Goal: Information Seeking & Learning: Learn about a topic

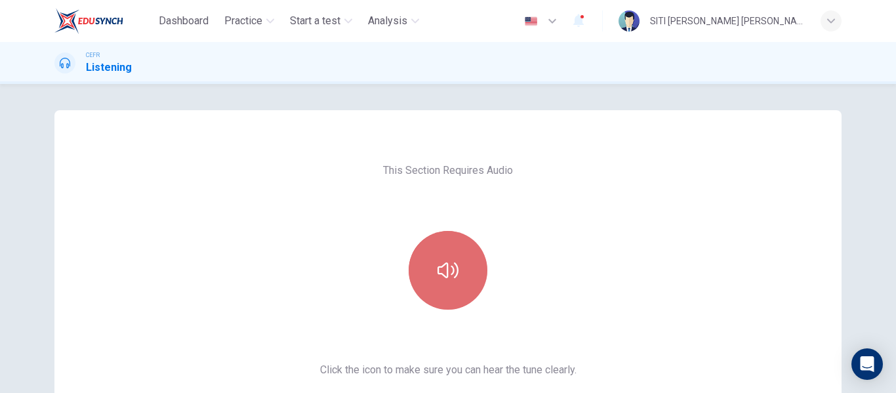
click at [425, 239] on button "button" at bounding box center [448, 270] width 79 height 79
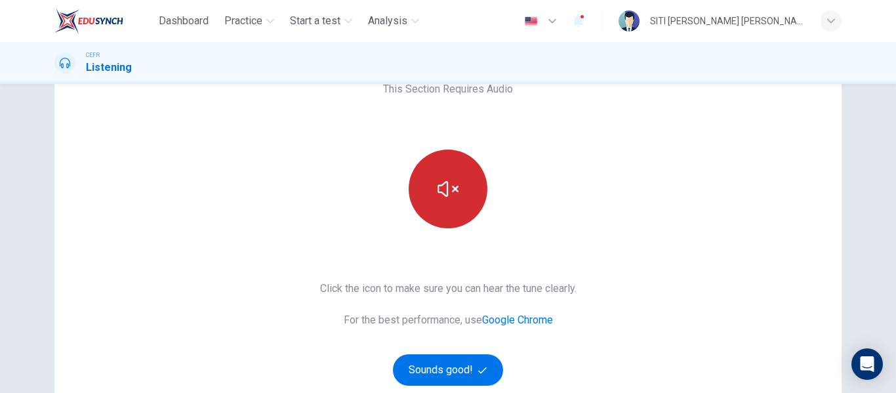
scroll to position [83, 0]
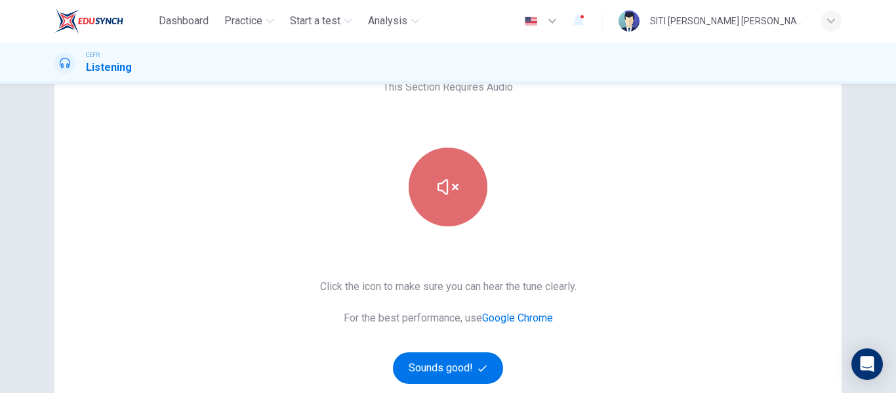
click at [460, 199] on button "button" at bounding box center [448, 187] width 79 height 79
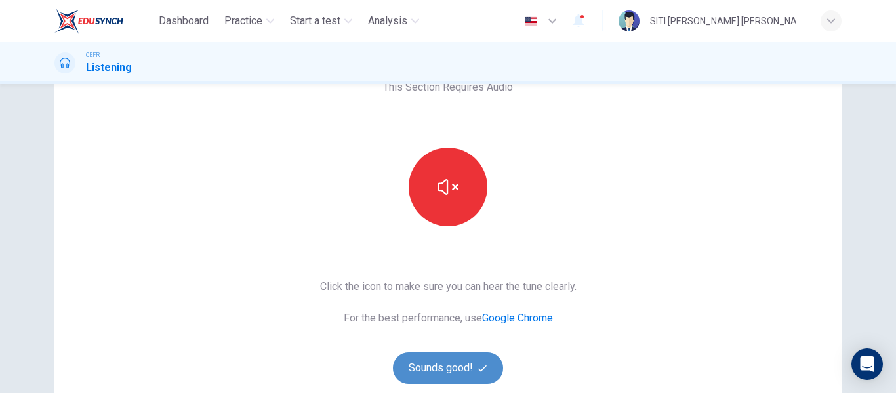
click at [458, 368] on button "Sounds good!" at bounding box center [448, 367] width 110 height 31
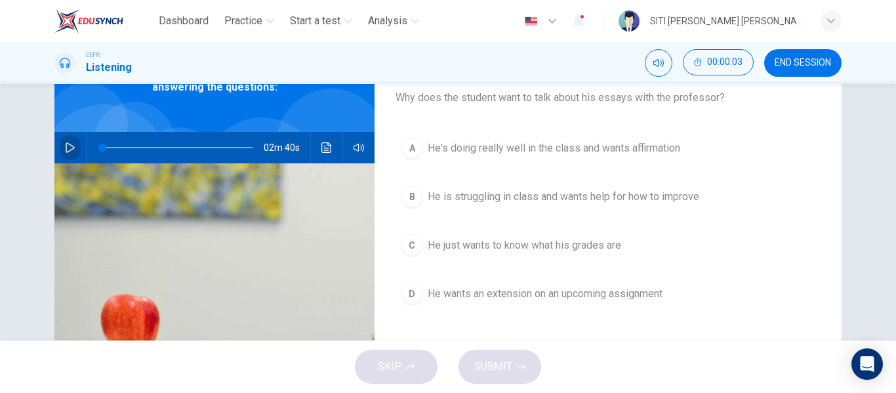
click at [66, 150] on icon "button" at bounding box center [70, 147] width 10 height 10
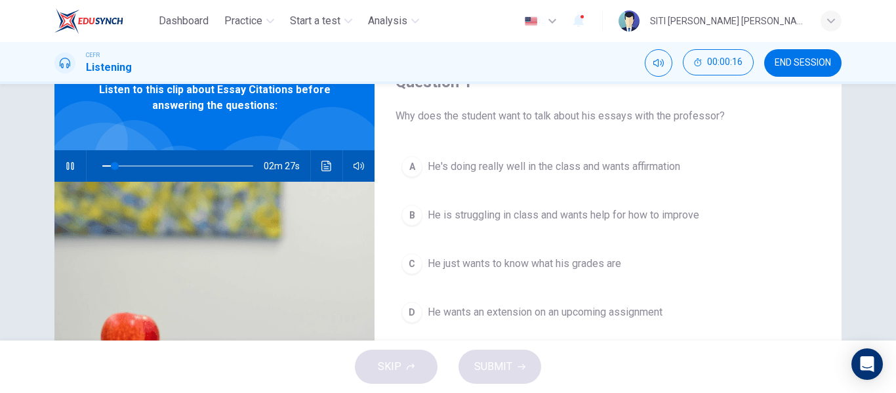
scroll to position [70, 0]
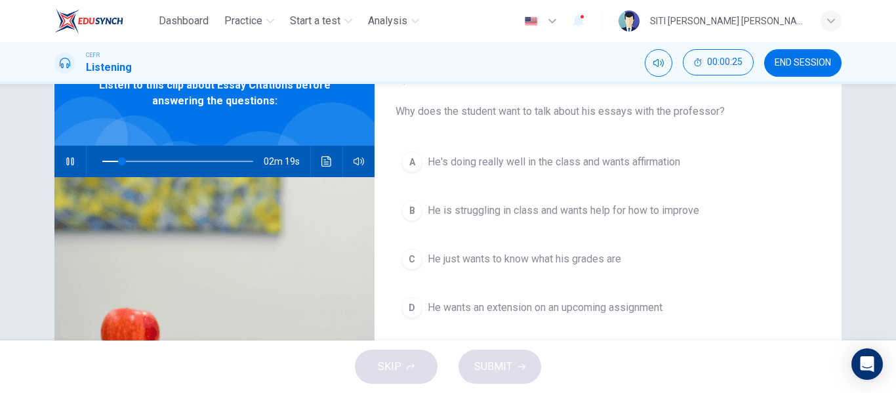
type input "14"
click at [102, 161] on span at bounding box center [177, 161] width 151 height 18
click at [65, 159] on icon "button" at bounding box center [70, 161] width 10 height 10
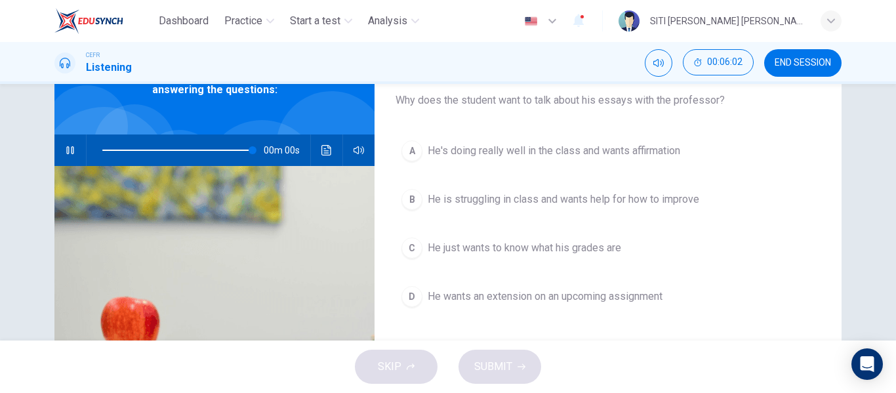
type input "0"
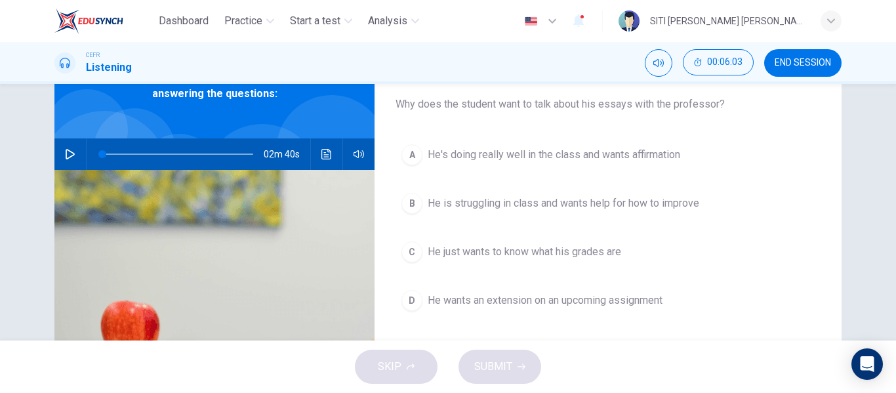
scroll to position [77, 0]
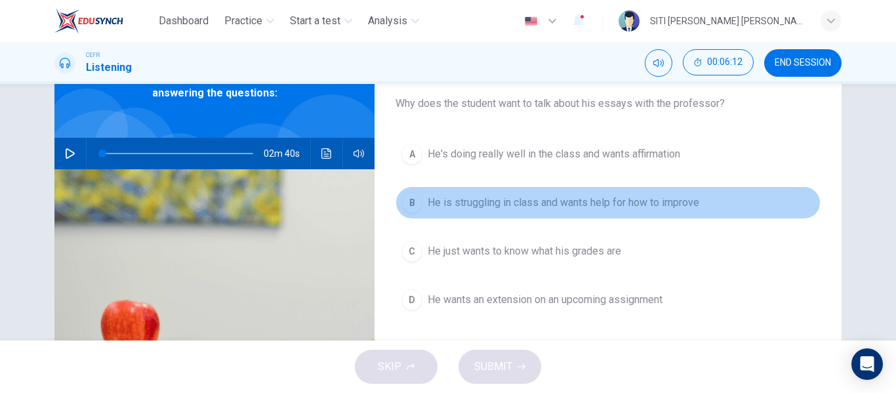
click at [517, 211] on button "B He is struggling in class and wants help for how to improve" at bounding box center [608, 202] width 425 height 33
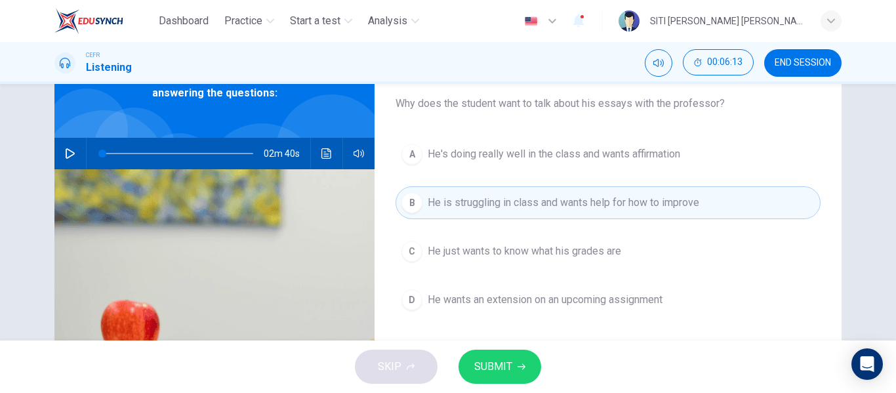
click at [514, 368] on button "SUBMIT" at bounding box center [499, 367] width 83 height 34
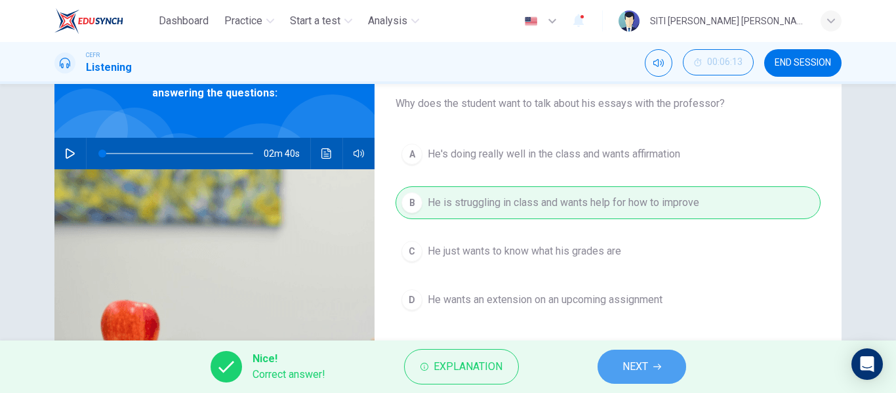
click at [648, 360] on span "NEXT" at bounding box center [635, 366] width 26 height 18
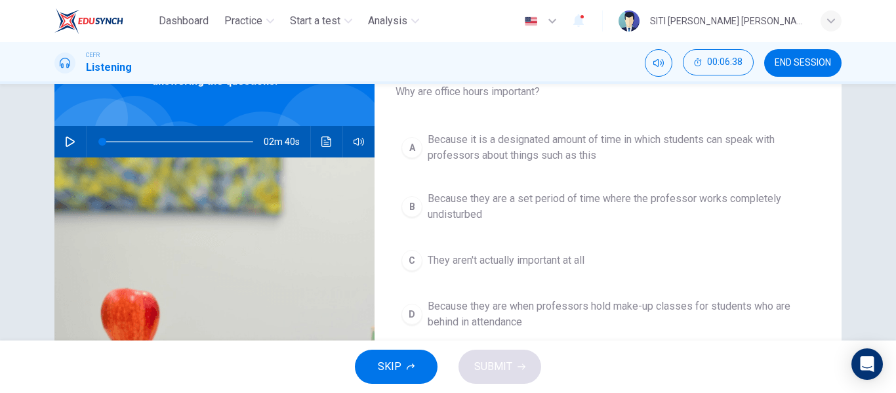
scroll to position [89, 0]
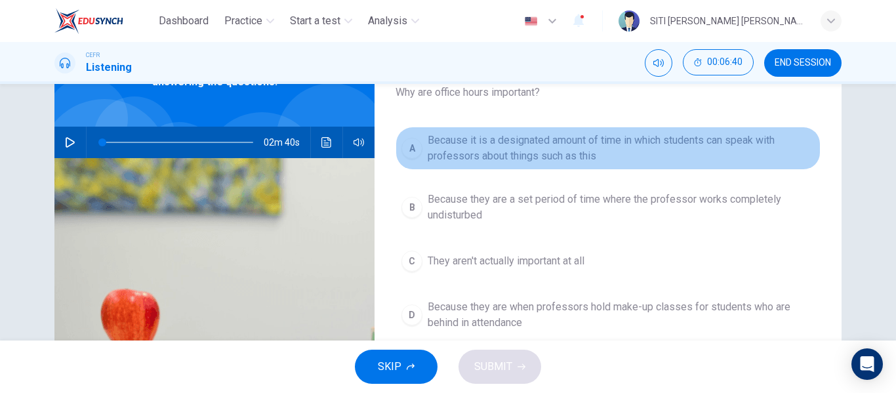
click at [576, 154] on span "Because it is a designated amount of time in which students can speak with prof…" at bounding box center [621, 147] width 387 height 31
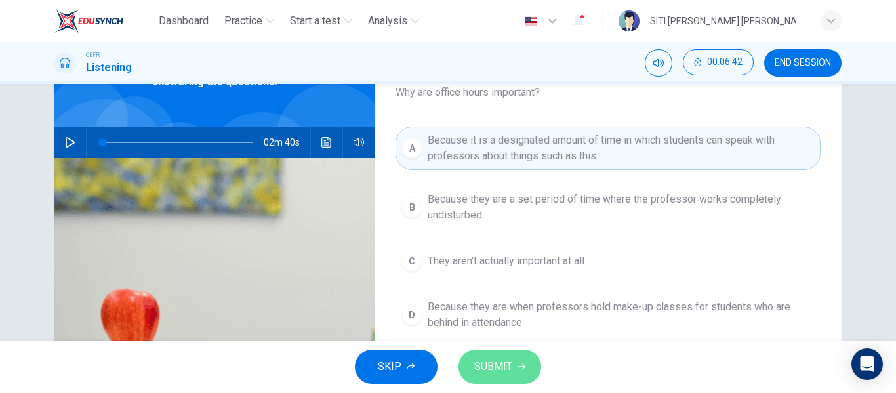
click at [509, 369] on span "SUBMIT" at bounding box center [493, 366] width 38 height 18
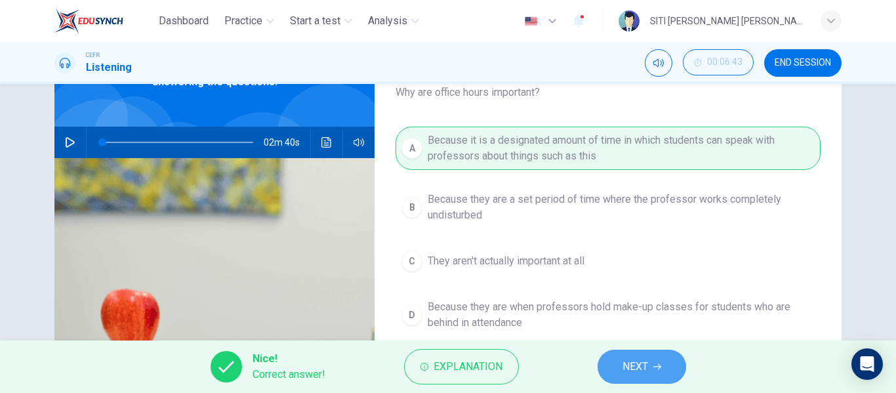
click at [649, 372] on button "NEXT" at bounding box center [642, 367] width 89 height 34
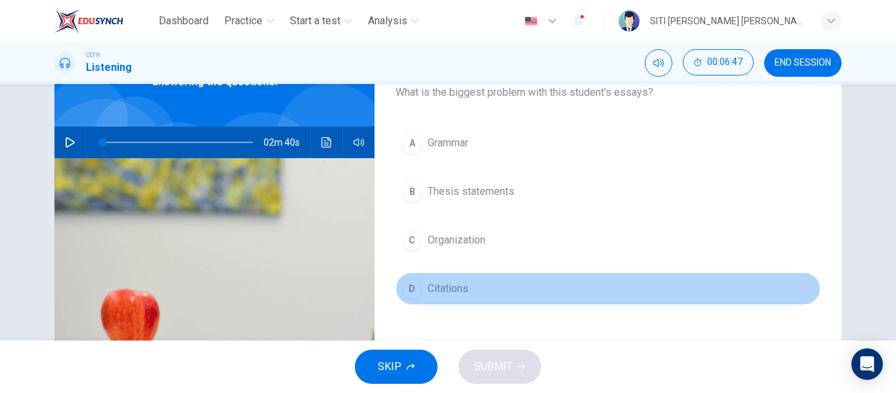
click at [478, 276] on button "D Citations" at bounding box center [608, 288] width 425 height 33
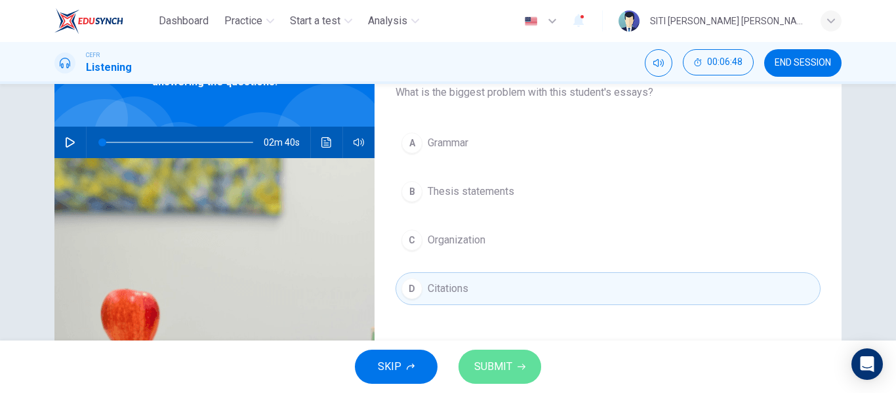
click at [487, 380] on button "SUBMIT" at bounding box center [499, 367] width 83 height 34
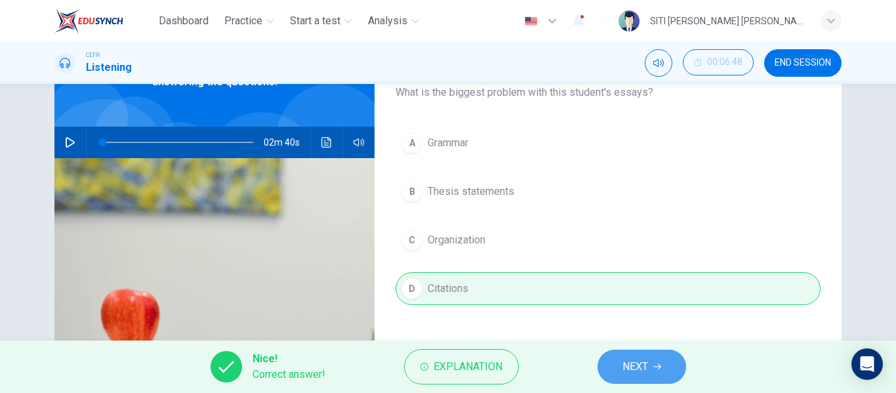
click at [637, 364] on span "NEXT" at bounding box center [635, 366] width 26 height 18
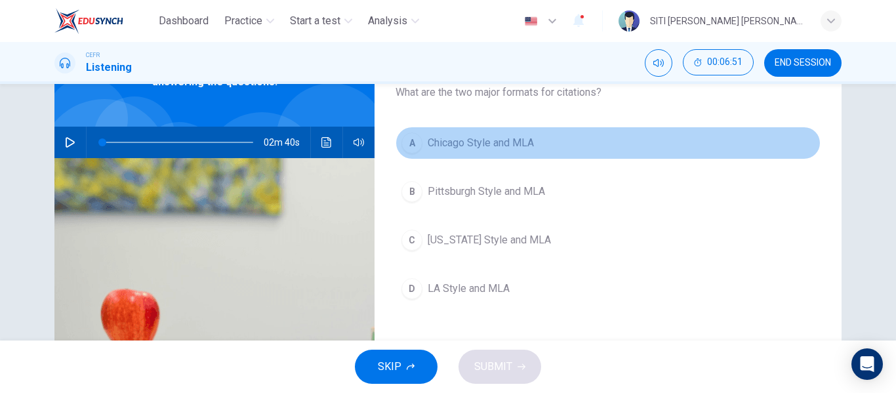
click at [556, 159] on button "A Chicago Style and MLA" at bounding box center [608, 143] width 425 height 33
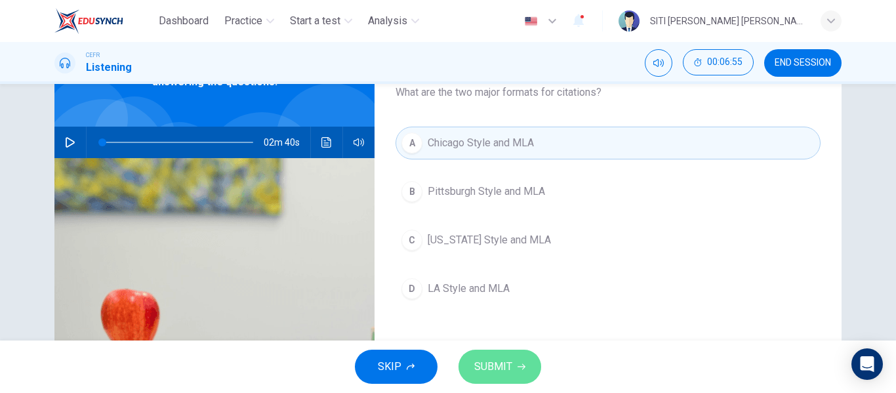
click at [529, 358] on button "SUBMIT" at bounding box center [499, 367] width 83 height 34
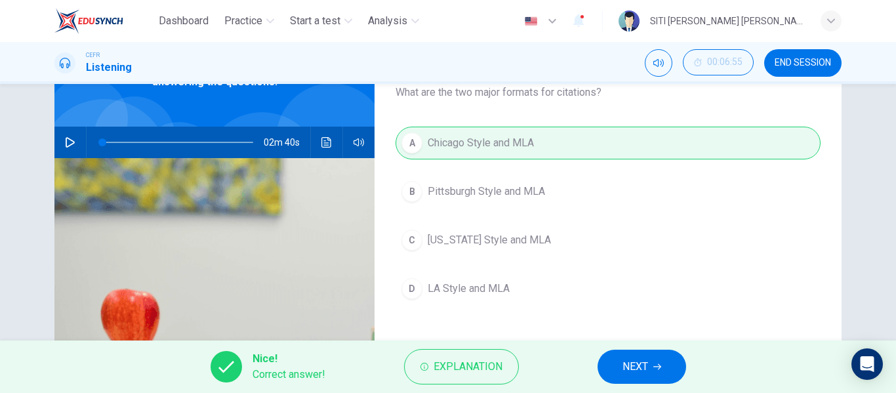
click at [640, 365] on span "NEXT" at bounding box center [635, 366] width 26 height 18
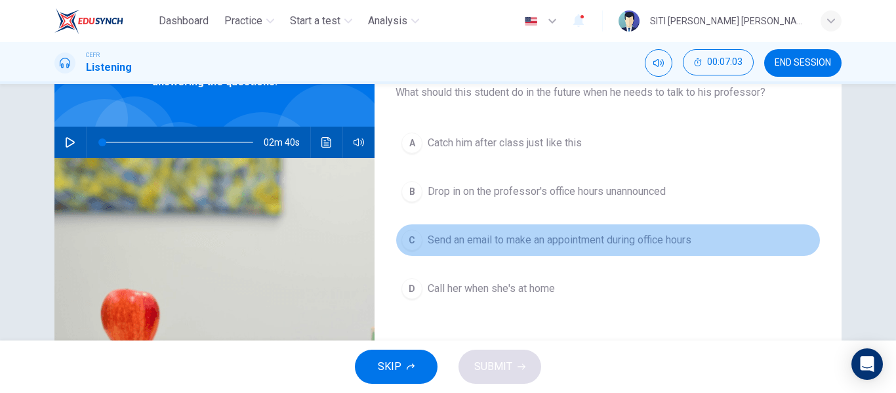
click at [609, 249] on button "C Send an email to make an appointment during office hours" at bounding box center [608, 240] width 425 height 33
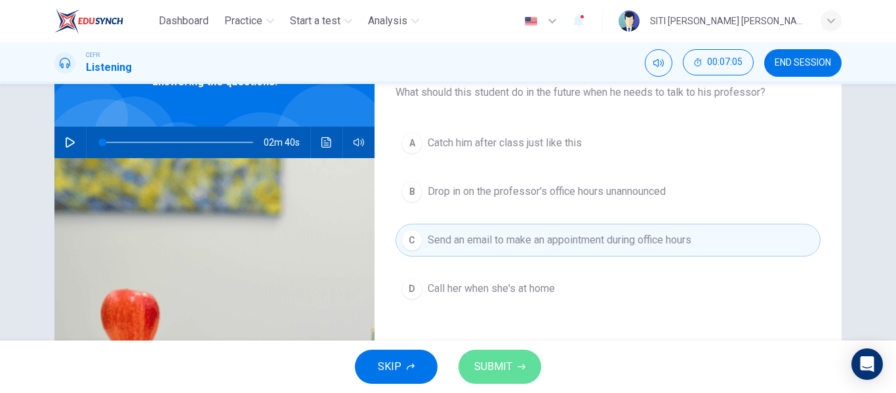
click at [518, 369] on icon "button" at bounding box center [522, 367] width 8 height 8
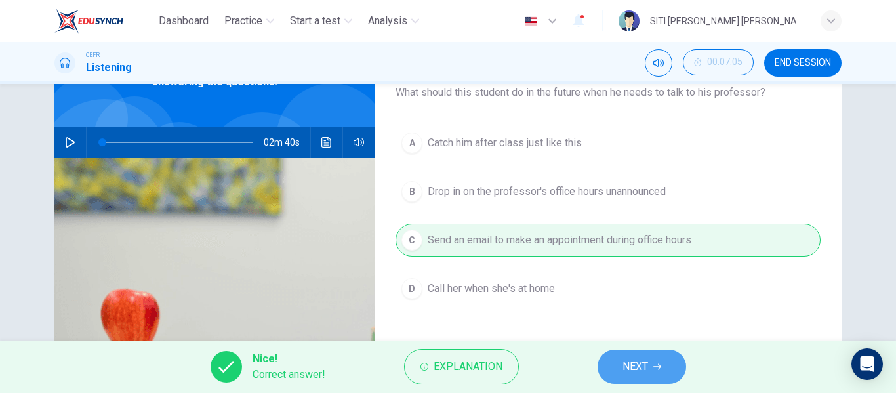
click at [661, 360] on button "NEXT" at bounding box center [642, 367] width 89 height 34
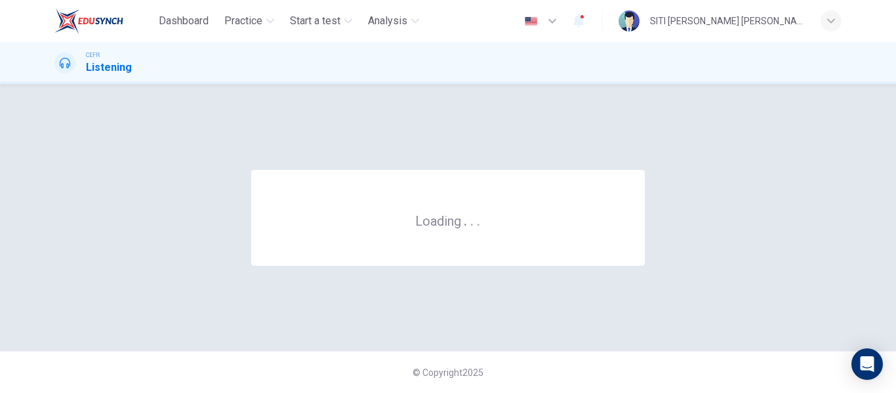
scroll to position [0, 0]
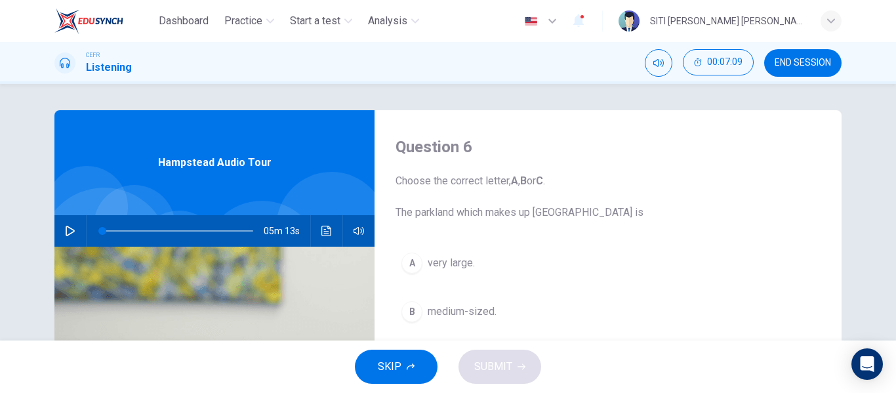
click at [68, 230] on icon "button" at bounding box center [70, 231] width 10 height 10
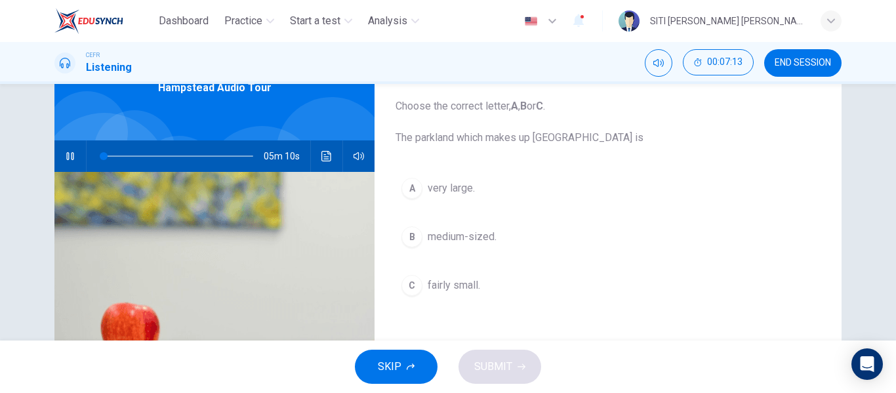
scroll to position [75, 0]
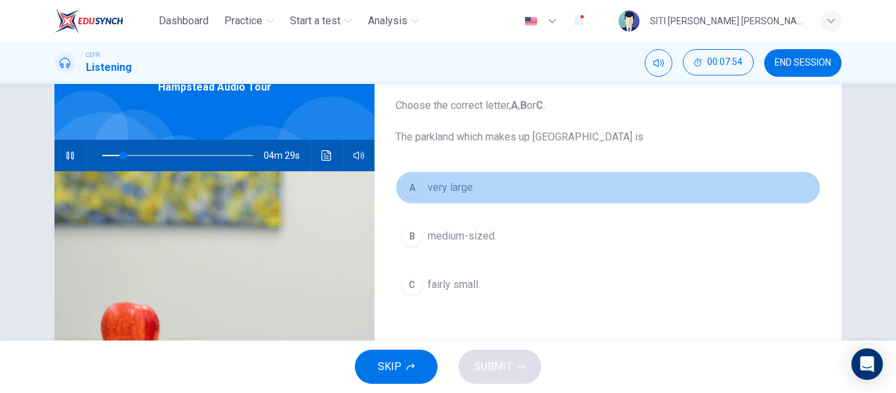
click at [422, 176] on button "A very large." at bounding box center [608, 187] width 425 height 33
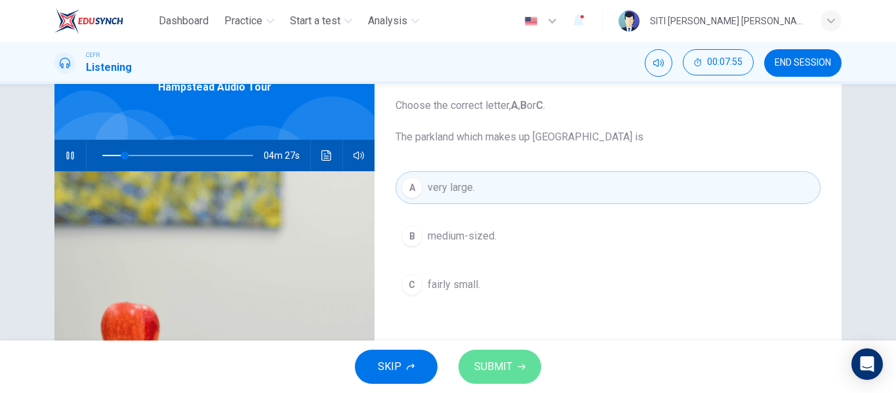
click at [497, 367] on span "SUBMIT" at bounding box center [493, 366] width 38 height 18
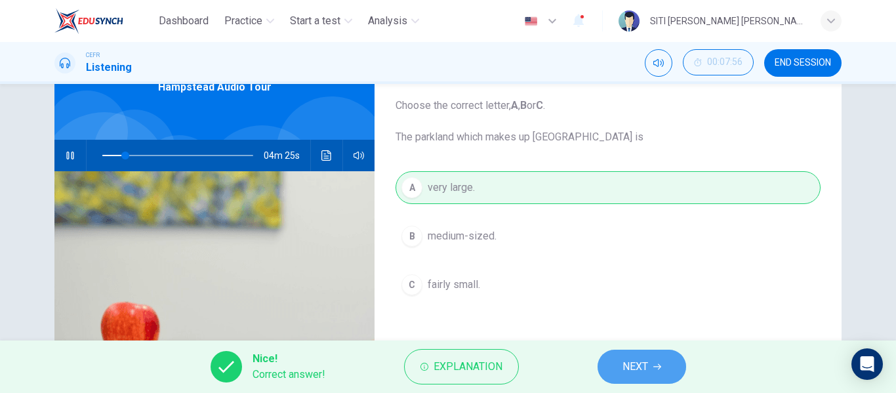
click at [621, 363] on button "NEXT" at bounding box center [642, 367] width 89 height 34
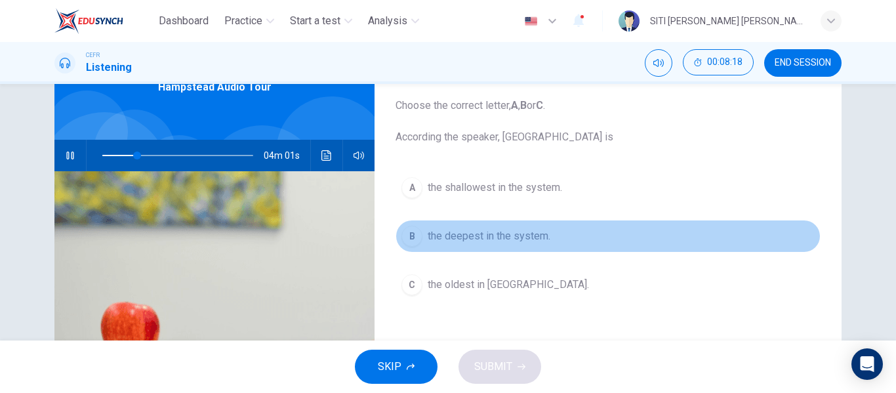
click at [609, 248] on button "B the deepest in the system." at bounding box center [608, 236] width 425 height 33
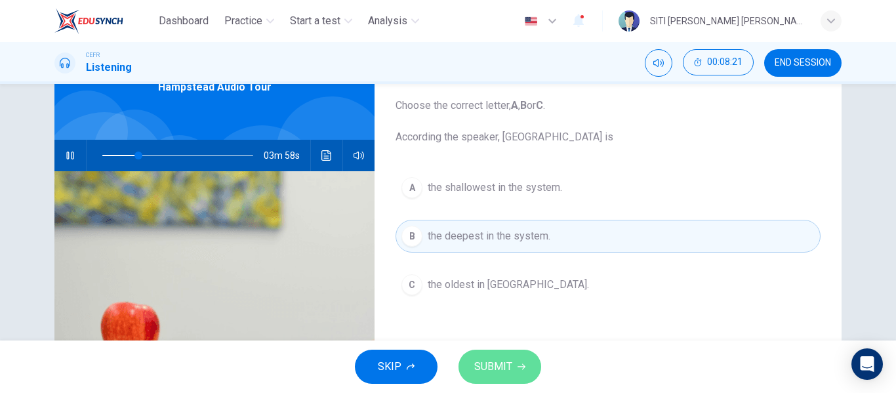
click at [511, 361] on span "SUBMIT" at bounding box center [493, 366] width 38 height 18
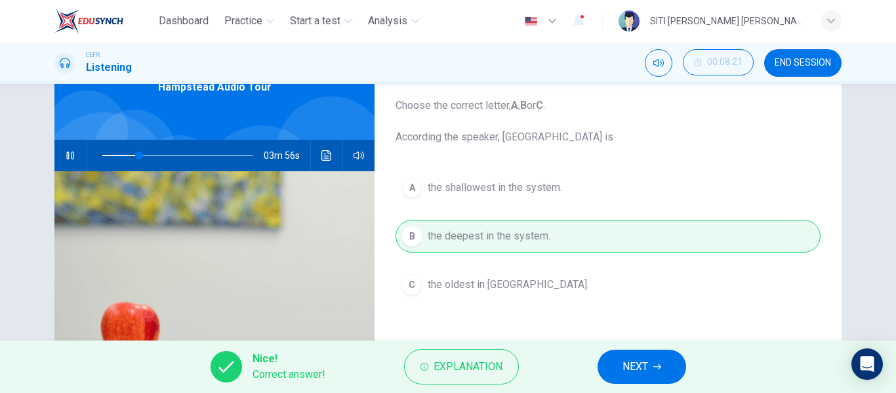
click at [627, 370] on span "NEXT" at bounding box center [635, 366] width 26 height 18
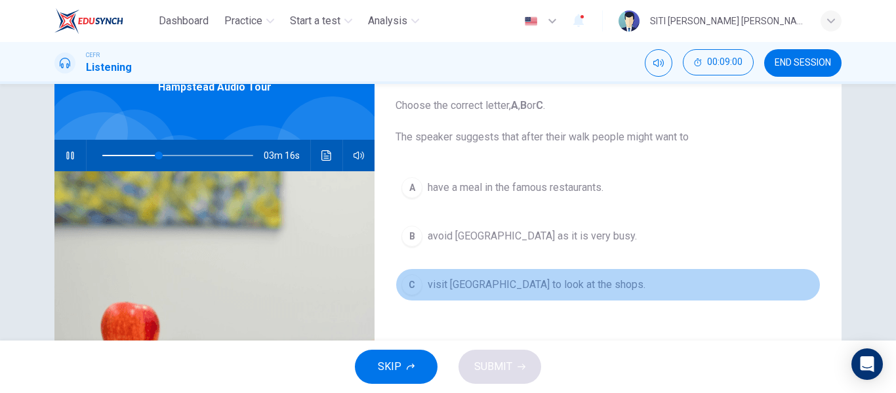
click at [577, 283] on span "visit Hampstead village to look at the shops." at bounding box center [537, 285] width 218 height 16
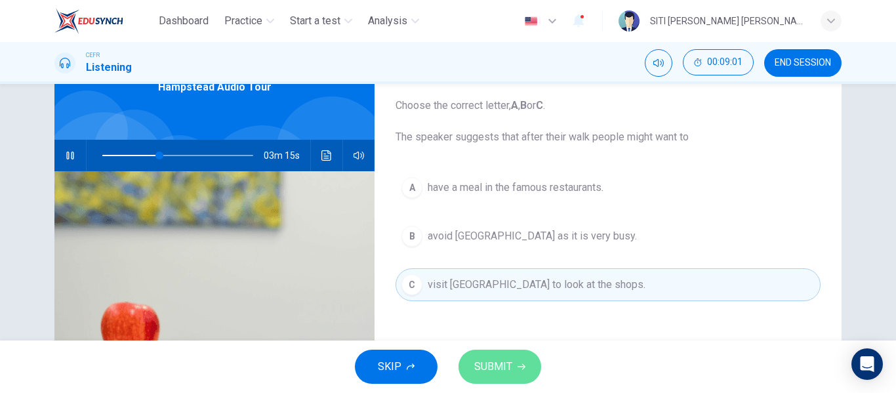
click at [514, 361] on button "SUBMIT" at bounding box center [499, 367] width 83 height 34
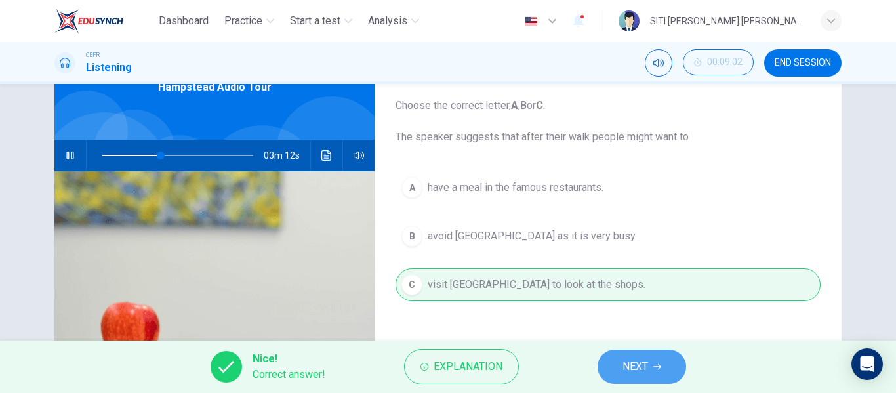
click at [641, 378] on button "NEXT" at bounding box center [642, 367] width 89 height 34
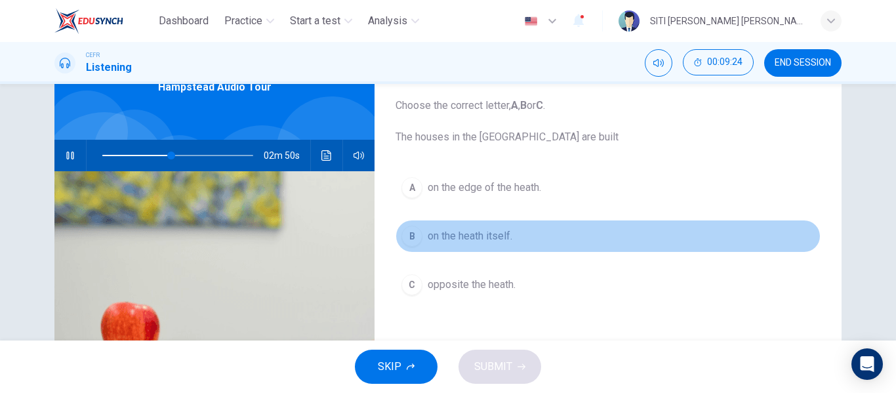
click at [522, 246] on button "B on the heath itself." at bounding box center [608, 236] width 425 height 33
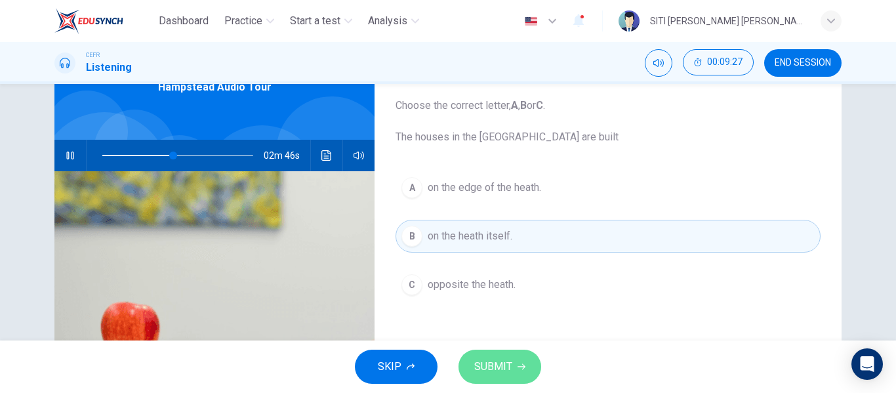
click at [512, 357] on button "SUBMIT" at bounding box center [499, 367] width 83 height 34
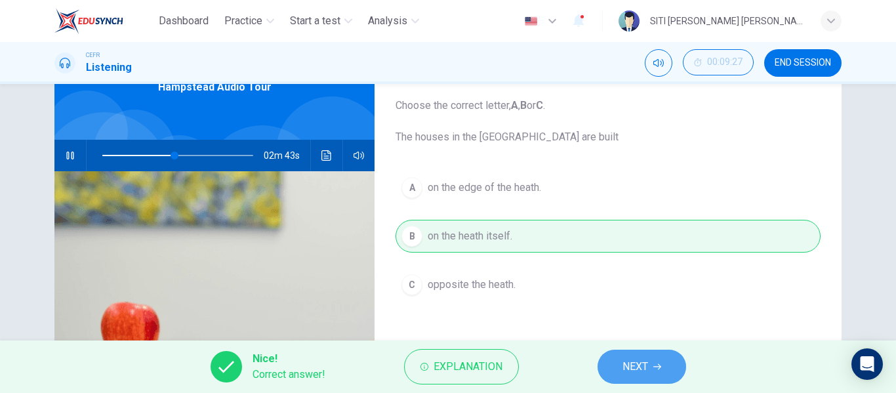
click at [647, 357] on button "NEXT" at bounding box center [642, 367] width 89 height 34
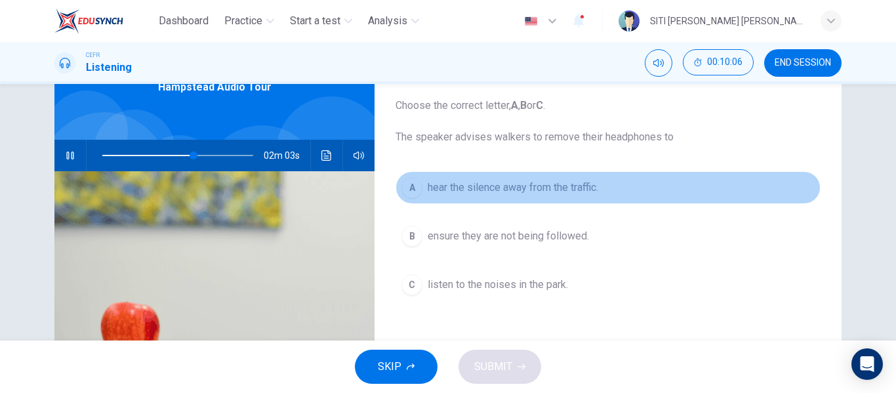
click at [605, 191] on button "A hear the silence away from the traffic." at bounding box center [608, 187] width 425 height 33
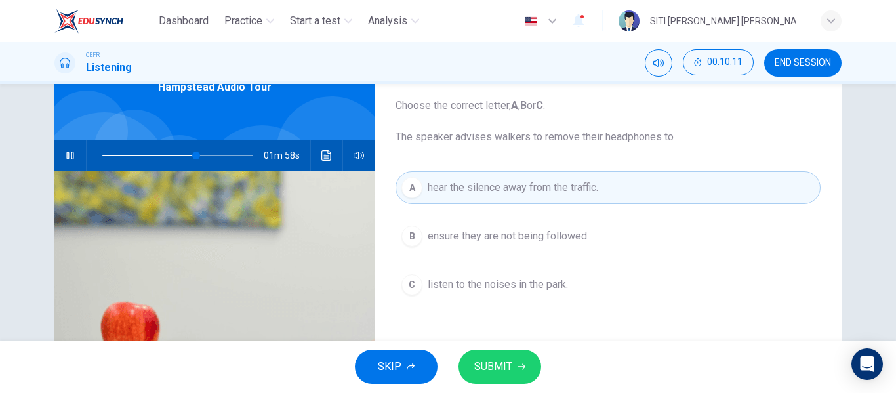
click at [511, 291] on span "listen to the noises in the park." at bounding box center [498, 285] width 140 height 16
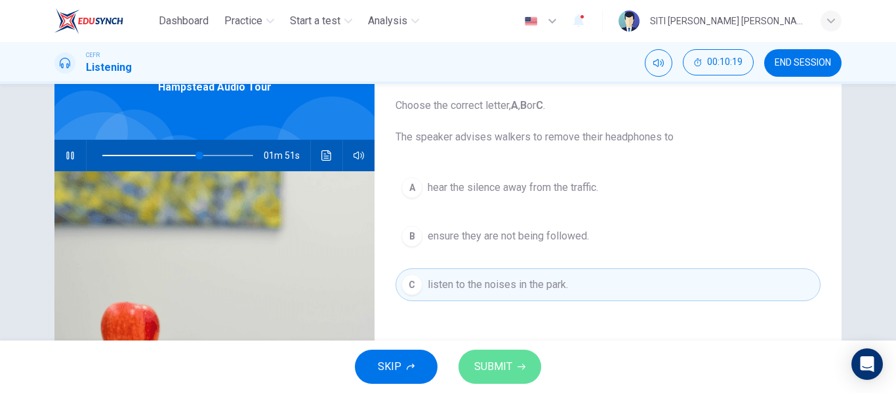
click at [501, 353] on button "SUBMIT" at bounding box center [499, 367] width 83 height 34
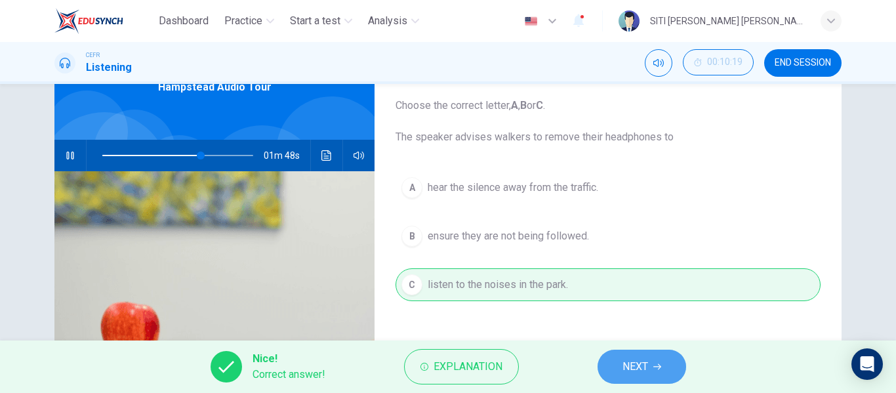
click at [648, 369] on span "NEXT" at bounding box center [635, 366] width 26 height 18
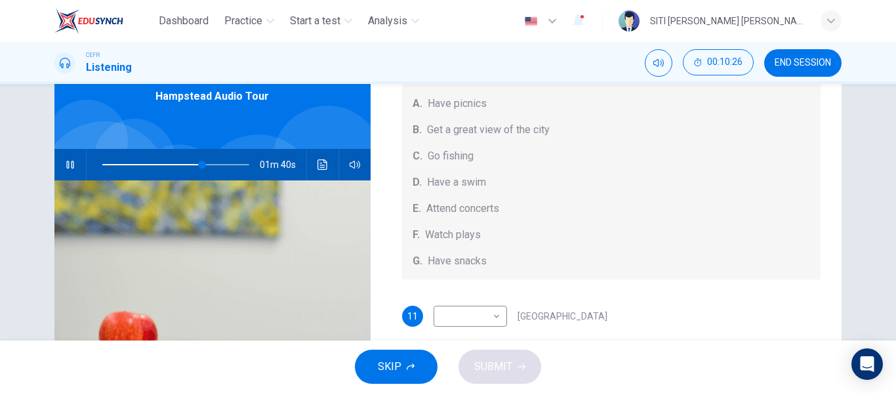
scroll to position [66, 0]
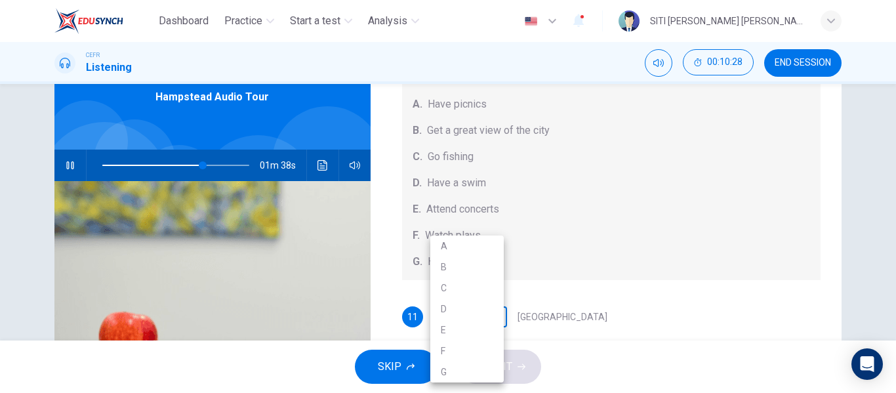
click at [487, 320] on body "Dashboard Practice Start a test Analysis English en ​ SITI HAJAR KHADIJAH BINTI…" at bounding box center [448, 196] width 896 height 393
click at [550, 290] on div at bounding box center [448, 196] width 896 height 393
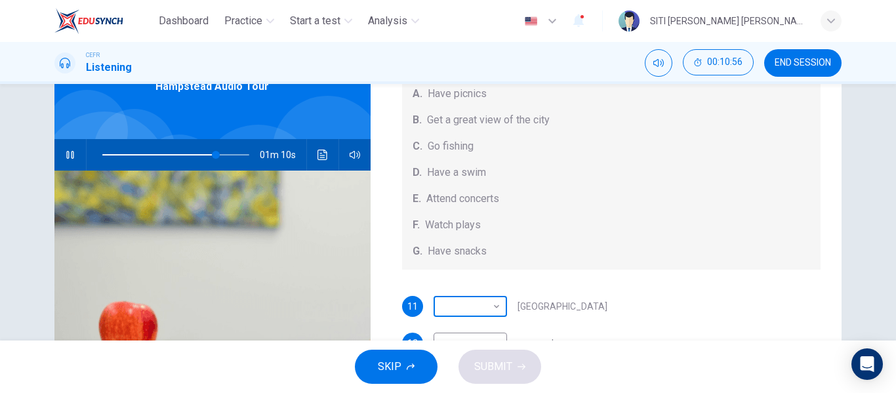
scroll to position [75, 0]
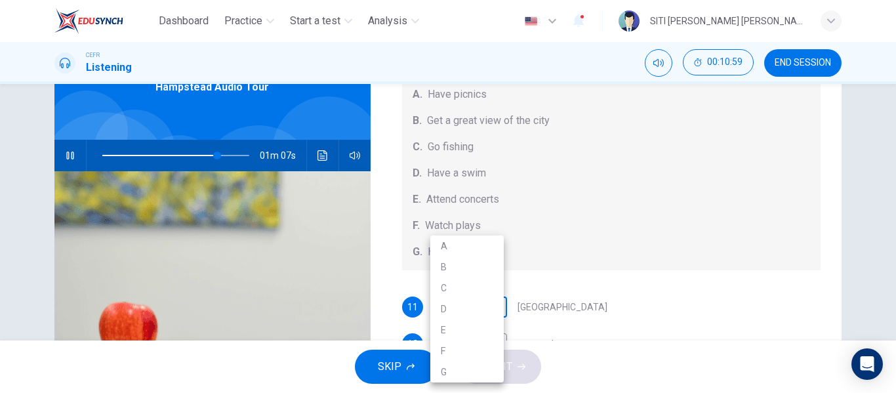
click at [487, 313] on body "Dashboard Practice Start a test Analysis English en ​ SITI HAJAR KHADIJAH BINTI…" at bounding box center [448, 196] width 896 height 393
click at [481, 350] on li "F" at bounding box center [466, 350] width 73 height 21
type input "79"
type input "F"
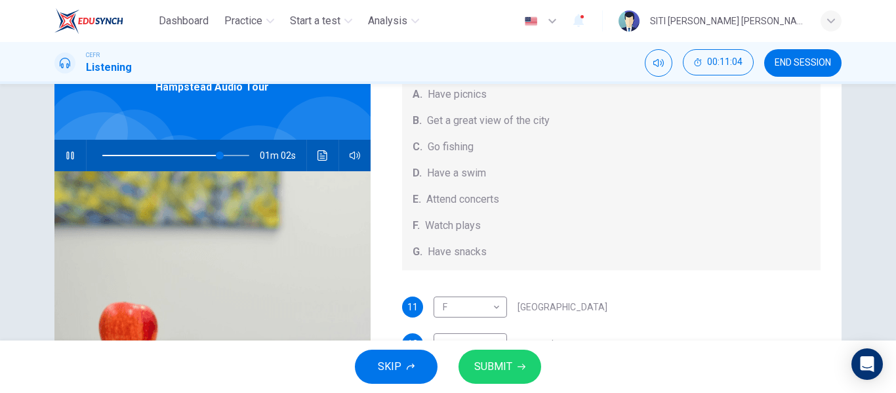
click at [515, 271] on div "Questions 11 - 15 Which activity can be done at each of the following locations…" at bounding box center [611, 141] width 461 height 456
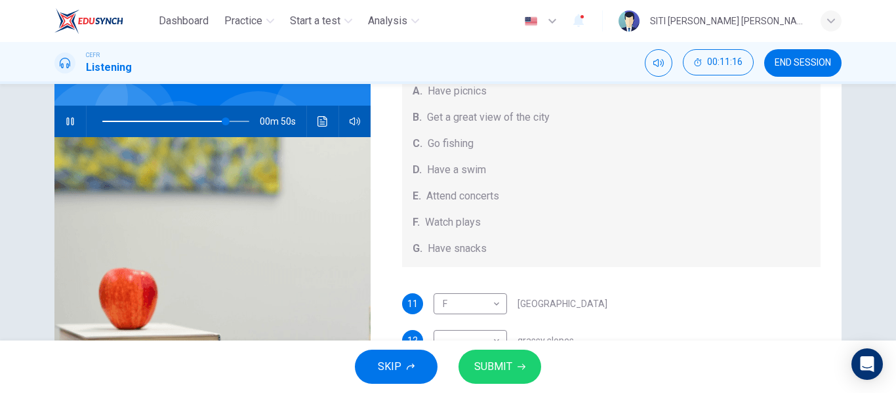
scroll to position [121, 0]
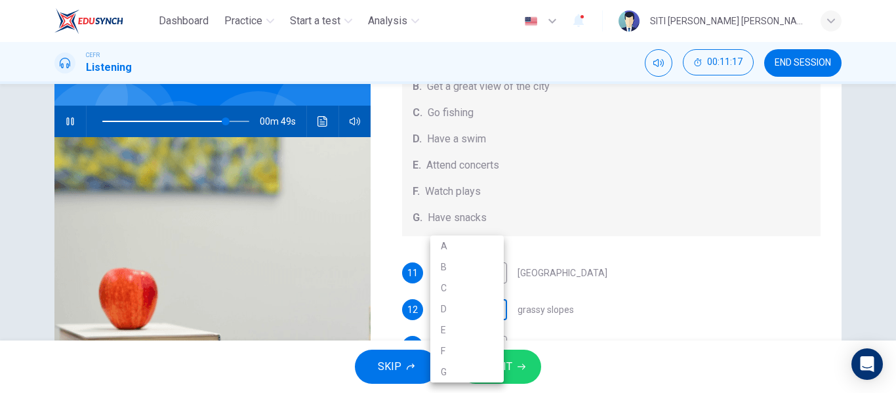
click at [490, 314] on body "Dashboard Practice Start a test Analysis English en ​ SITI HAJAR KHADIJAH BINTI…" at bounding box center [448, 196] width 896 height 393
click at [469, 246] on li "A" at bounding box center [466, 245] width 73 height 21
type input "85"
type input "A"
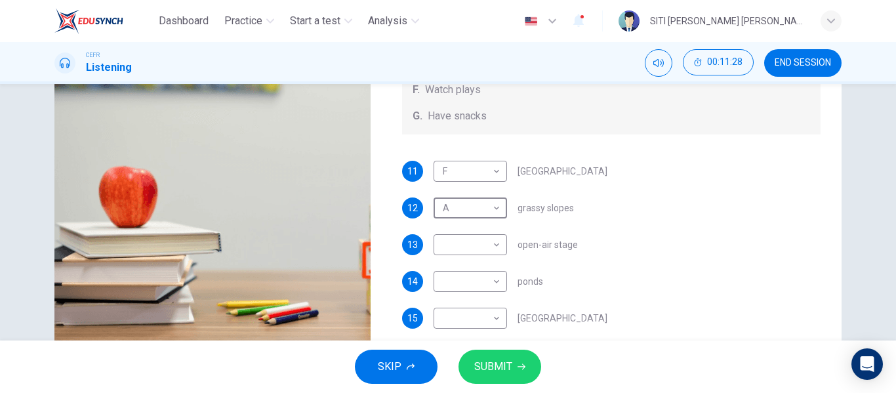
scroll to position [212, 0]
click at [476, 245] on body "Dashboard Practice Start a test Analysis English en ​ SITI HAJAR KHADIJAH BINTI…" at bounding box center [448, 196] width 896 height 393
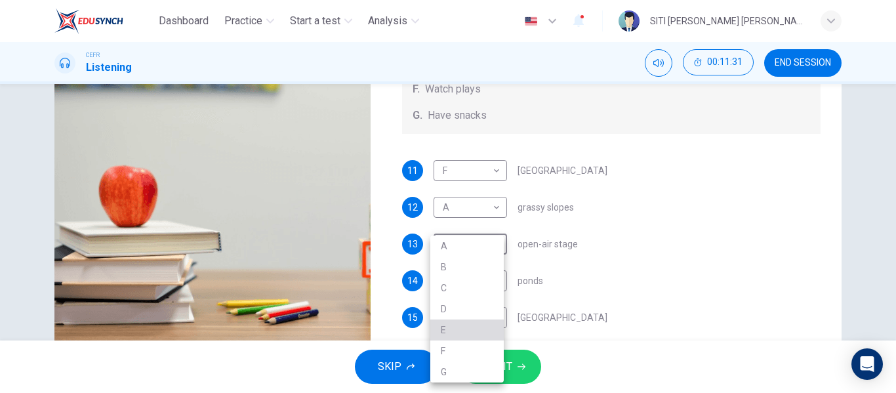
click at [474, 333] on li "E" at bounding box center [466, 329] width 73 height 21
type input "89"
type input "E"
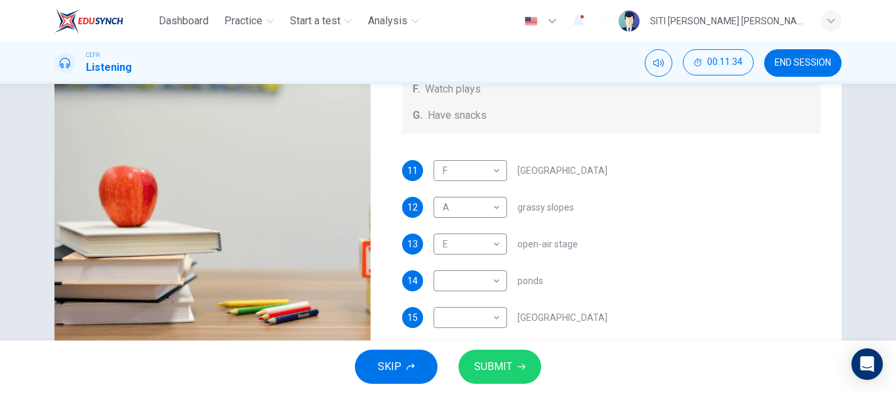
click at [565, 273] on div "14 ​ ​ ponds" at bounding box center [611, 280] width 419 height 21
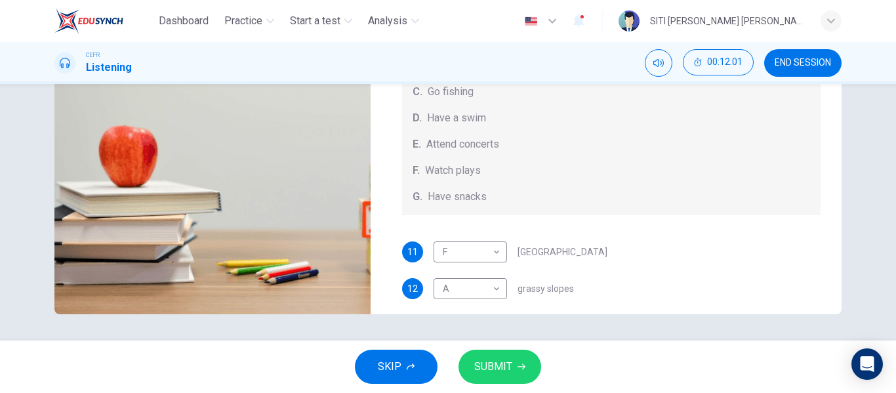
scroll to position [121, 0]
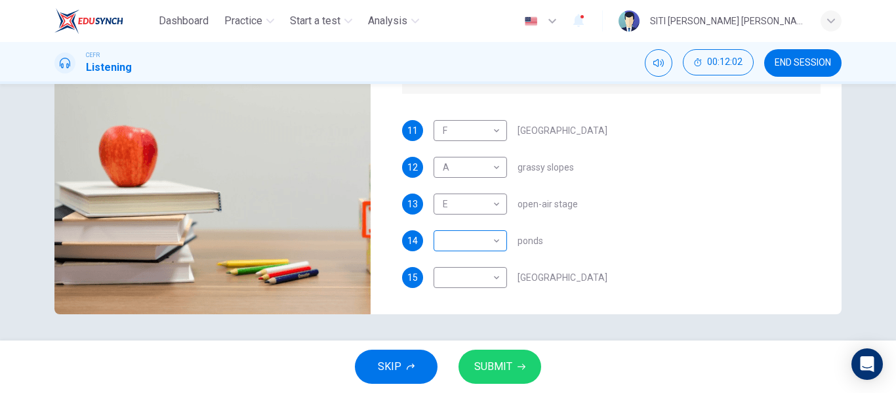
click at [485, 242] on body "Dashboard Practice Start a test Analysis English en ​ SITI HAJAR KHADIJAH BINTI…" at bounding box center [448, 196] width 896 height 393
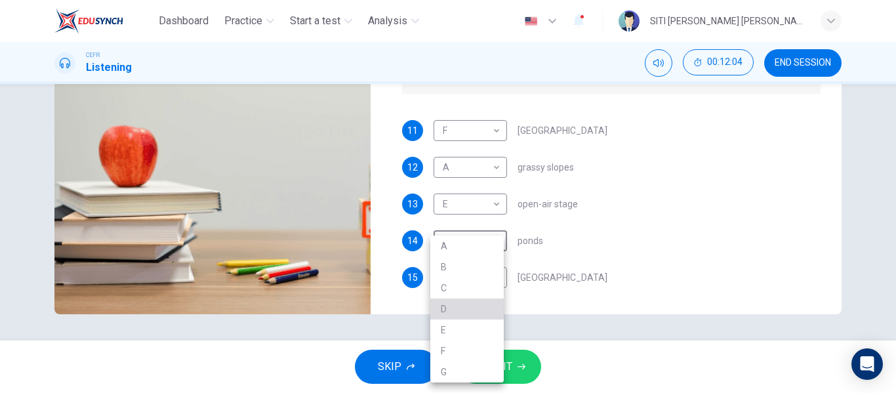
click at [472, 305] on li "D" at bounding box center [466, 308] width 73 height 21
type input "99"
type input "D"
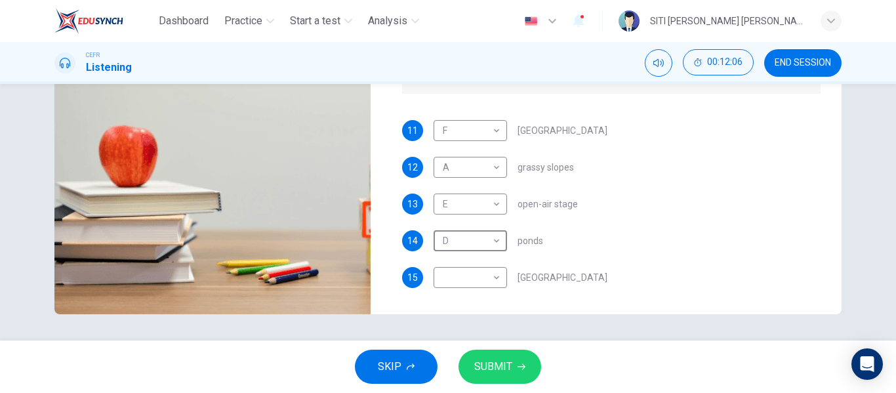
scroll to position [0, 0]
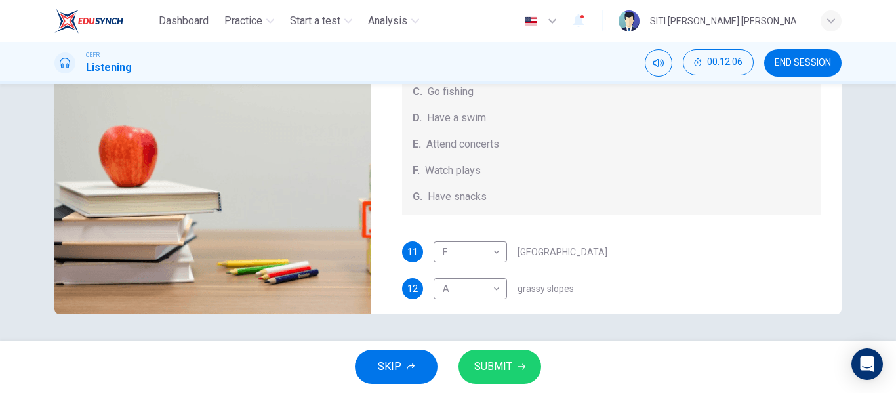
type input "0"
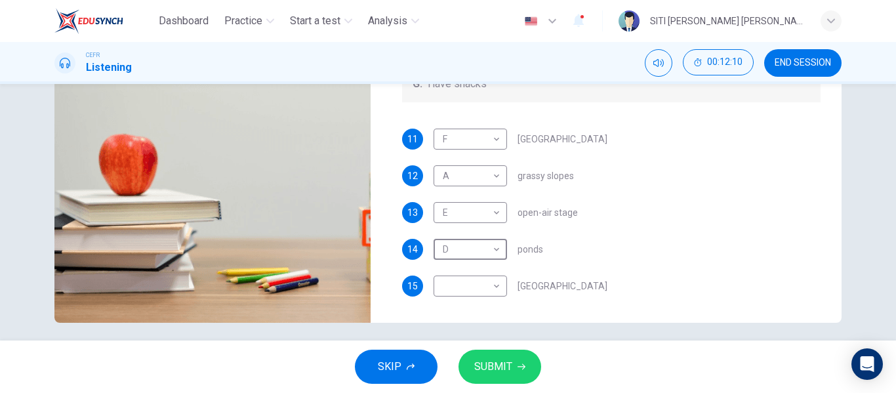
scroll to position [252, 0]
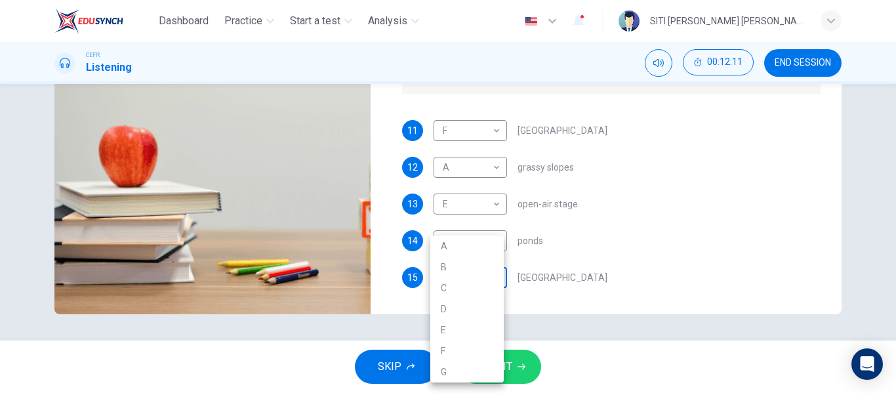
click at [472, 281] on body "Dashboard Practice Start a test Analysis English en ​ SITI HAJAR KHADIJAH BINTI…" at bounding box center [448, 196] width 896 height 393
click at [678, 188] on div at bounding box center [448, 196] width 896 height 393
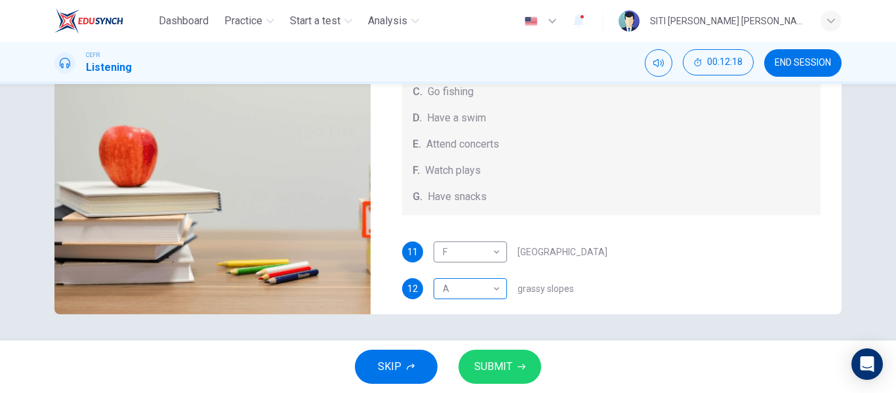
scroll to position [121, 0]
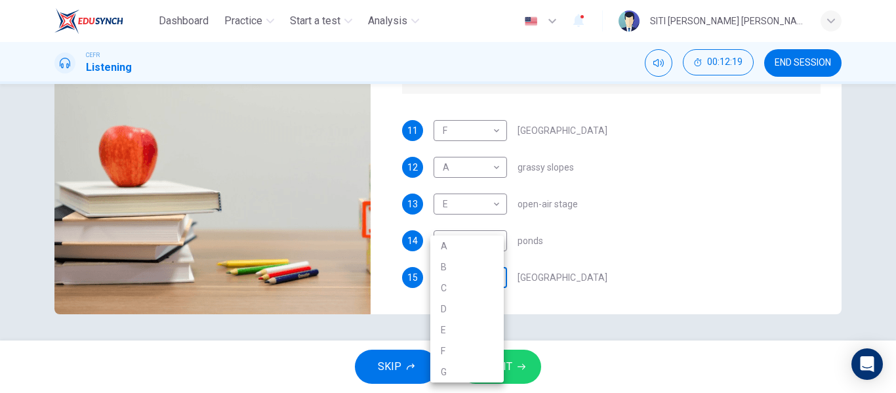
click at [486, 271] on body "Dashboard Practice Start a test Analysis English en ​ SITI HAJAR KHADIJAH BINTI…" at bounding box center [448, 196] width 896 height 393
click at [473, 272] on li "B" at bounding box center [466, 266] width 73 height 21
type input "B"
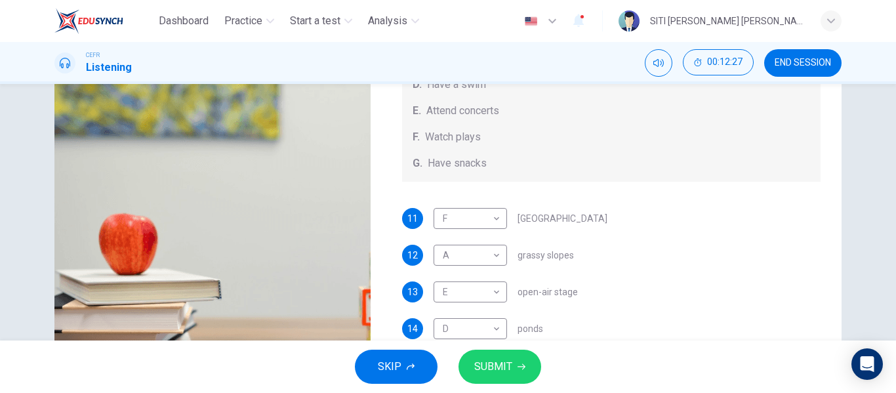
scroll to position [252, 0]
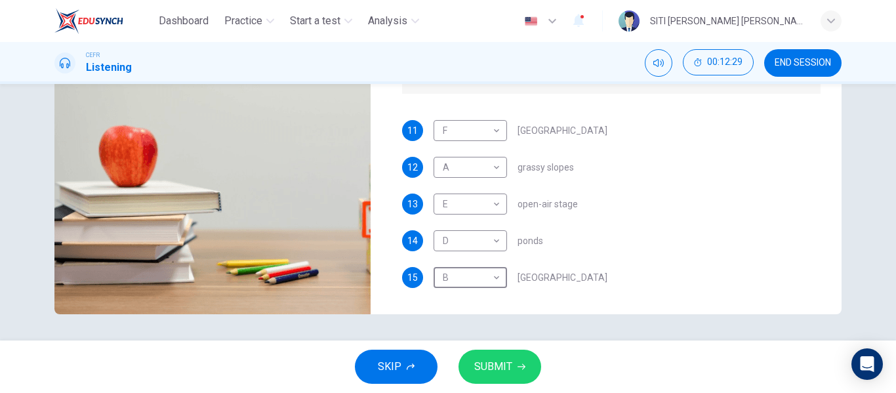
click at [523, 365] on icon "button" at bounding box center [522, 367] width 8 height 6
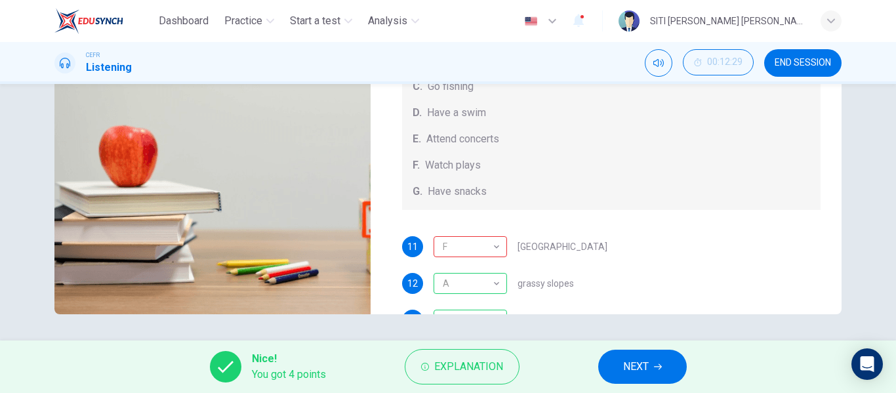
scroll to position [0, 0]
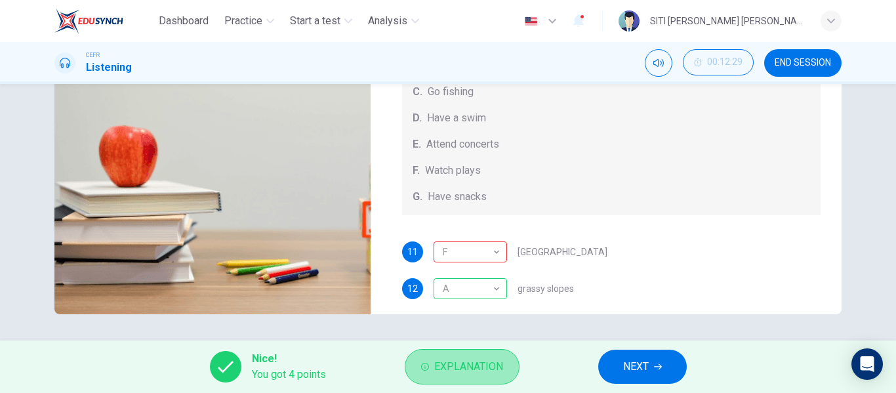
click at [485, 358] on span "Explanation" at bounding box center [468, 366] width 69 height 18
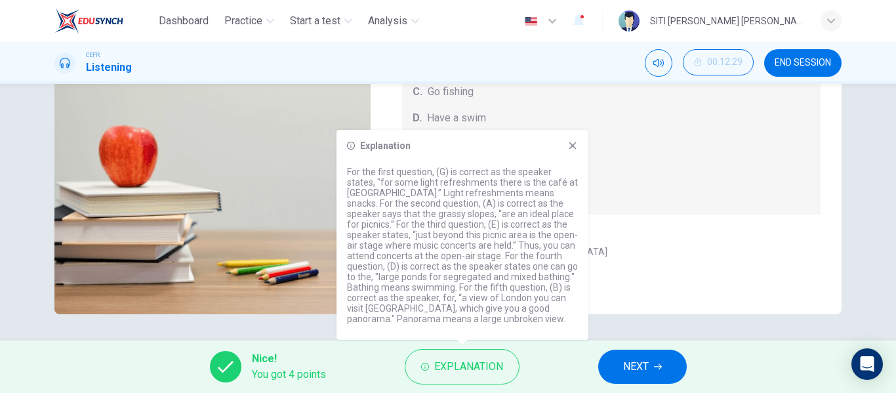
click at [567, 146] on icon at bounding box center [572, 145] width 10 height 10
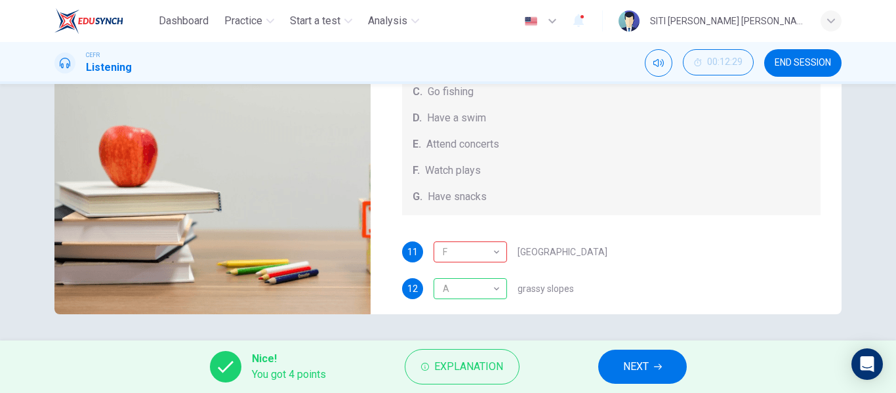
scroll to position [121, 0]
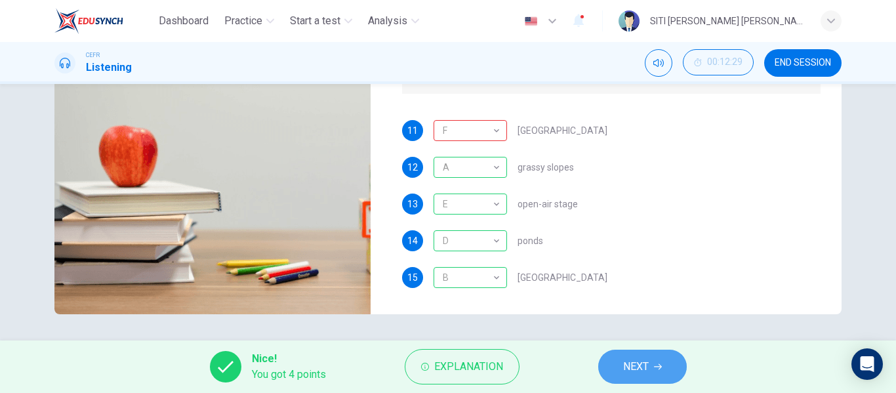
click at [647, 374] on span "NEXT" at bounding box center [636, 366] width 26 height 18
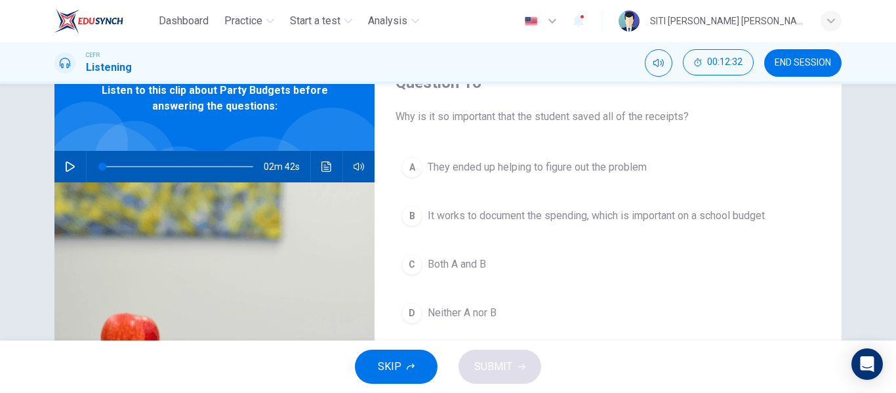
scroll to position [62, 0]
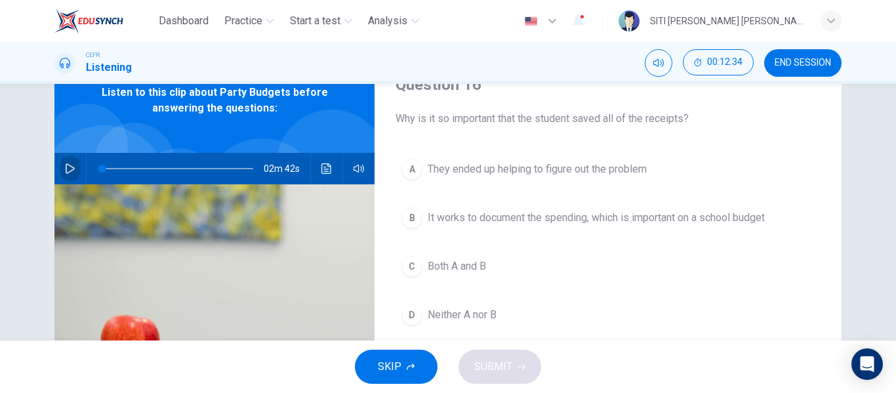
click at [60, 172] on button "button" at bounding box center [70, 168] width 21 height 31
click at [65, 172] on icon "button" at bounding box center [70, 168] width 10 height 10
type input "0"
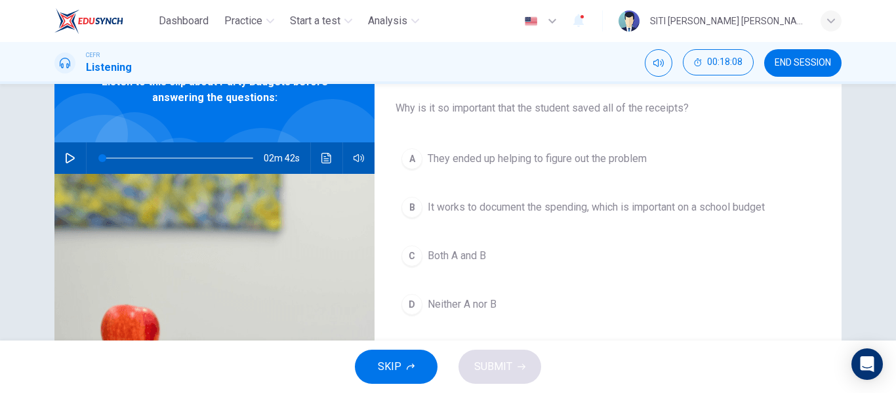
scroll to position [73, 0]
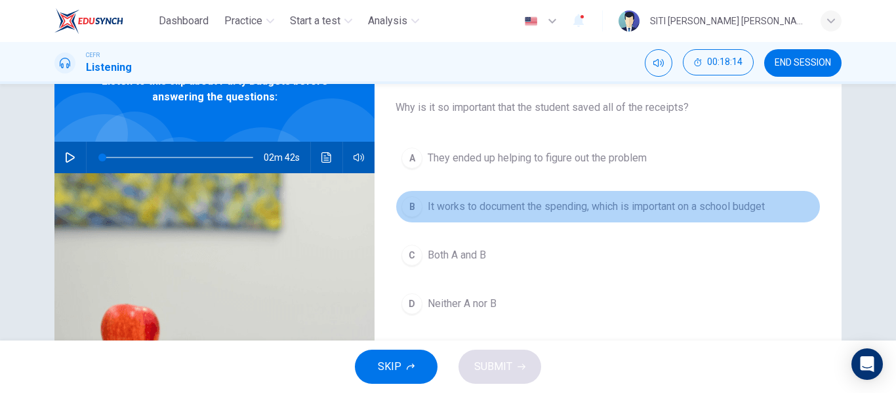
click at [506, 211] on span "It works to document the spending, which is important on a school budget" at bounding box center [596, 207] width 337 height 16
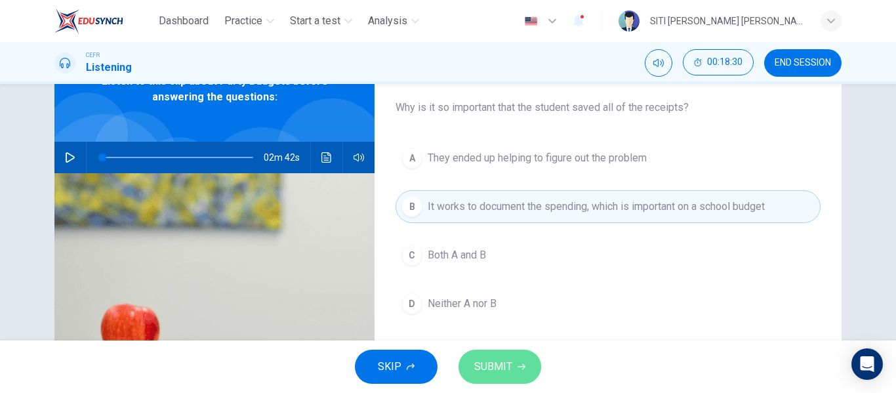
click at [505, 363] on span "SUBMIT" at bounding box center [493, 366] width 38 height 18
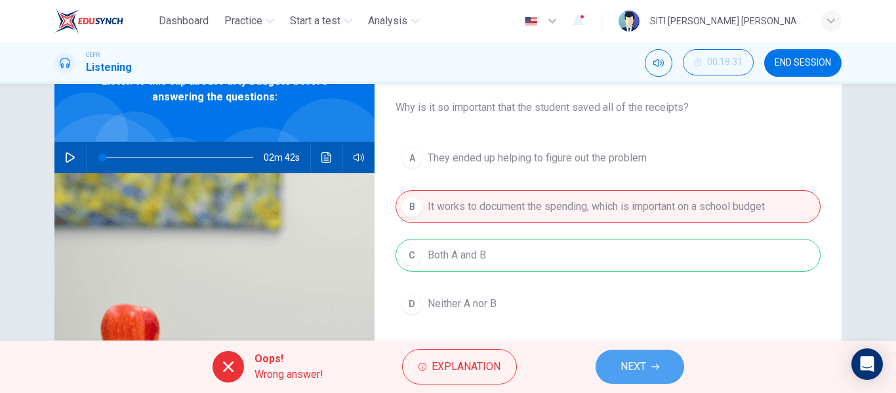
click at [644, 378] on button "NEXT" at bounding box center [640, 367] width 89 height 34
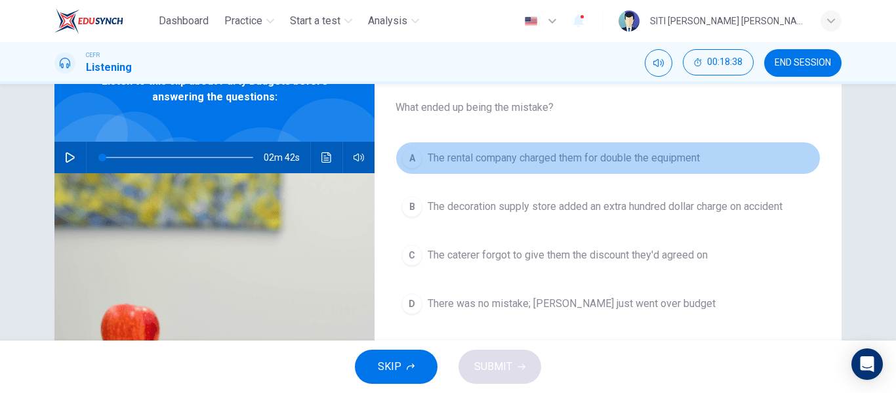
click at [544, 158] on span "The rental company charged them for double the equipment" at bounding box center [564, 158] width 272 height 16
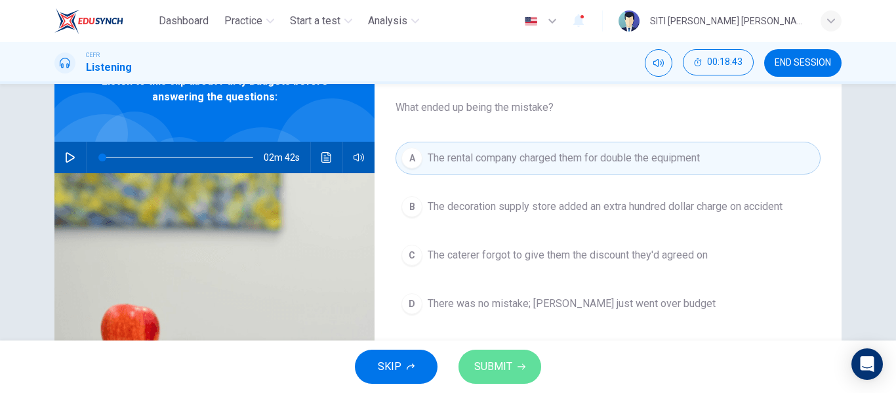
click at [529, 367] on button "SUBMIT" at bounding box center [499, 367] width 83 height 34
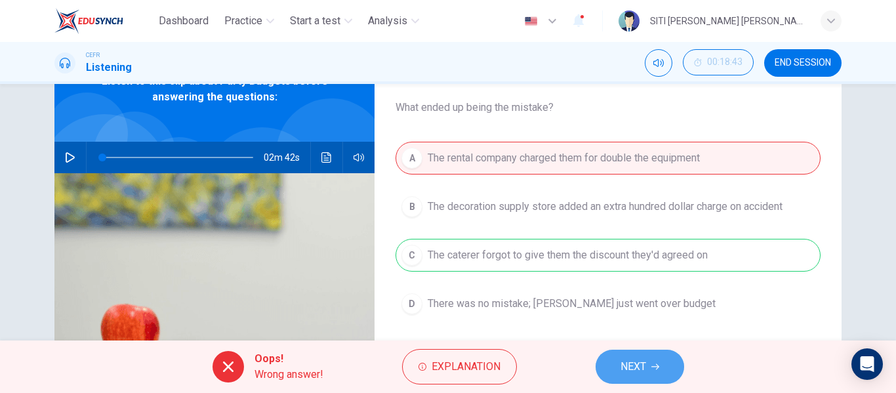
click at [622, 365] on span "NEXT" at bounding box center [633, 366] width 26 height 18
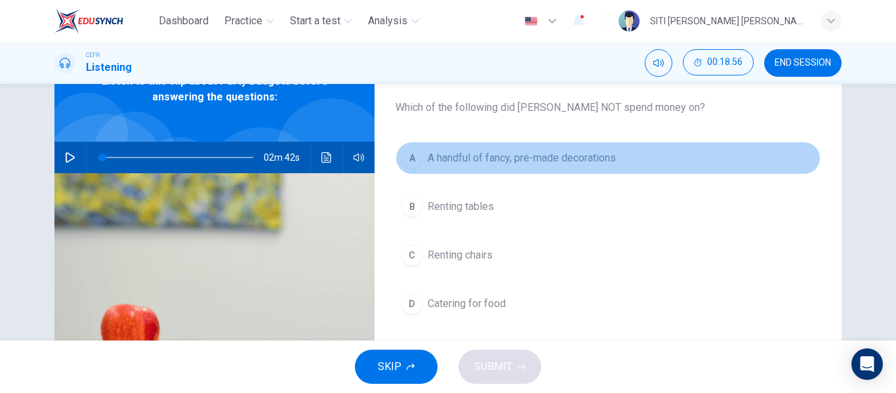
click at [577, 169] on button "A A handful of fancy, pre-made decorations" at bounding box center [608, 158] width 425 height 33
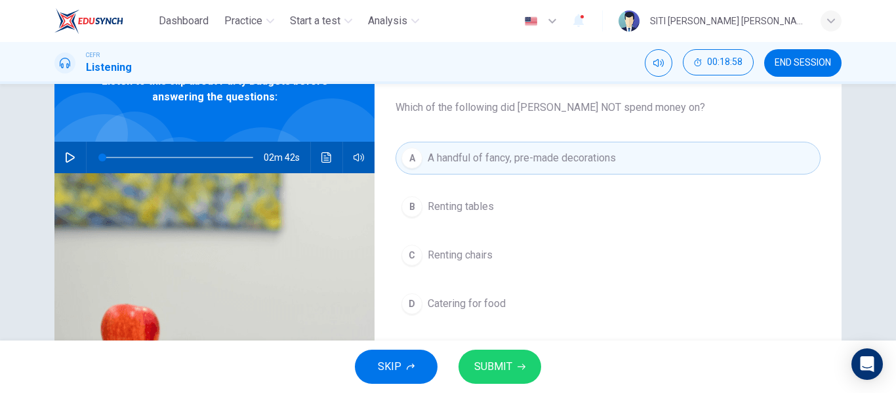
click at [516, 363] on button "SUBMIT" at bounding box center [499, 367] width 83 height 34
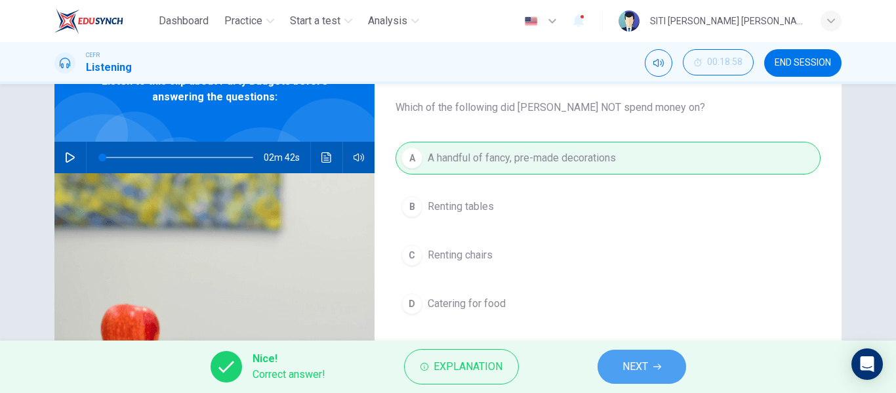
click at [624, 368] on span "NEXT" at bounding box center [635, 366] width 26 height 18
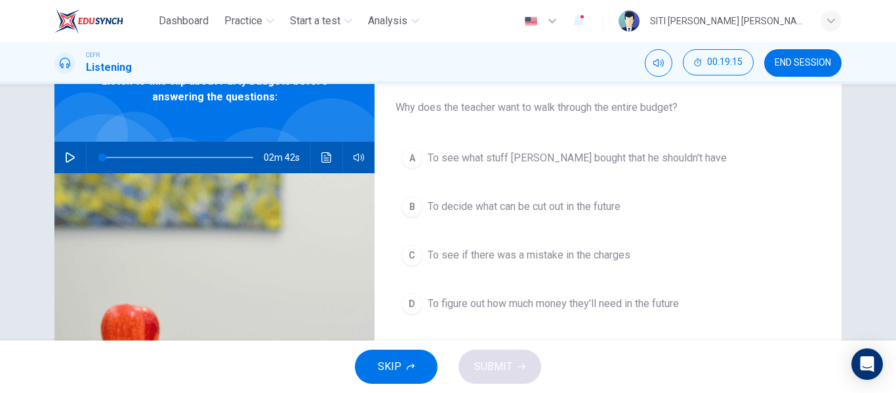
click at [594, 252] on span "To see if there was a mistake in the charges" at bounding box center [529, 255] width 203 height 16
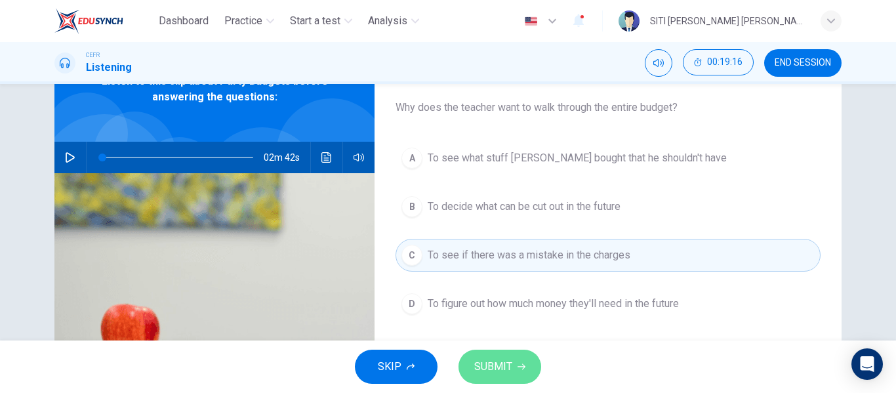
click at [523, 361] on button "SUBMIT" at bounding box center [499, 367] width 83 height 34
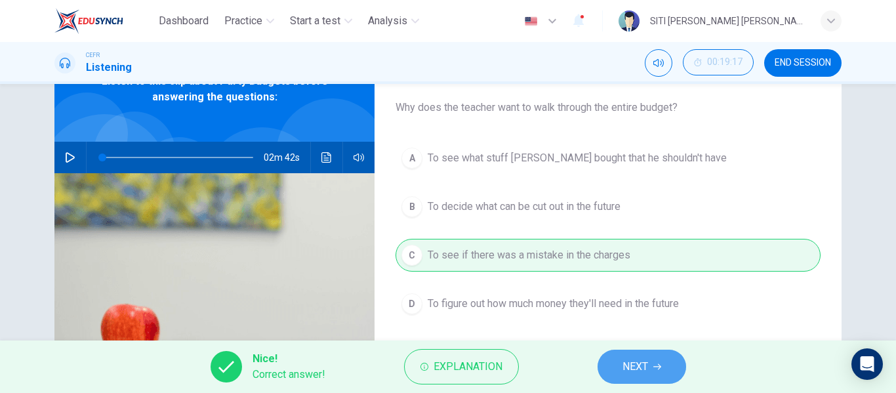
click at [644, 366] on span "NEXT" at bounding box center [635, 366] width 26 height 18
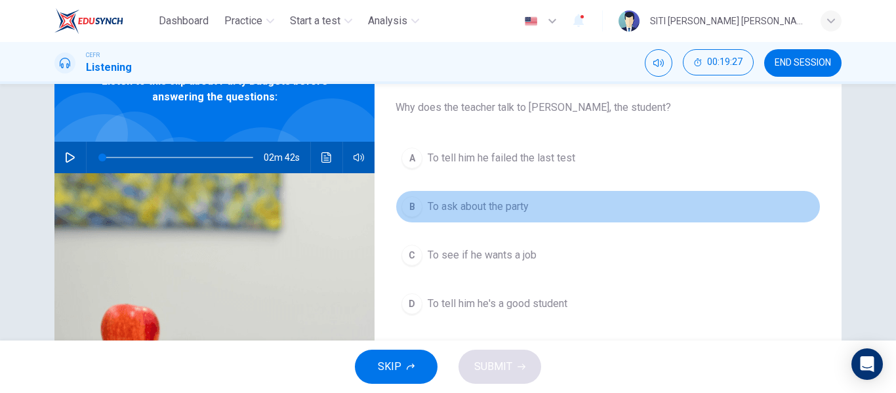
click at [497, 199] on span "To ask about the party" at bounding box center [478, 207] width 101 height 16
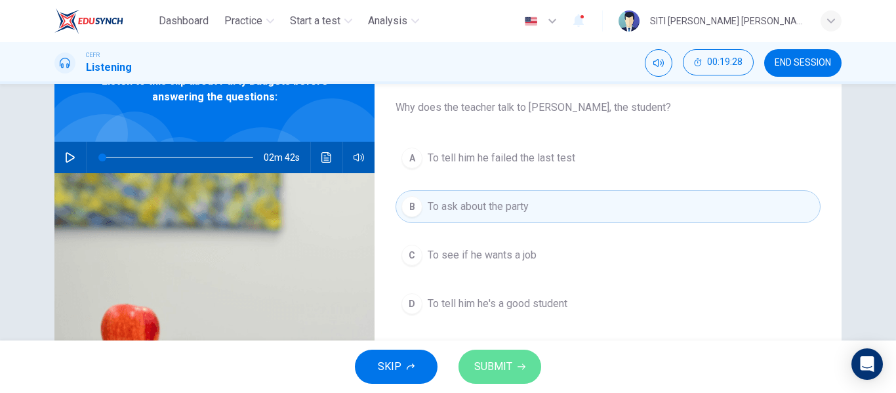
click at [507, 368] on span "SUBMIT" at bounding box center [493, 366] width 38 height 18
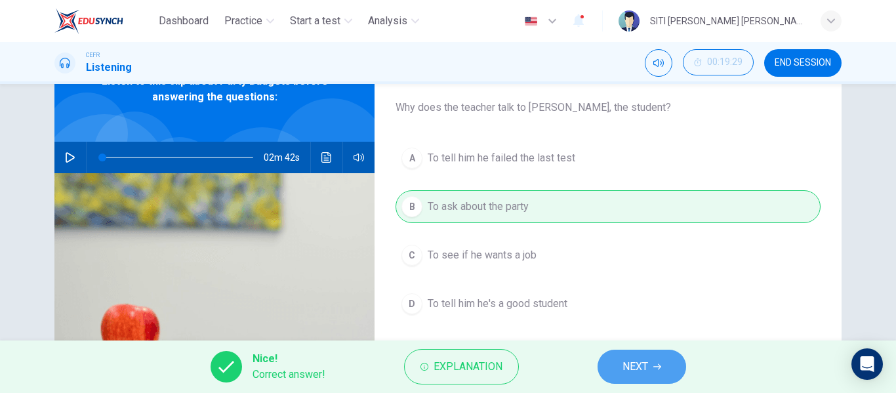
click at [605, 364] on button "NEXT" at bounding box center [642, 367] width 89 height 34
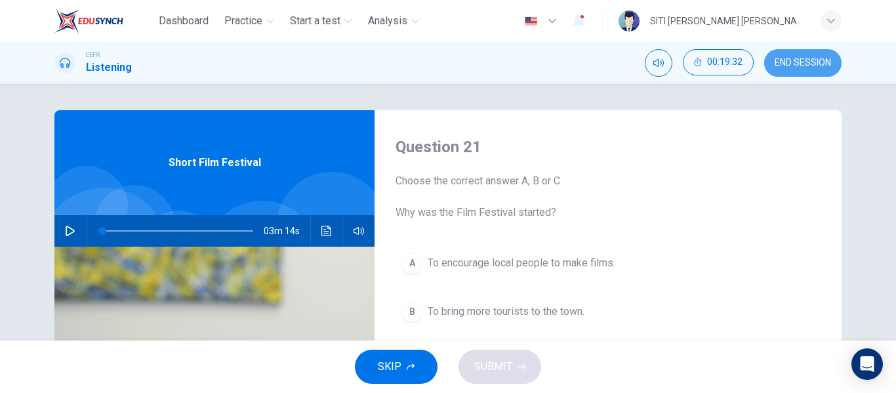
click at [788, 61] on span "END SESSION" at bounding box center [803, 63] width 56 height 10
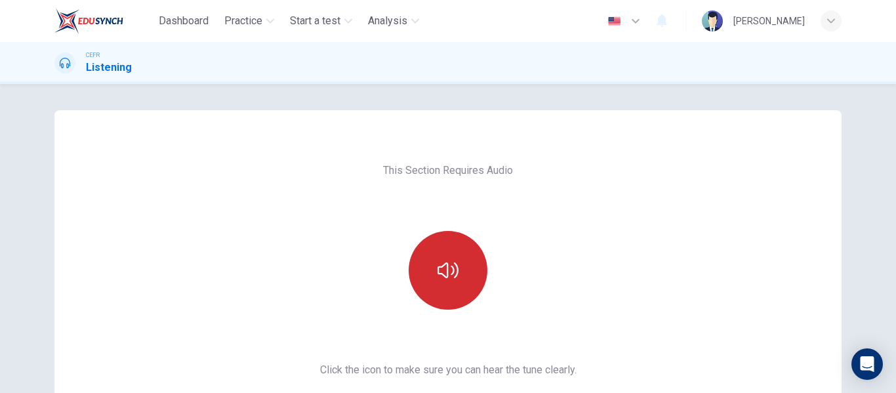
click at [451, 232] on button "button" at bounding box center [448, 270] width 79 height 79
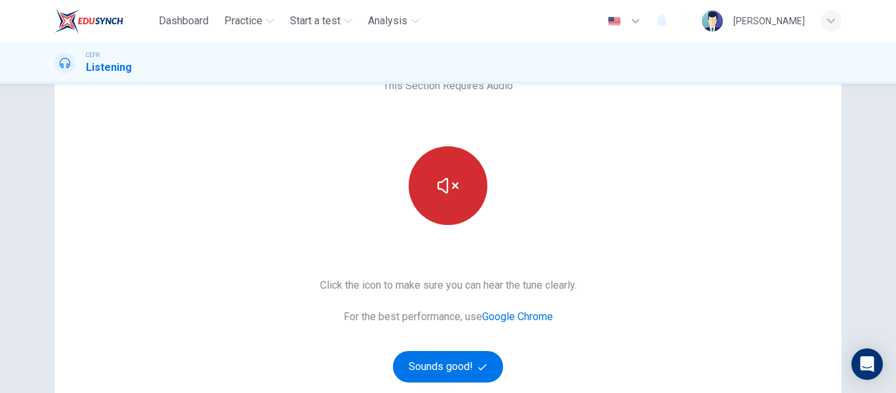
scroll to position [86, 0]
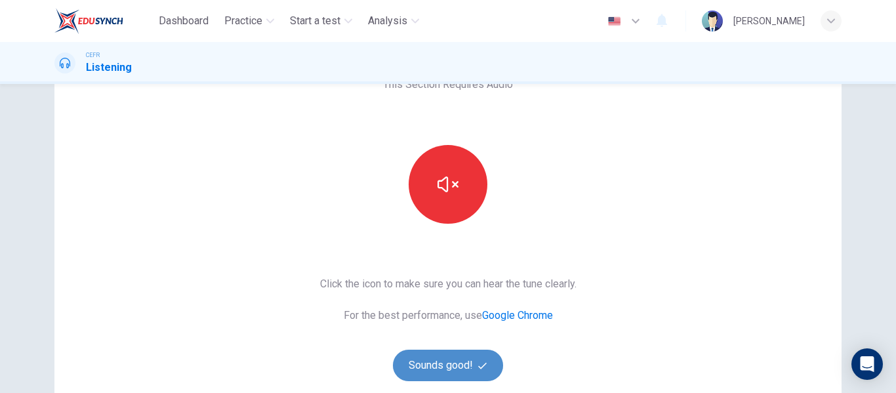
click at [455, 367] on button "Sounds good!" at bounding box center [448, 365] width 110 height 31
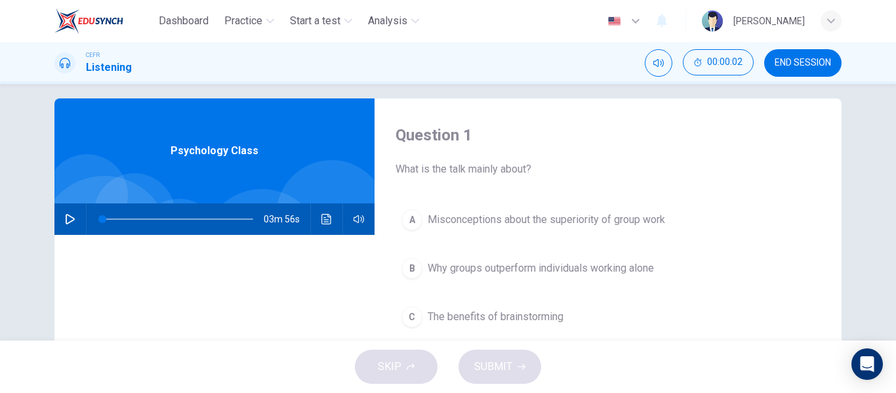
scroll to position [54, 0]
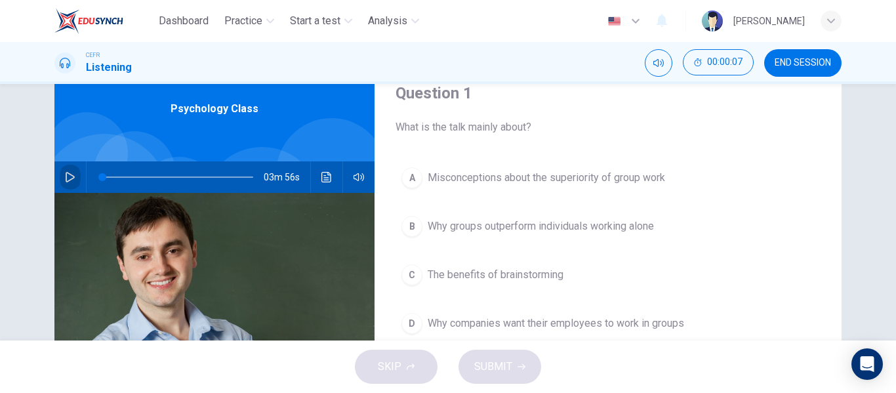
click at [71, 171] on button "button" at bounding box center [70, 176] width 21 height 31
type input "0"
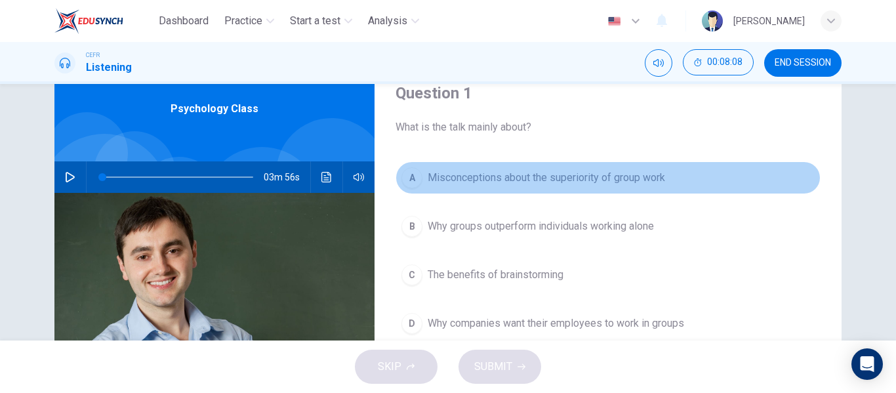
click at [433, 191] on button "A Misconceptions about the superiority of group work" at bounding box center [608, 177] width 425 height 33
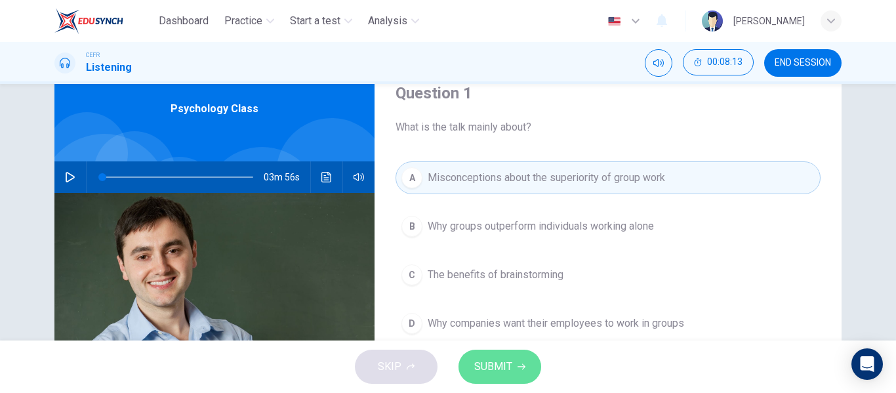
click at [487, 370] on span "SUBMIT" at bounding box center [493, 366] width 38 height 18
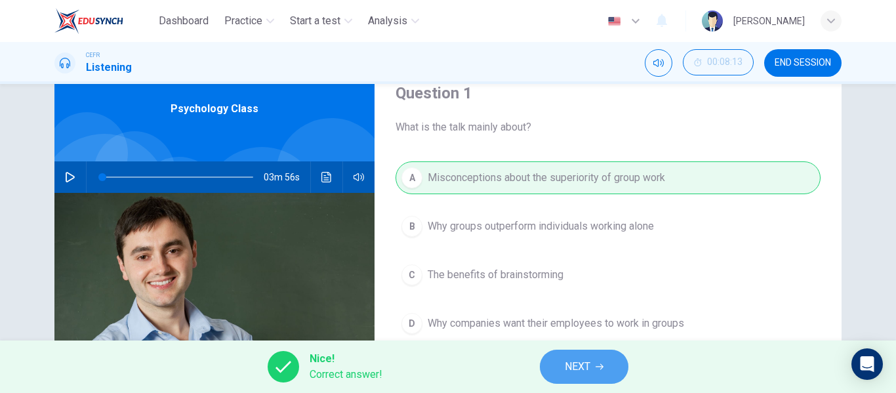
click at [579, 371] on span "NEXT" at bounding box center [578, 366] width 26 height 18
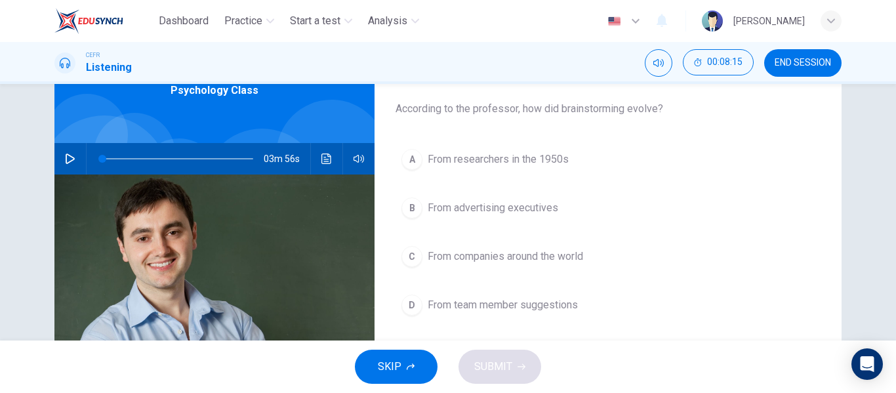
scroll to position [73, 0]
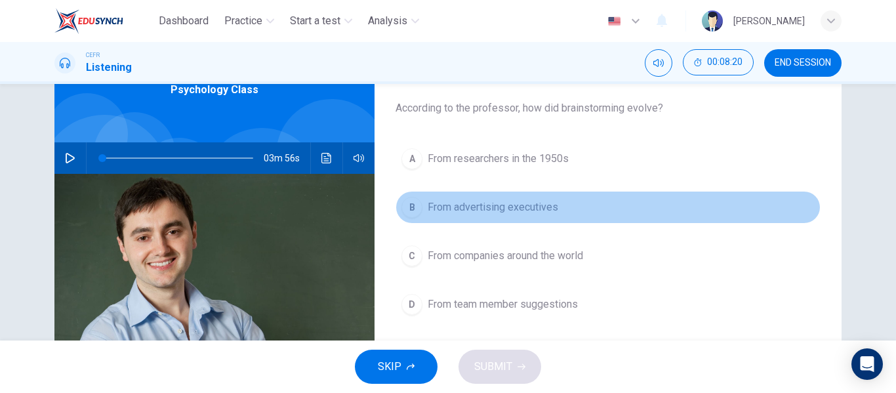
click at [536, 216] on button "B From advertising executives" at bounding box center [608, 207] width 425 height 33
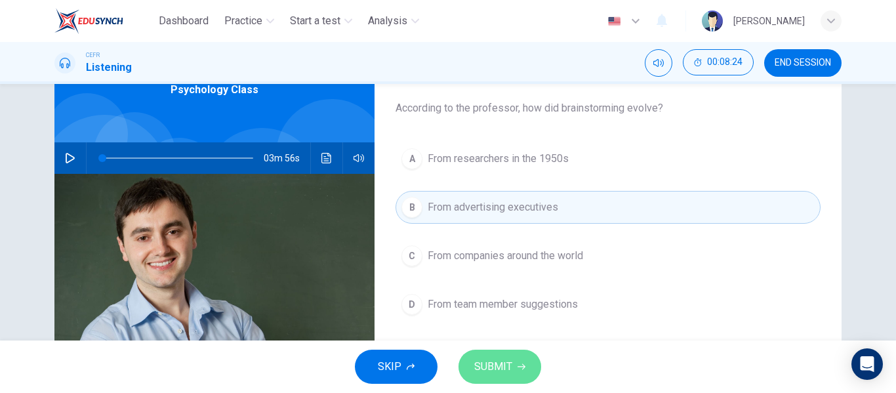
click at [517, 351] on button "SUBMIT" at bounding box center [499, 367] width 83 height 34
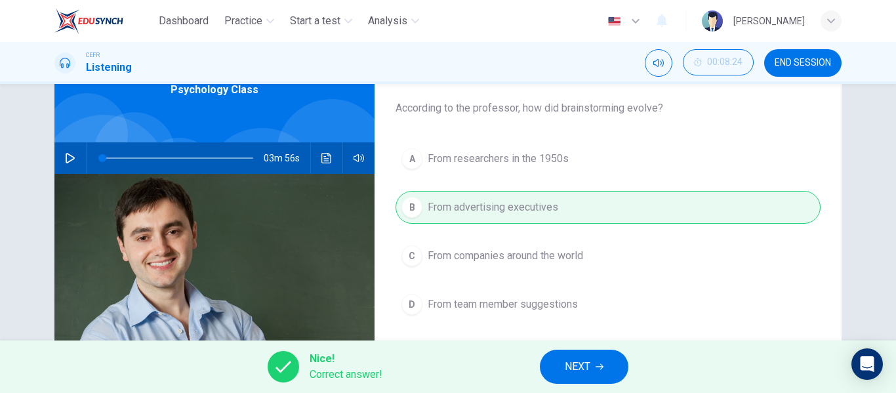
click at [588, 373] on span "NEXT" at bounding box center [578, 366] width 26 height 18
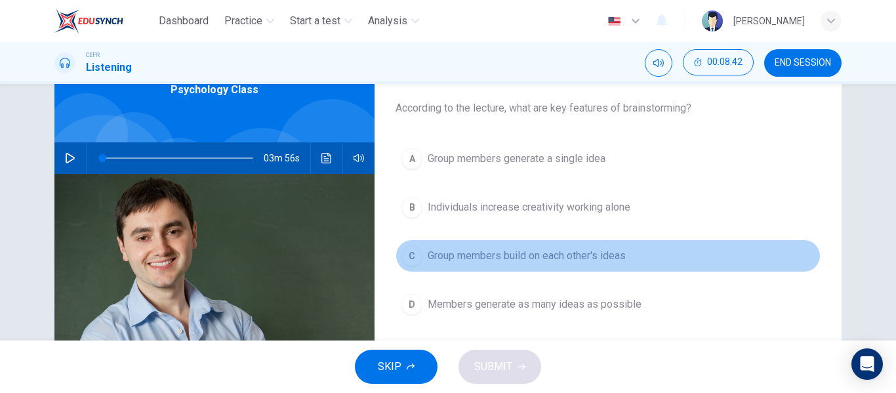
click at [527, 267] on button "C Group members build on each other's ideas" at bounding box center [608, 255] width 425 height 33
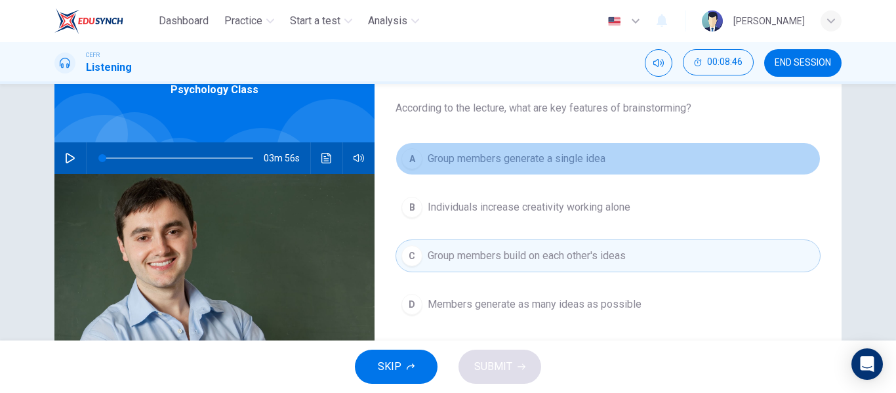
click at [544, 168] on button "A Group members generate a single idea" at bounding box center [608, 158] width 425 height 33
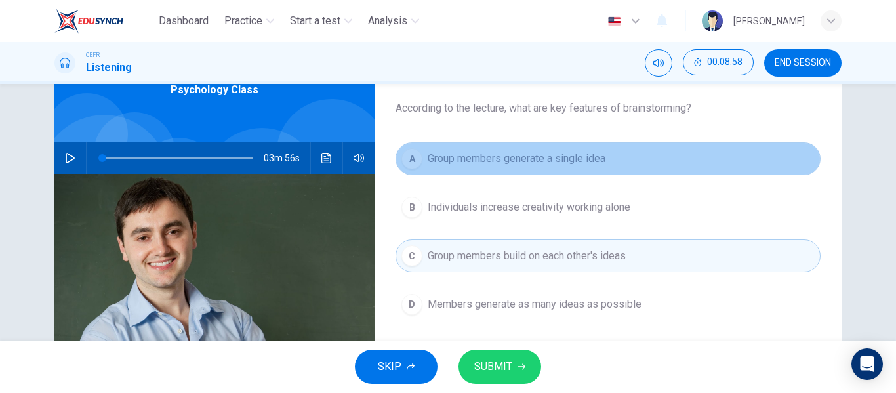
click at [544, 168] on button "A Group members generate a single idea" at bounding box center [608, 158] width 425 height 33
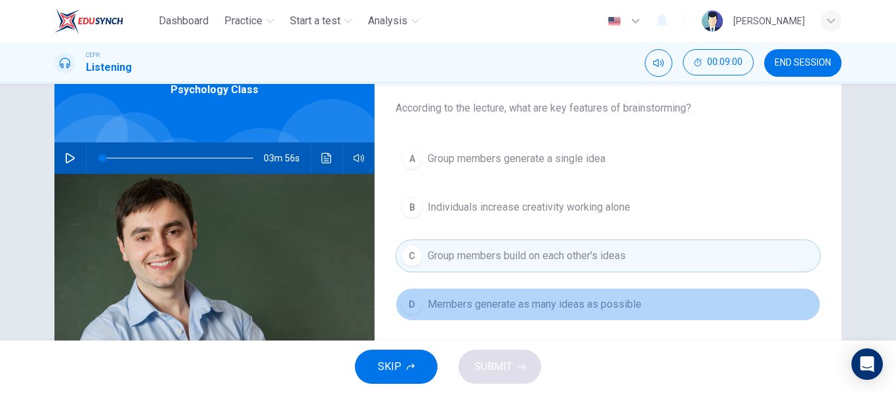
click at [522, 318] on button "D Members generate as many ideas as possible" at bounding box center [608, 304] width 425 height 33
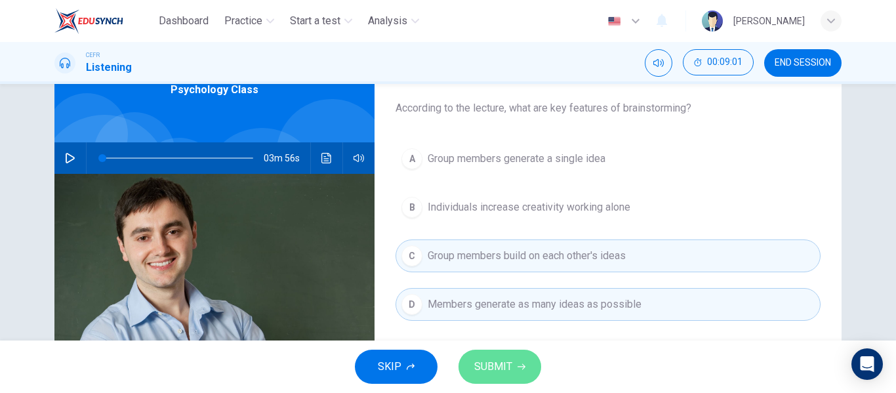
click at [507, 361] on span "SUBMIT" at bounding box center [493, 366] width 38 height 18
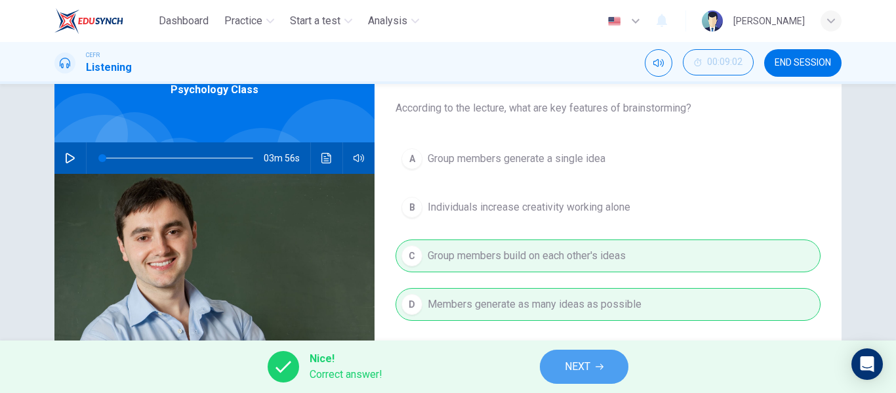
click at [586, 373] on span "NEXT" at bounding box center [578, 366] width 26 height 18
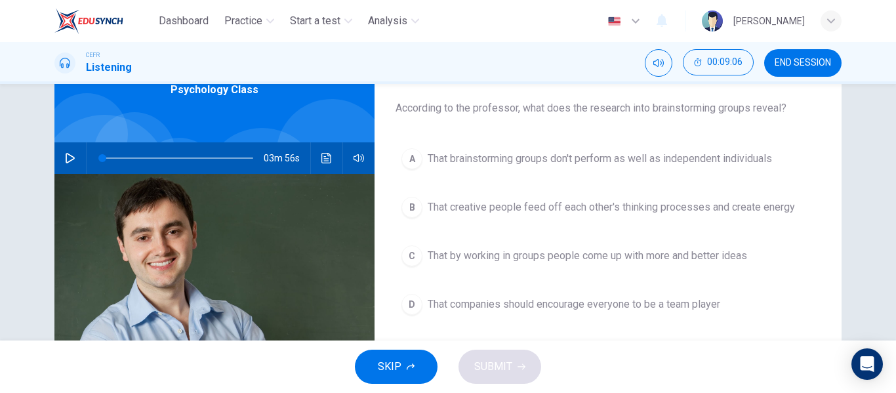
scroll to position [72, 0]
click at [593, 163] on span "That brainstorming groups don't perform as well as independent individuals" at bounding box center [600, 160] width 344 height 16
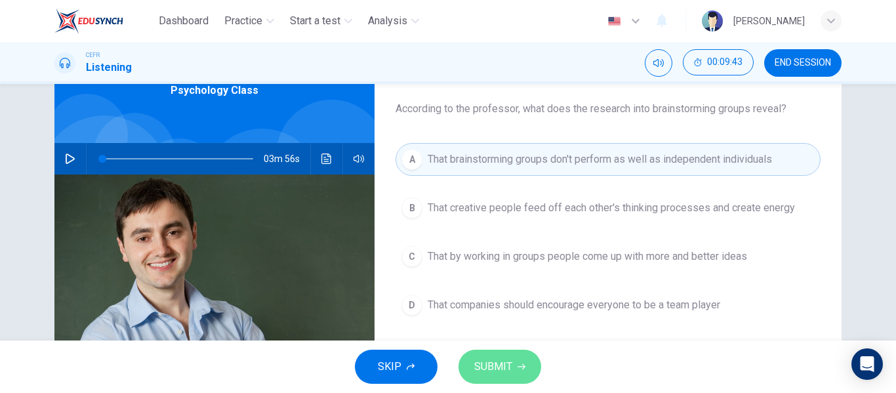
click at [514, 373] on button "SUBMIT" at bounding box center [499, 367] width 83 height 34
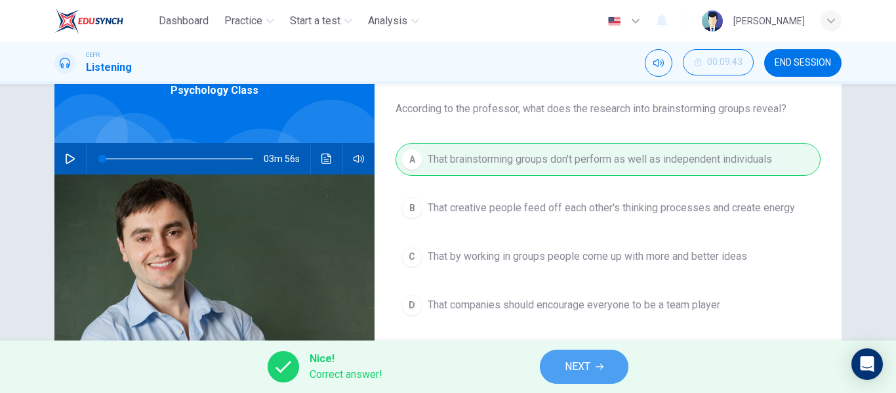
click at [575, 374] on span "NEXT" at bounding box center [578, 366] width 26 height 18
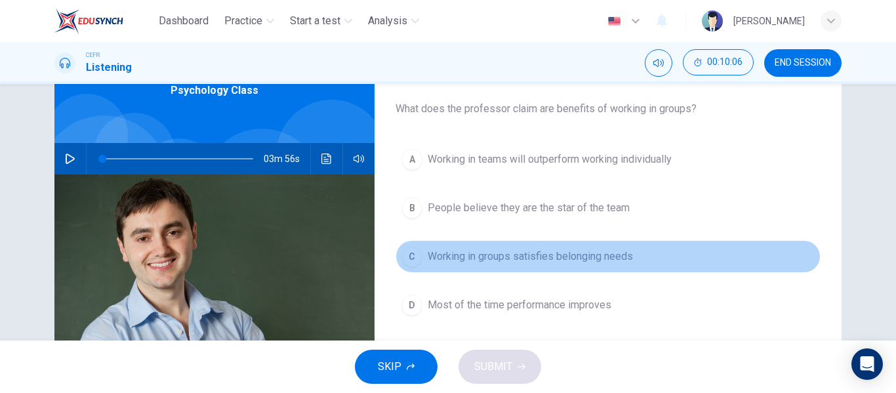
click at [497, 254] on span "Working in groups satisfies belonging needs" at bounding box center [530, 257] width 205 height 16
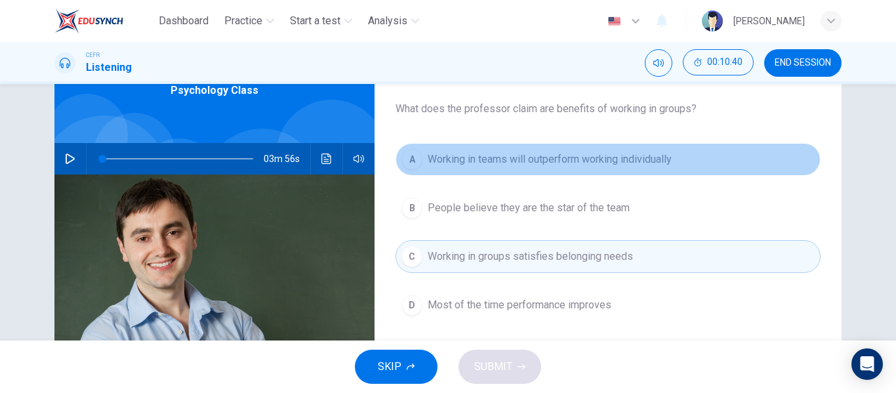
click at [558, 165] on span "Working in teams will outperform working individually" at bounding box center [550, 160] width 244 height 16
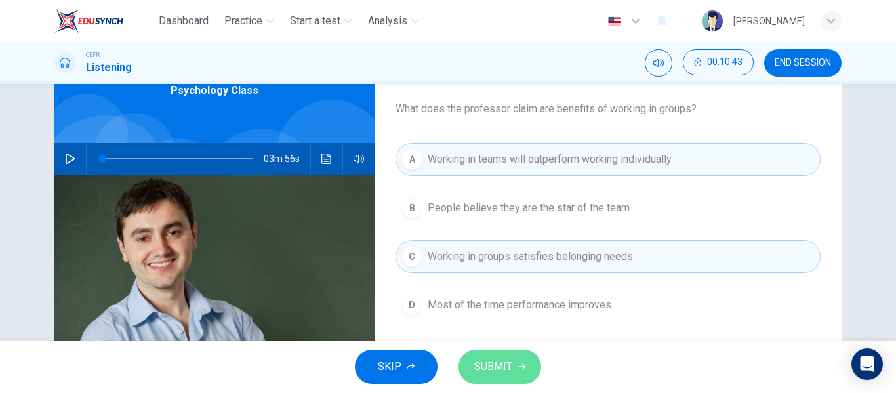
click at [495, 359] on span "SUBMIT" at bounding box center [493, 366] width 38 height 18
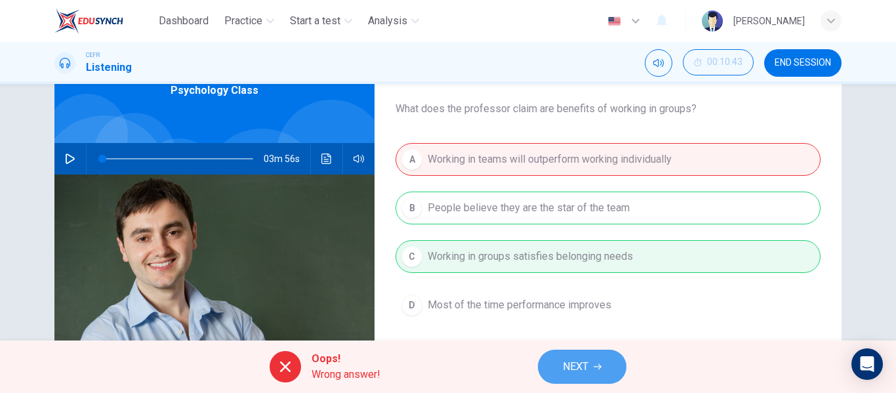
click at [569, 365] on span "NEXT" at bounding box center [576, 366] width 26 height 18
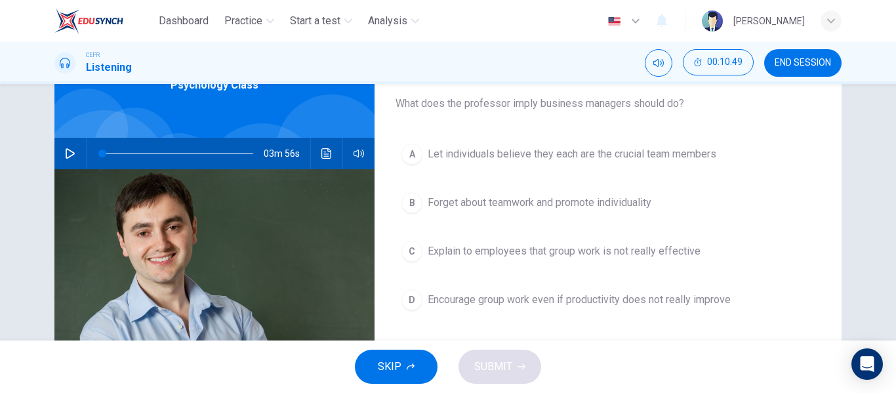
scroll to position [77, 0]
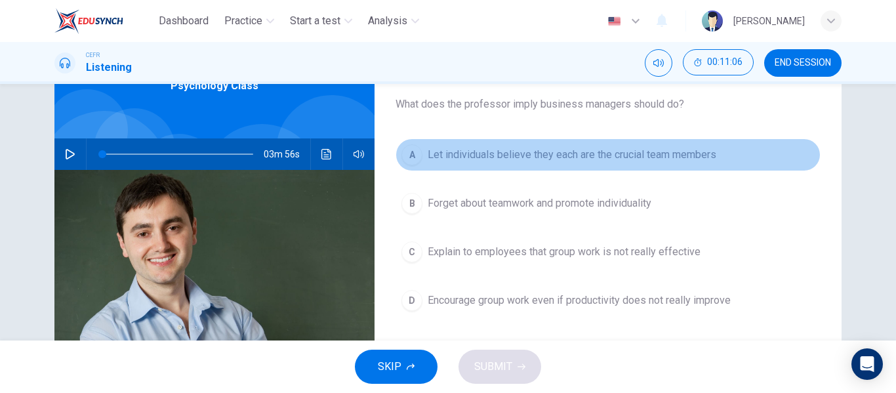
click at [518, 161] on span "Let individuals believe they each are the crucial team members" at bounding box center [572, 155] width 289 height 16
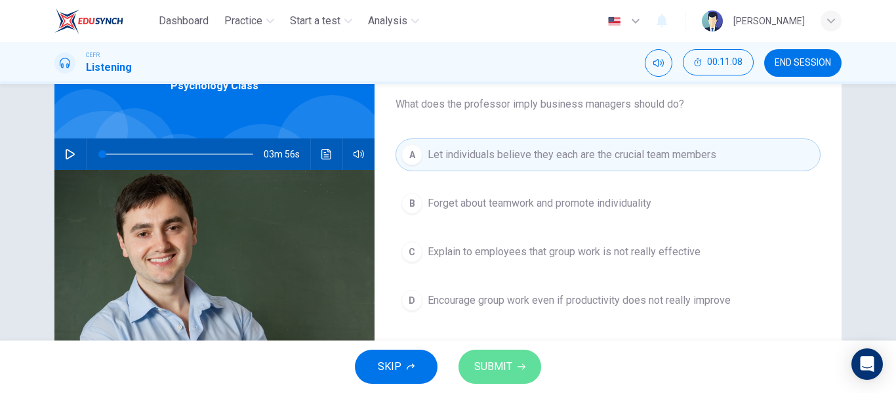
click at [493, 357] on button "SUBMIT" at bounding box center [499, 367] width 83 height 34
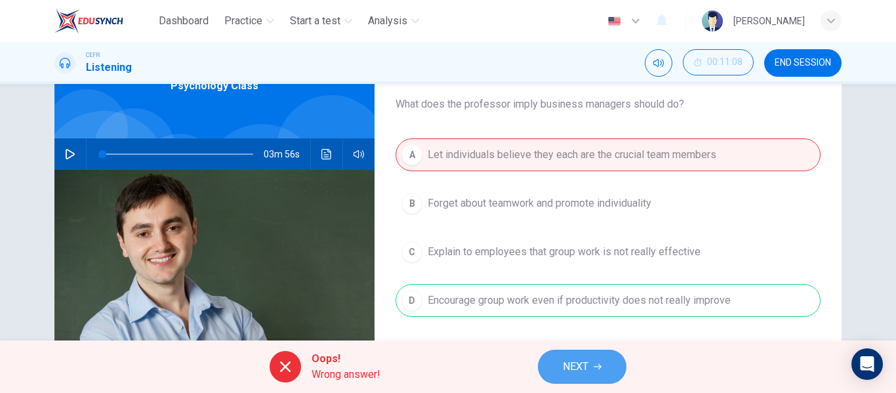
click at [598, 371] on button "NEXT" at bounding box center [582, 367] width 89 height 34
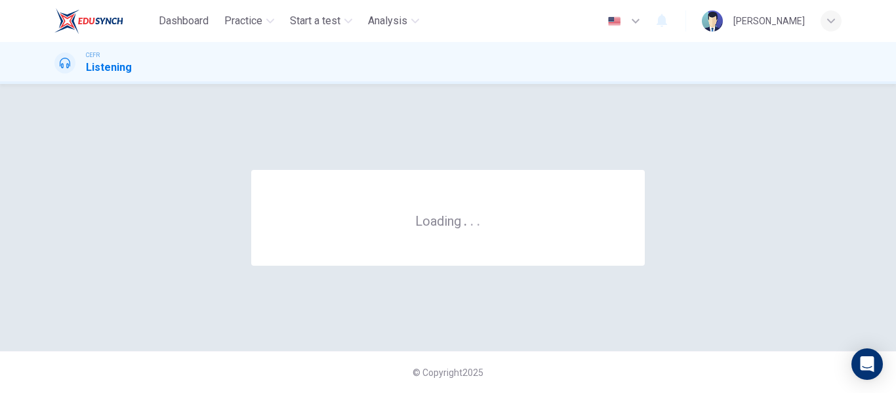
scroll to position [0, 0]
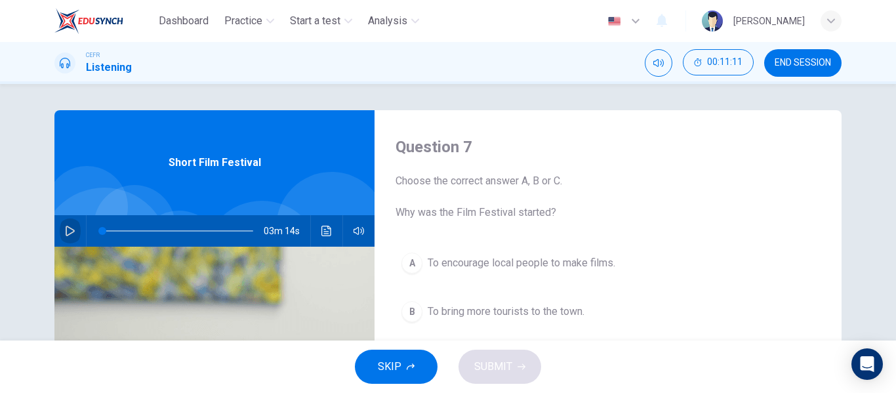
click at [64, 225] on button "button" at bounding box center [70, 230] width 21 height 31
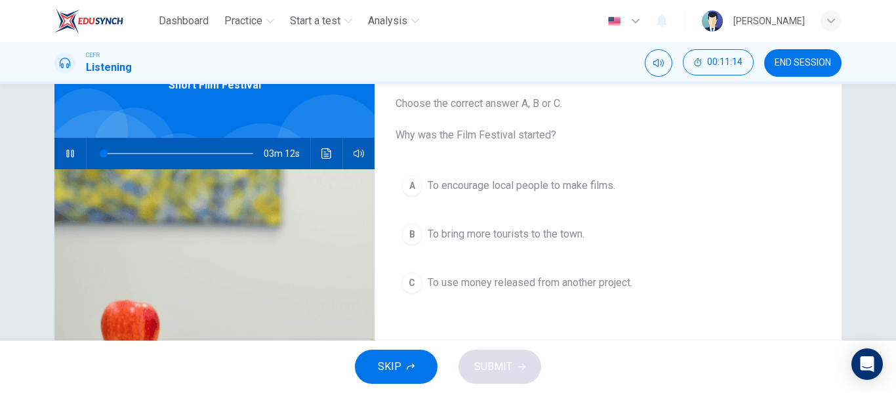
scroll to position [71, 0]
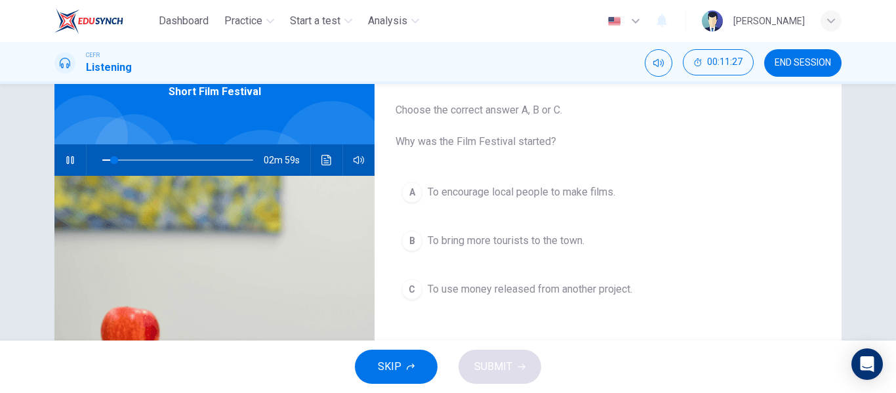
type input "8"
click at [797, 62] on span "END SESSION" at bounding box center [803, 63] width 56 height 10
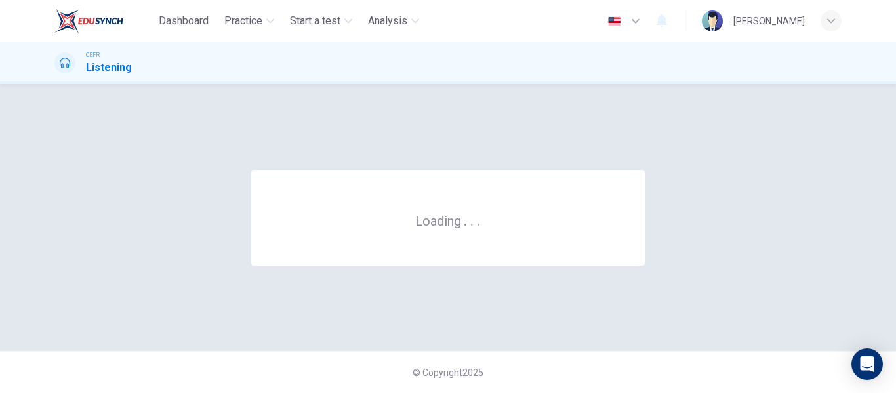
scroll to position [0, 0]
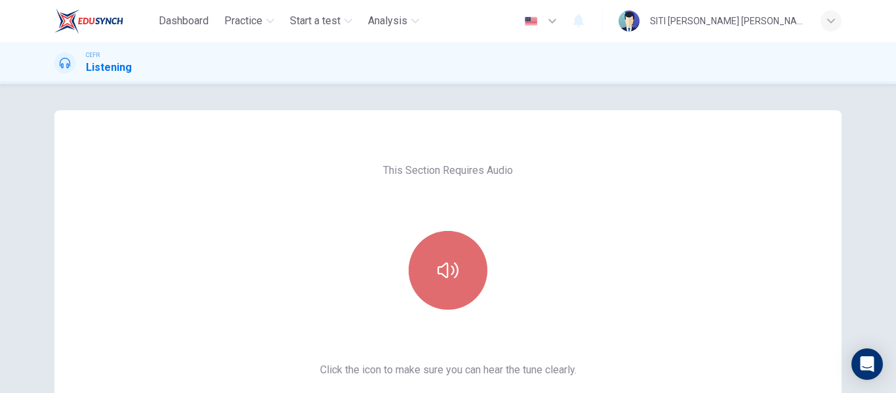
click at [456, 272] on button "button" at bounding box center [448, 270] width 79 height 79
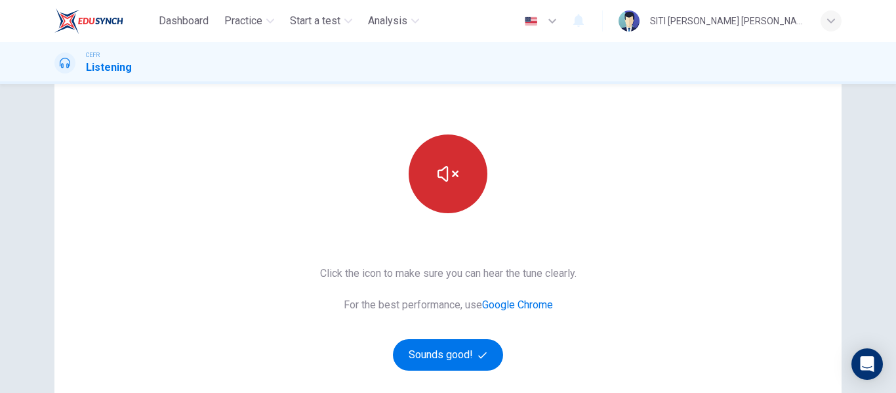
scroll to position [111, 0]
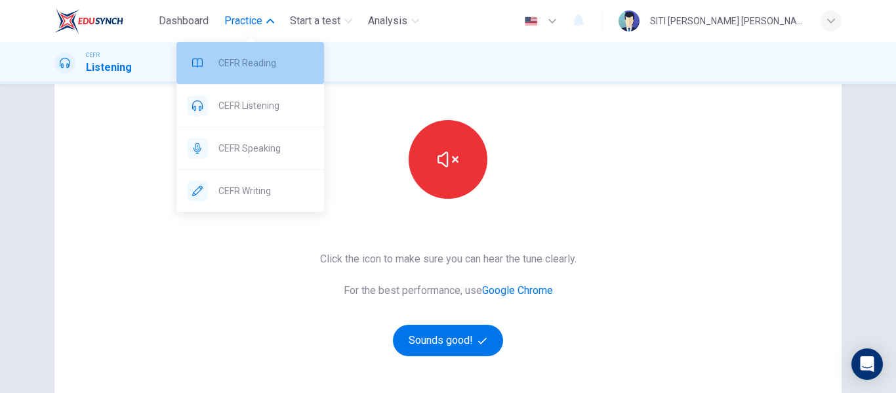
click at [249, 60] on span "CEFR Reading" at bounding box center [265, 63] width 95 height 16
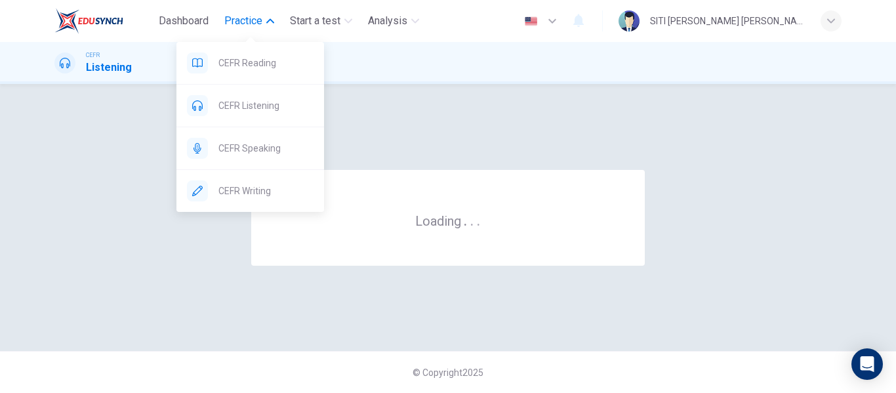
scroll to position [0, 0]
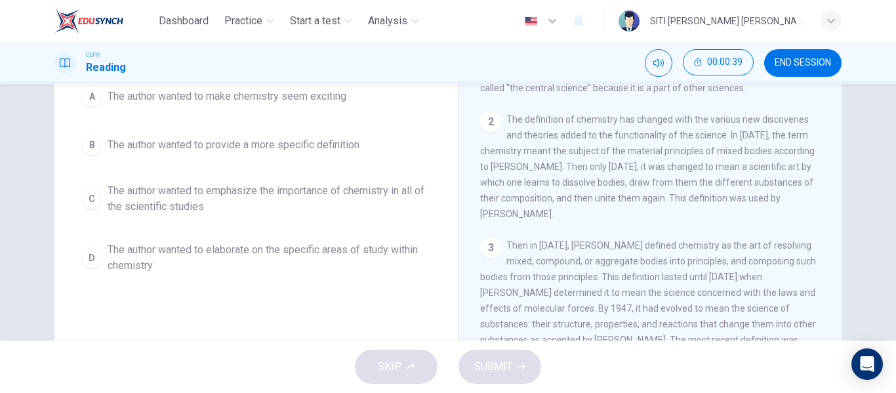
scroll to position [152, 0]
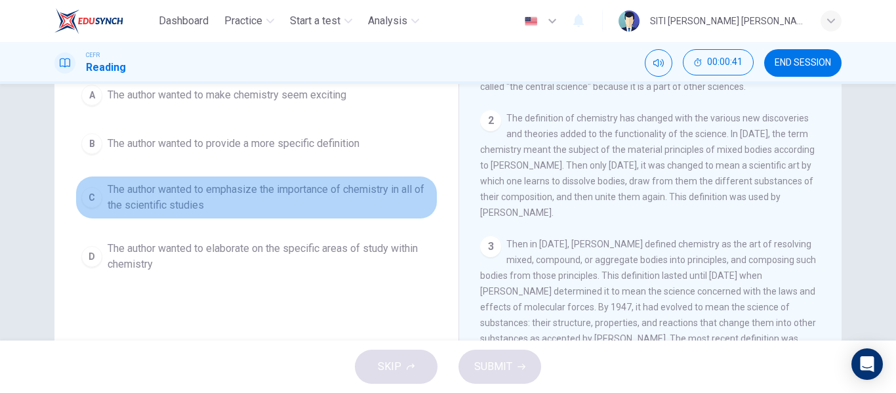
click at [296, 195] on span "The author wanted to emphasize the importance of chemistry in all of the scient…" at bounding box center [270, 197] width 324 height 31
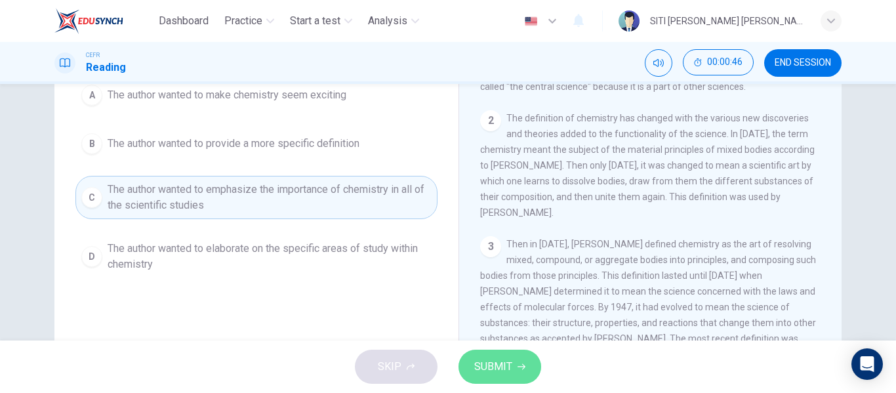
click at [479, 373] on span "SUBMIT" at bounding box center [493, 366] width 38 height 18
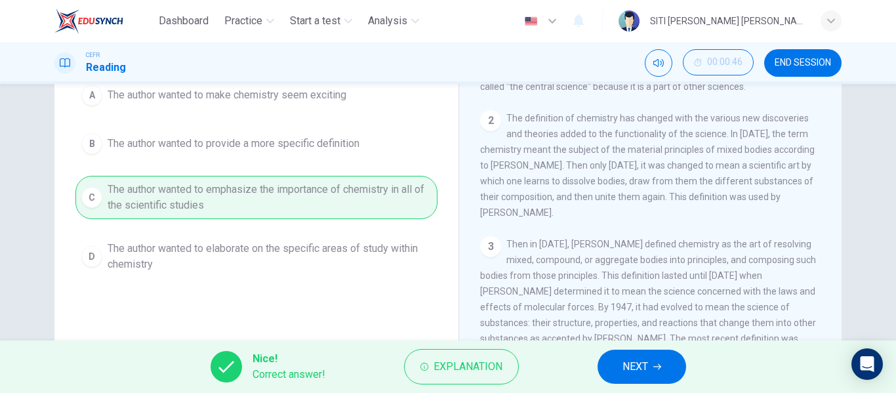
click at [634, 371] on span "NEXT" at bounding box center [635, 366] width 26 height 18
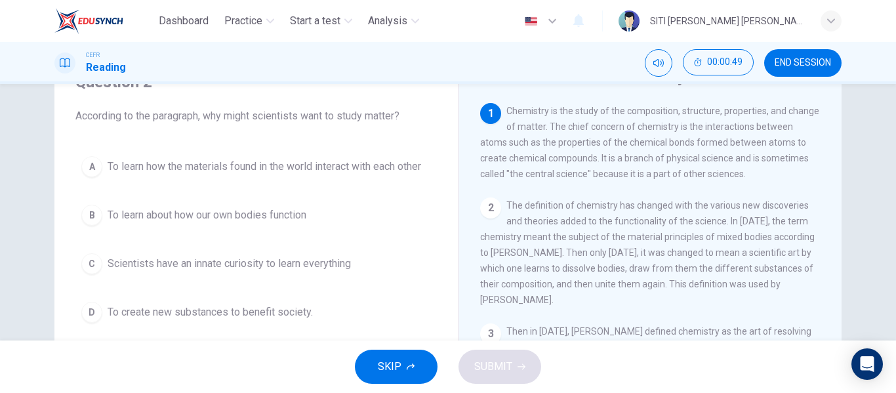
scroll to position [64, 0]
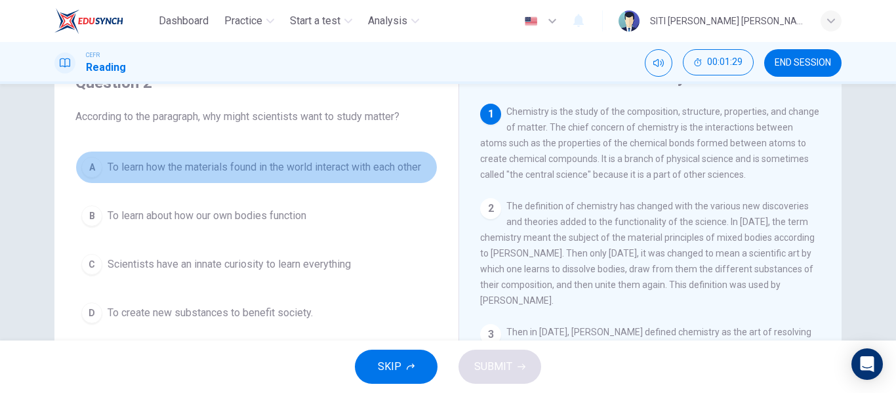
click at [314, 166] on span "To learn how the materials found in the world interact with each other" at bounding box center [265, 167] width 314 height 16
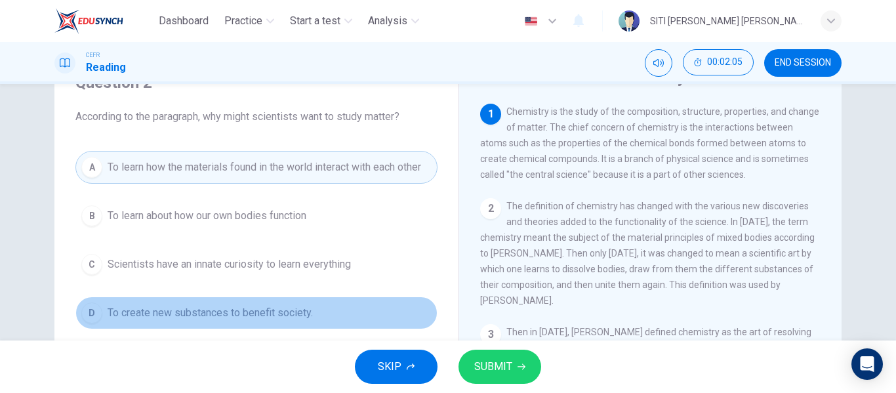
click at [336, 303] on button "D To create new substances to benefit society." at bounding box center [256, 312] width 362 height 33
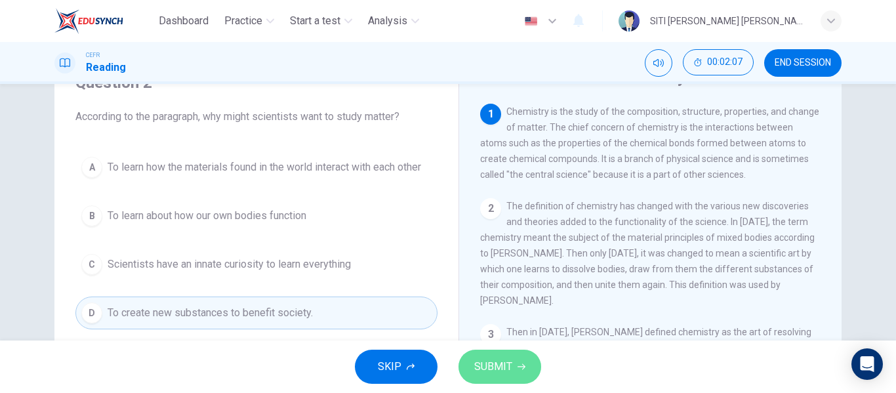
click at [489, 361] on span "SUBMIT" at bounding box center [493, 366] width 38 height 18
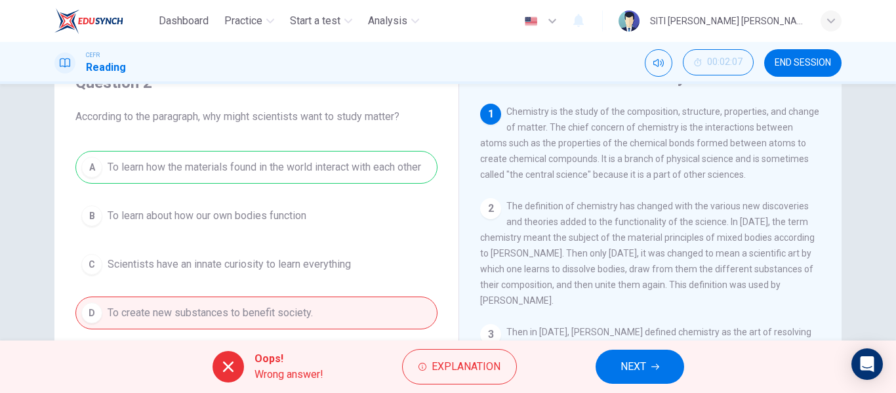
click at [627, 371] on span "NEXT" at bounding box center [633, 366] width 26 height 18
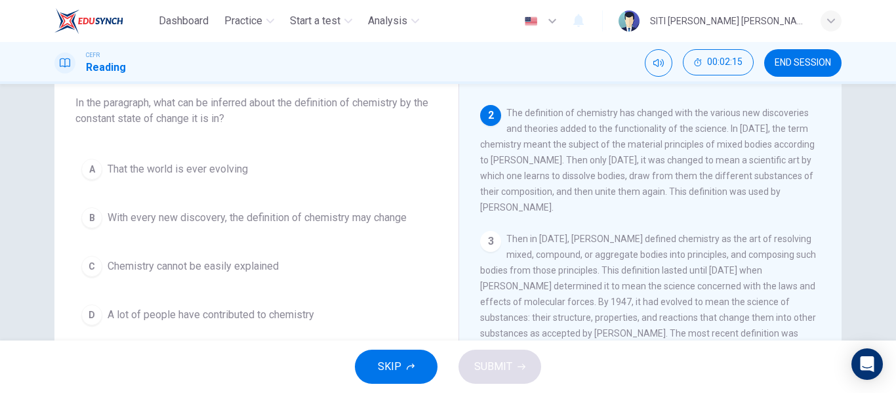
scroll to position [80, 0]
click at [795, 75] on button "END SESSION" at bounding box center [802, 63] width 77 height 28
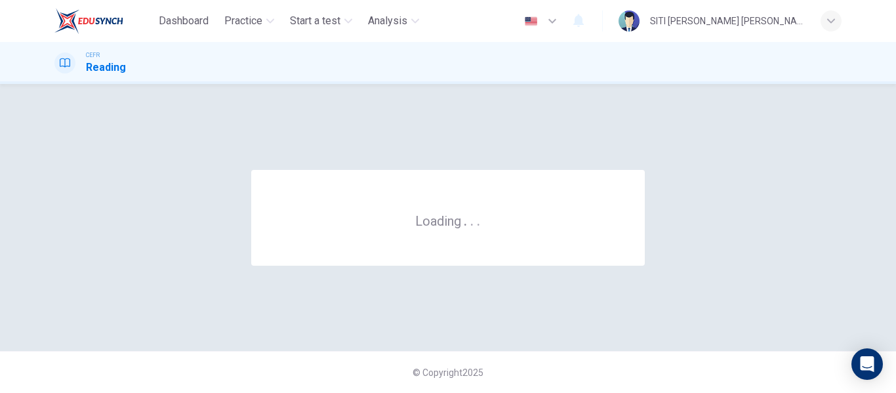
scroll to position [0, 0]
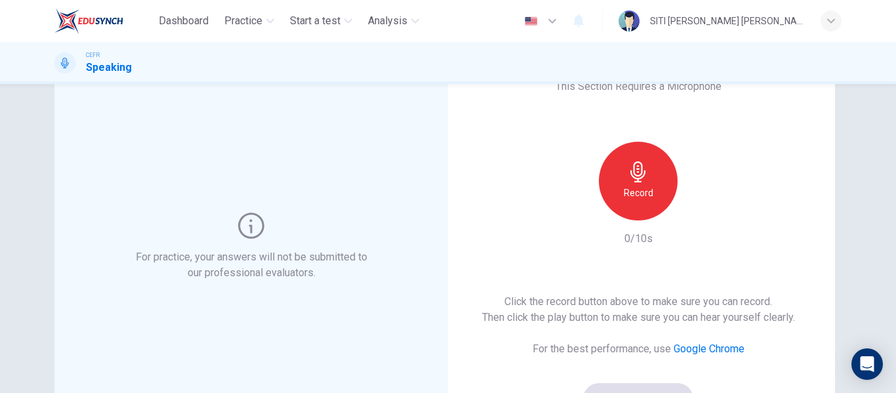
scroll to position [56, 0]
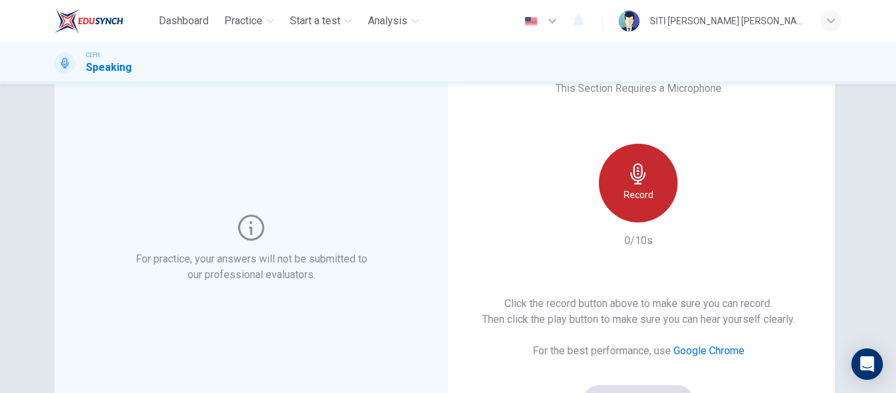
click at [605, 195] on div "Record" at bounding box center [638, 183] width 79 height 79
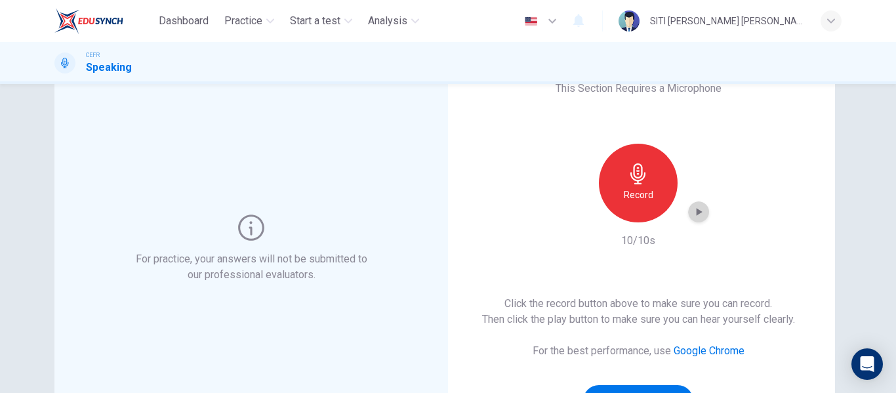
click at [692, 214] on icon "button" at bounding box center [698, 211] width 13 height 13
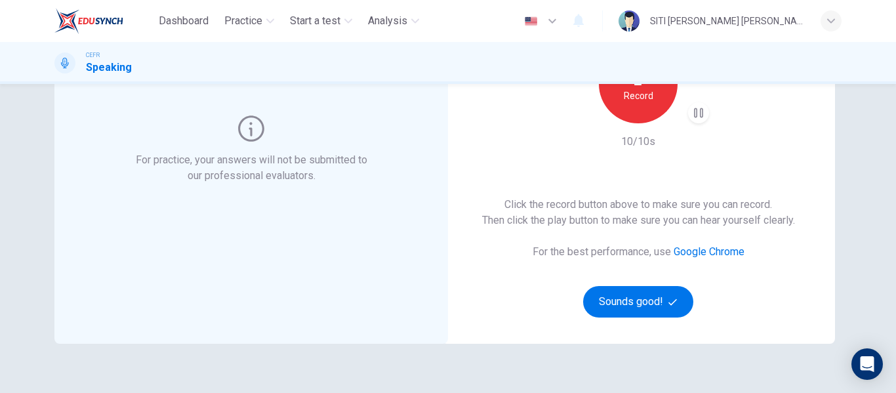
scroll to position [157, 0]
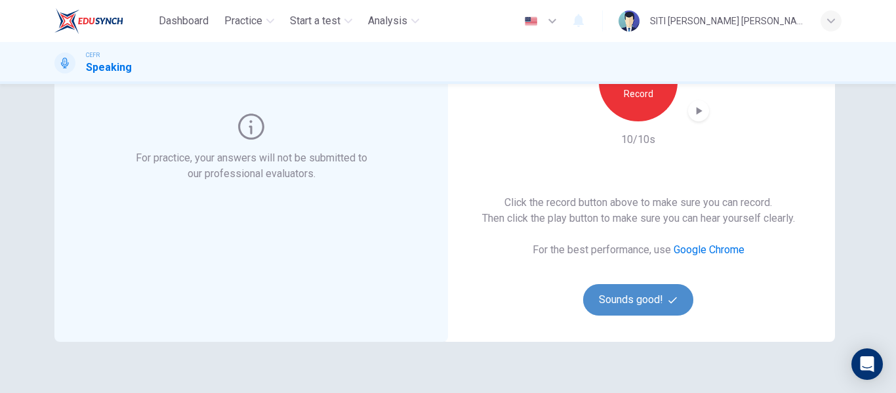
click at [671, 293] on button "Sounds good!" at bounding box center [638, 299] width 110 height 31
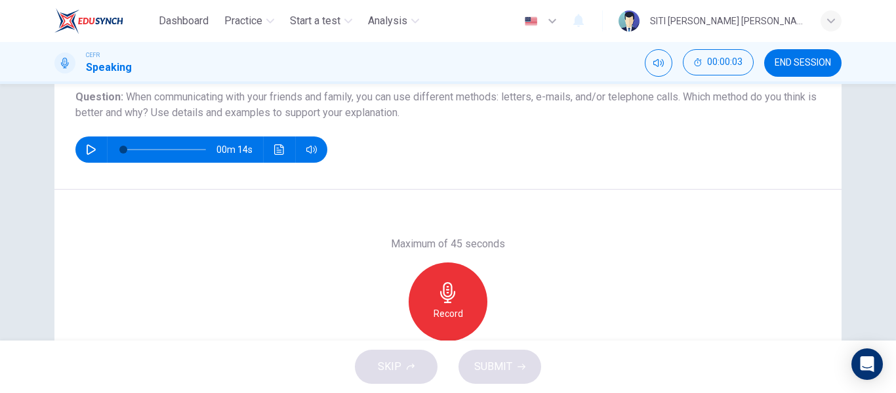
scroll to position [152, 0]
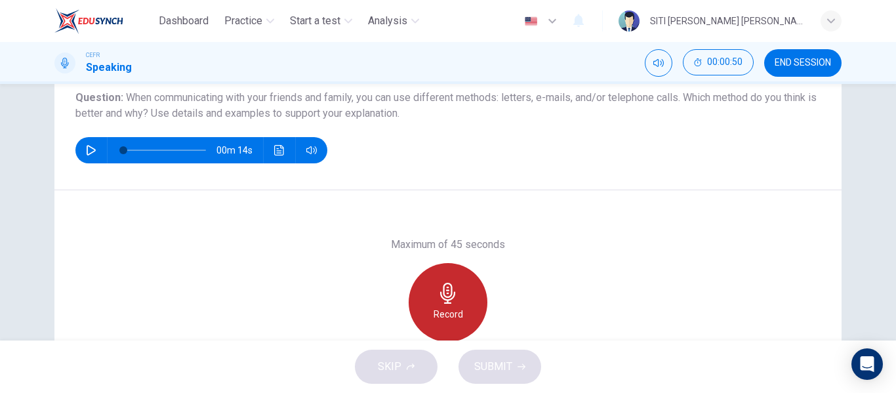
click at [469, 299] on div "Record" at bounding box center [448, 302] width 79 height 79
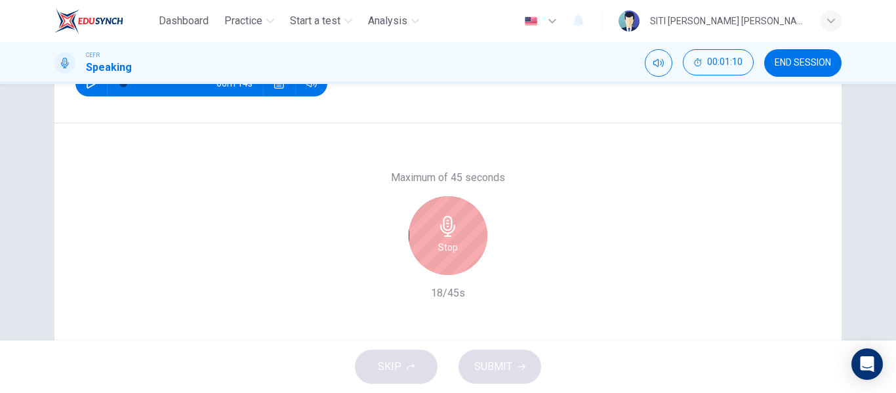
scroll to position [219, 0]
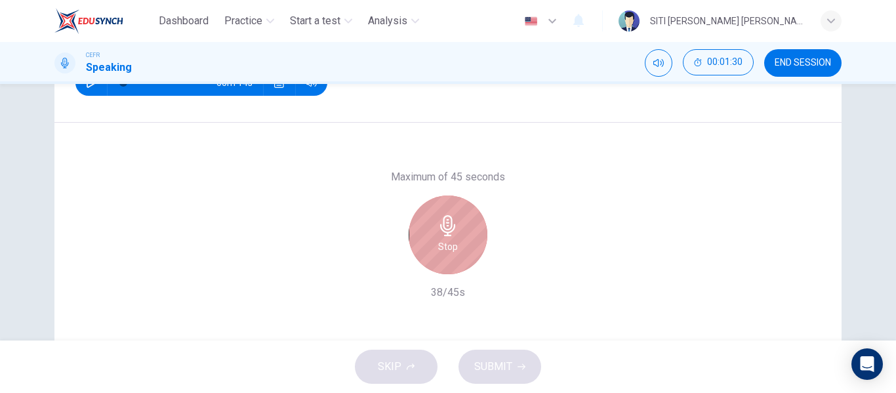
click at [426, 246] on div "Stop" at bounding box center [448, 234] width 79 height 79
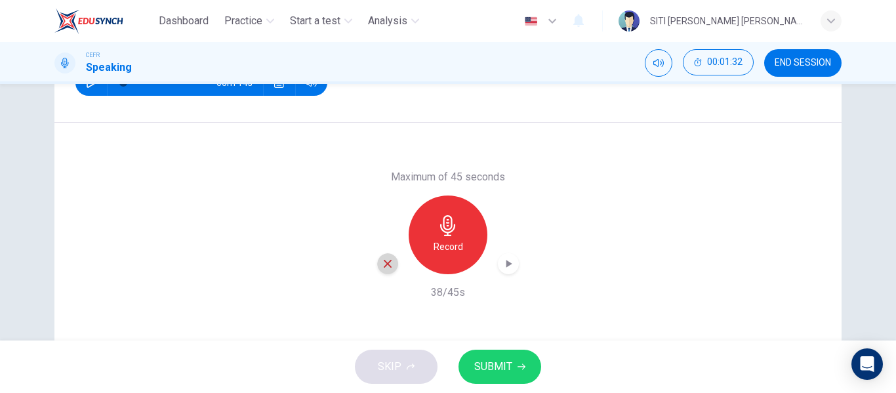
click at [383, 272] on div "button" at bounding box center [387, 263] width 21 height 21
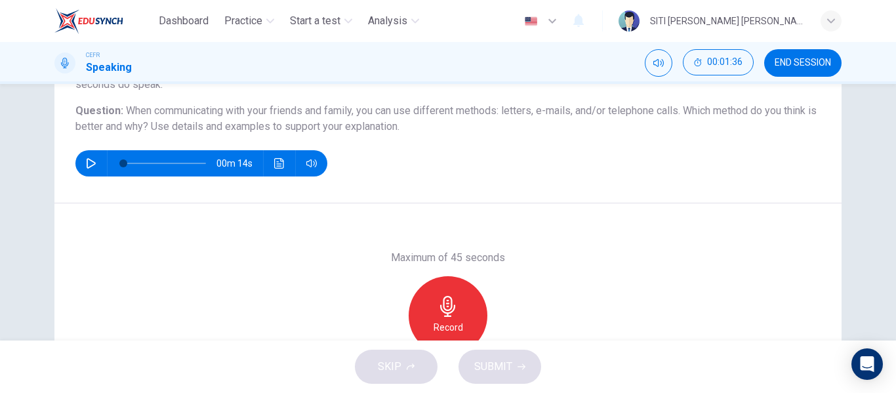
scroll to position [144, 0]
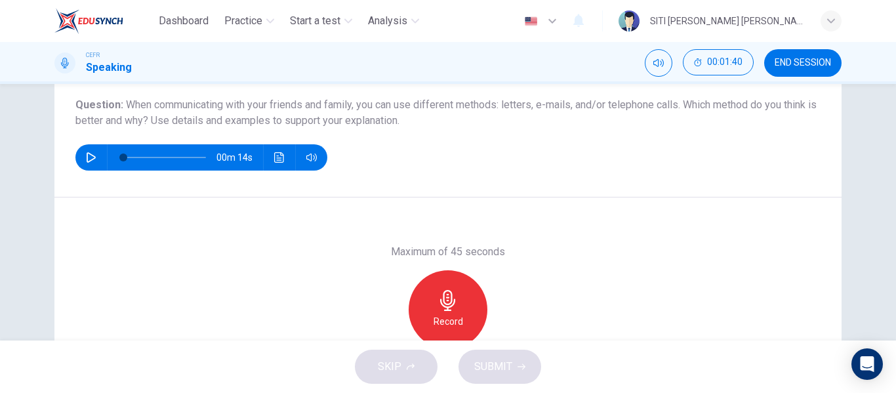
click at [457, 283] on div "Record" at bounding box center [448, 309] width 79 height 79
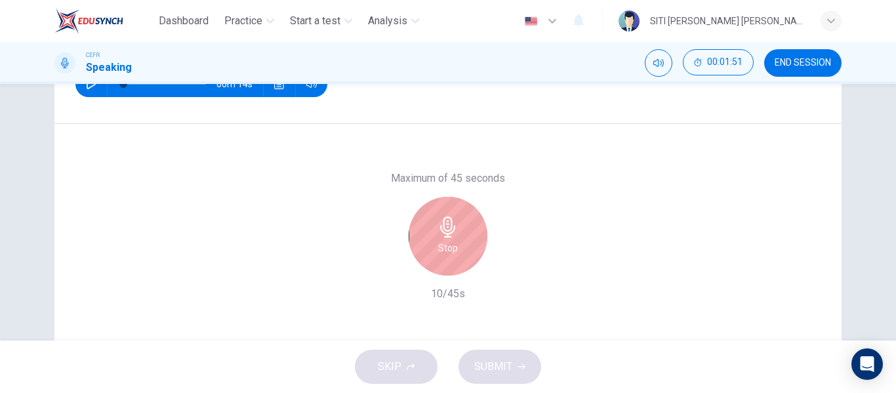
scroll to position [252, 0]
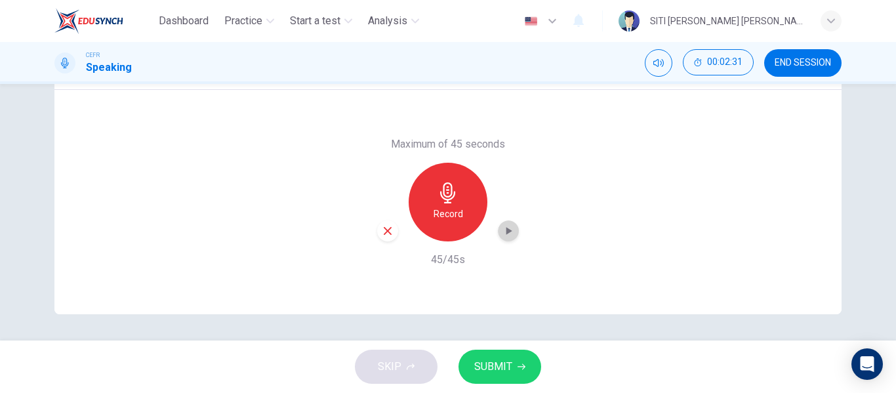
click at [506, 234] on icon "button" at bounding box center [508, 230] width 13 height 13
click at [490, 381] on button "SUBMIT" at bounding box center [499, 367] width 83 height 34
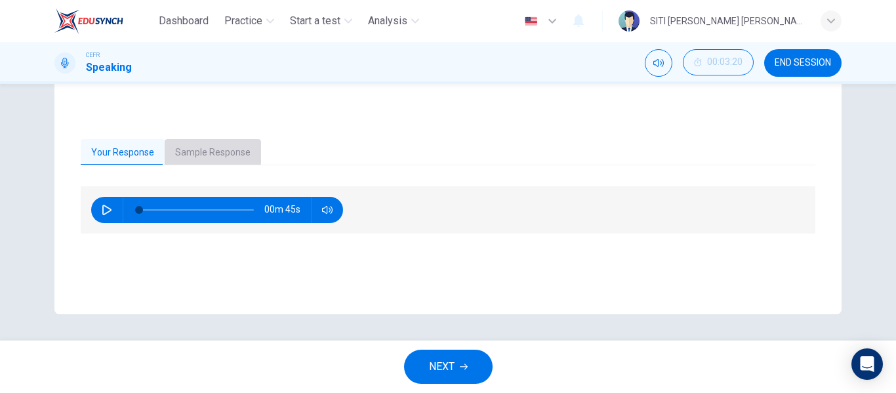
click at [202, 151] on button "Sample Response" at bounding box center [213, 153] width 96 height 28
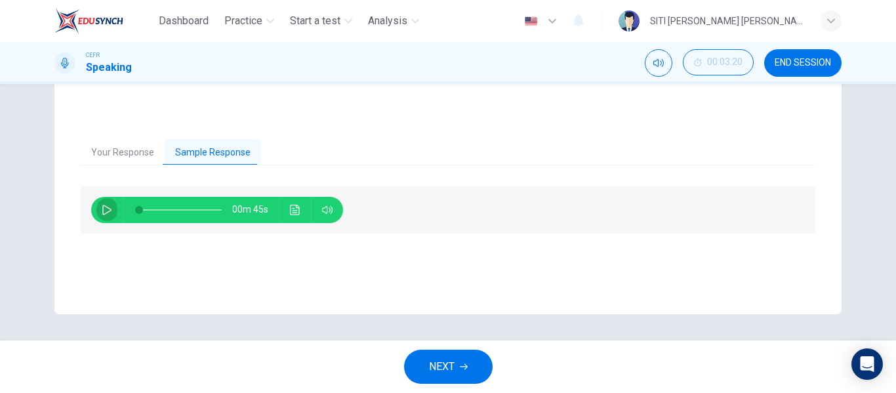
click at [105, 205] on icon "button" at bounding box center [107, 210] width 10 height 10
click at [291, 212] on icon "Click to see the audio transcription" at bounding box center [295, 210] width 10 height 10
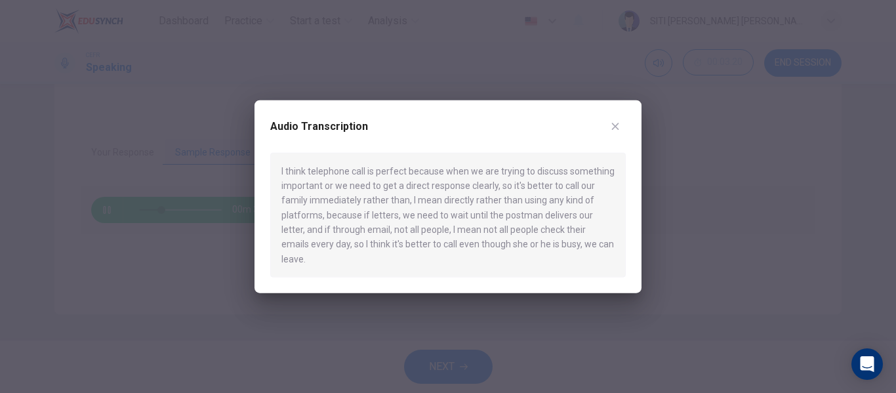
type input "29"
click at [611, 131] on icon "button" at bounding box center [615, 126] width 10 height 10
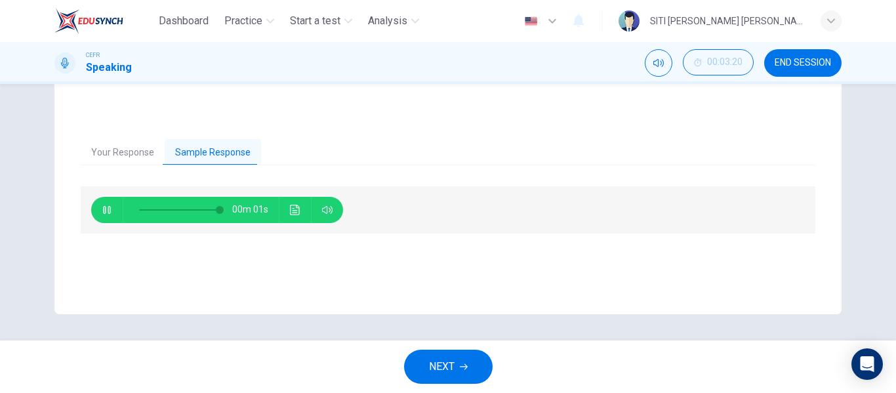
type input "0"
click at [445, 363] on span "NEXT" at bounding box center [442, 366] width 26 height 18
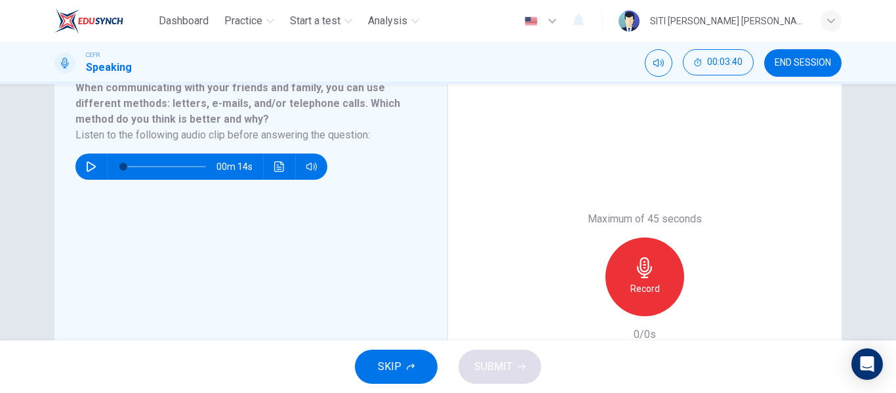
scroll to position [205, 0]
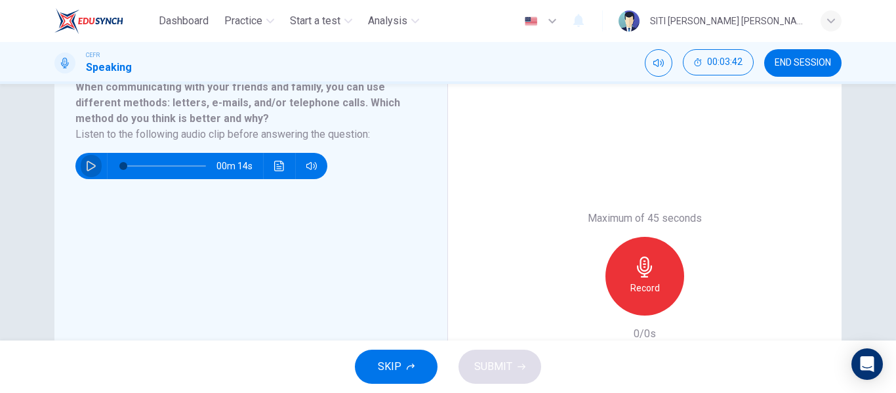
click at [87, 167] on icon "button" at bounding box center [91, 166] width 10 height 10
click at [81, 168] on button "button" at bounding box center [91, 166] width 21 height 26
type input "27"
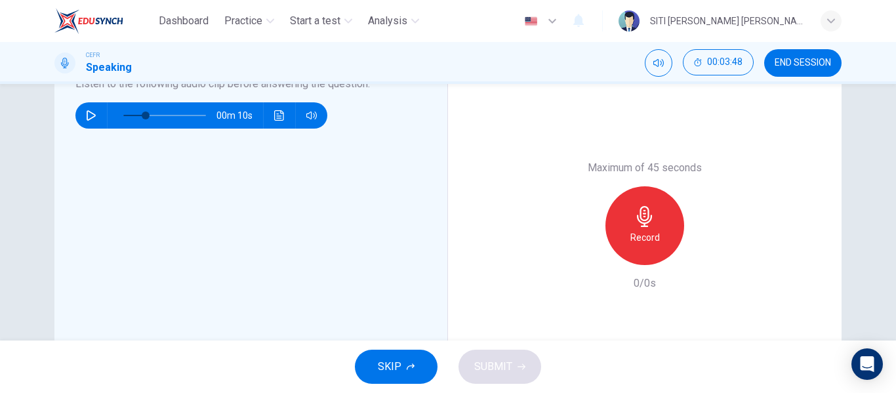
scroll to position [256, 0]
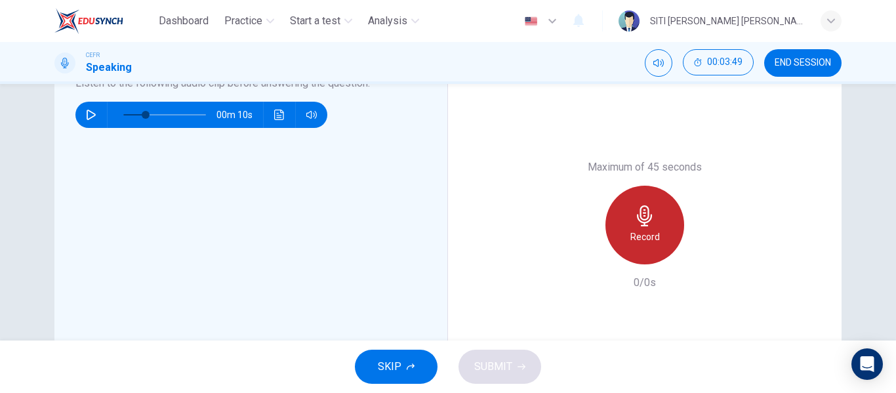
click at [641, 228] on div "Record" at bounding box center [644, 225] width 79 height 79
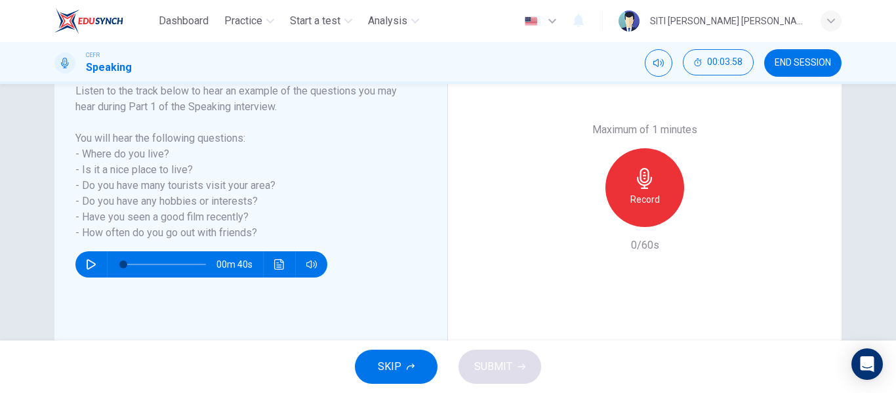
scroll to position [216, 0]
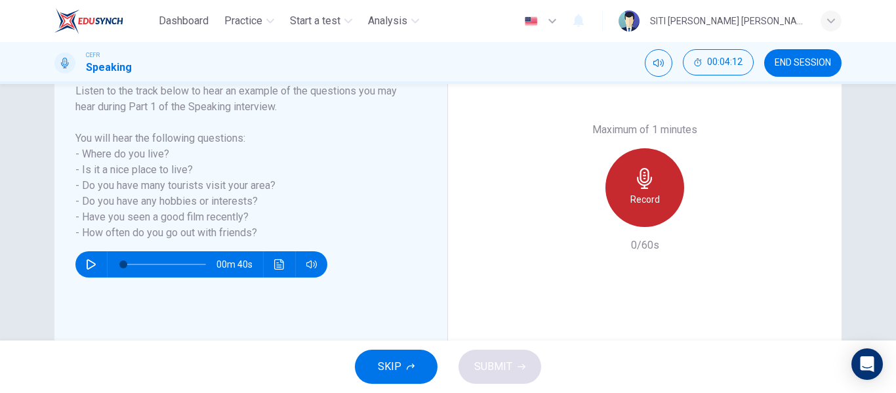
click at [645, 209] on div "Record" at bounding box center [644, 187] width 79 height 79
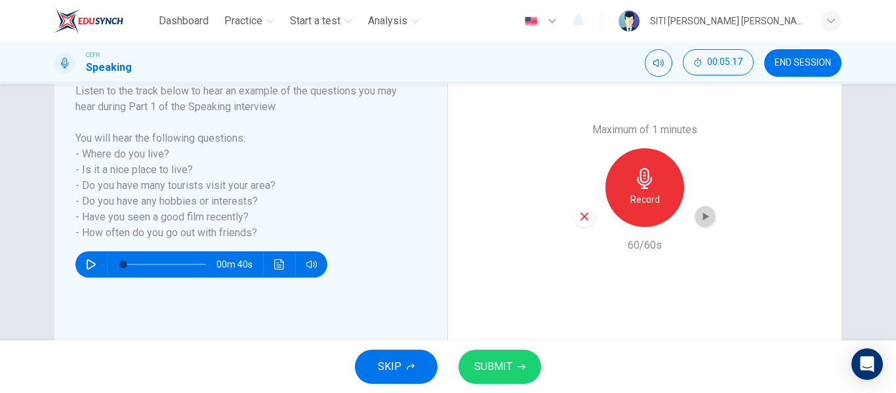
click at [703, 216] on icon "button" at bounding box center [706, 217] width 6 height 8
click at [516, 371] on button "SUBMIT" at bounding box center [499, 367] width 83 height 34
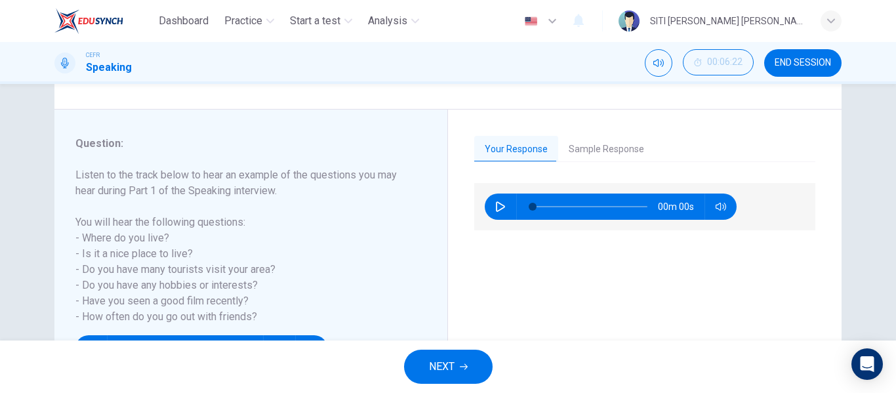
scroll to position [132, 0]
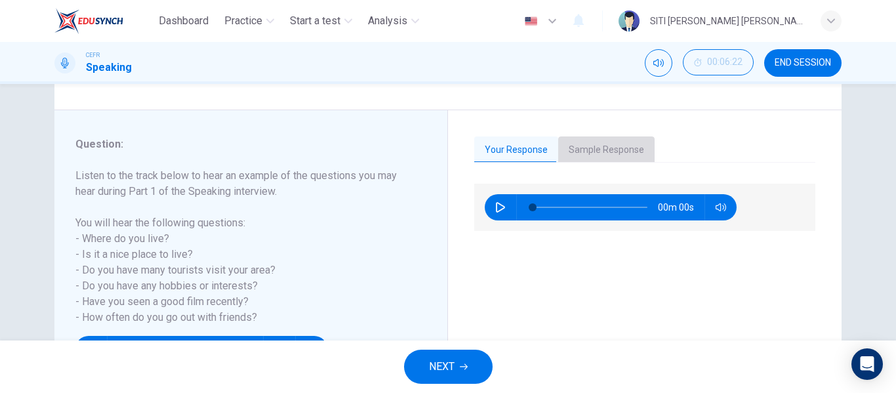
click at [622, 155] on button "Sample Response" at bounding box center [606, 150] width 96 height 28
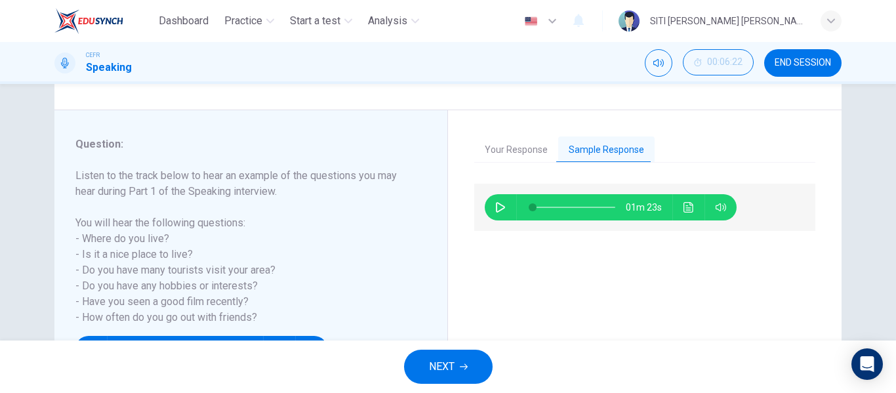
click at [496, 210] on icon "button" at bounding box center [500, 207] width 10 height 10
click at [690, 209] on icon "Click to see the audio transcription" at bounding box center [688, 207] width 10 height 10
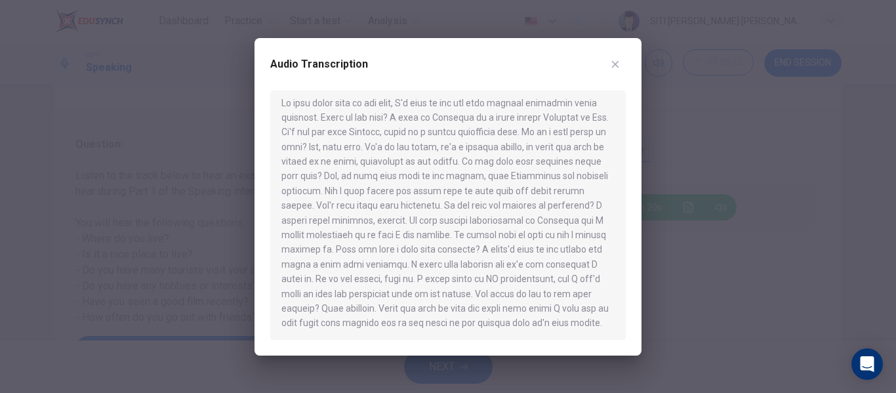
scroll to position [0, 0]
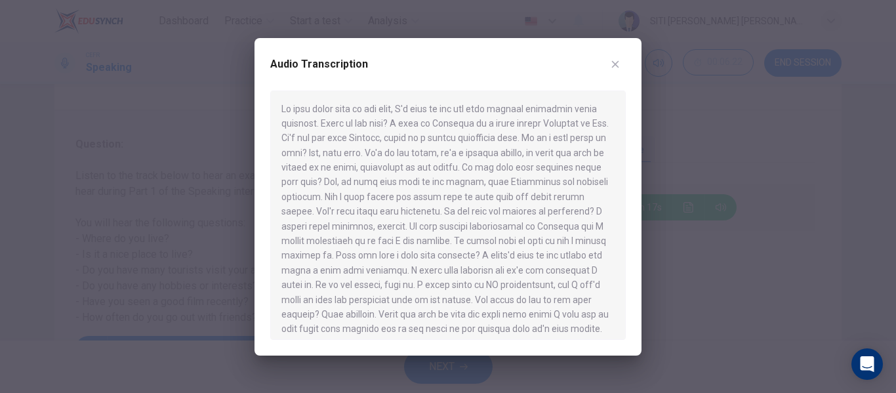
type input "8"
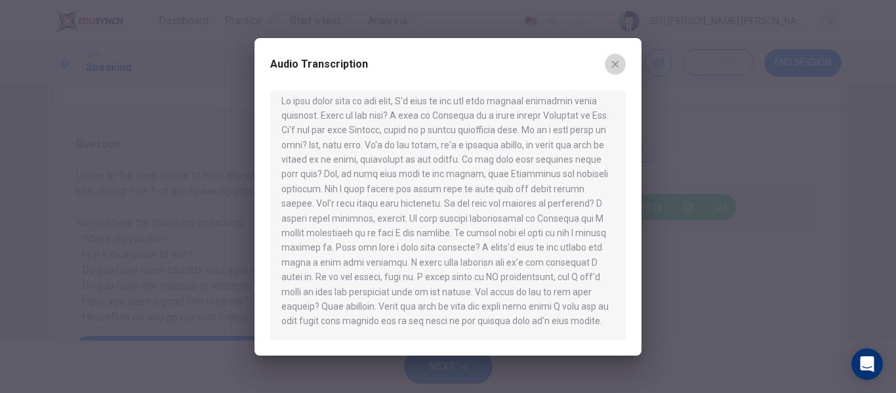
click at [619, 61] on icon "button" at bounding box center [615, 64] width 10 height 10
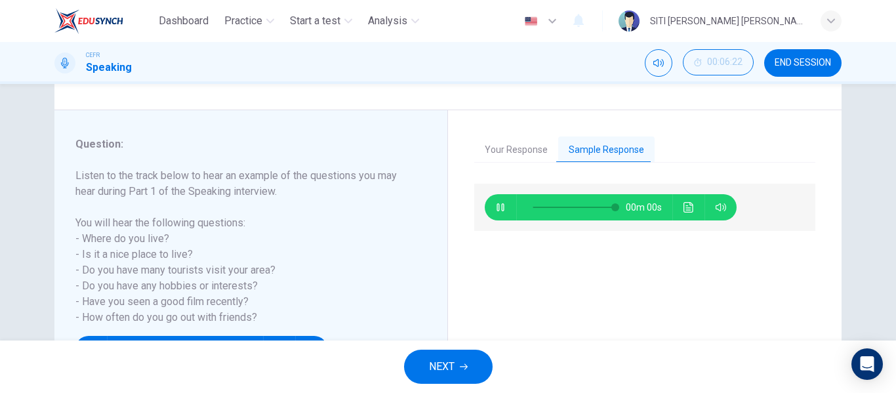
type input "0"
click at [451, 366] on span "NEXT" at bounding box center [442, 366] width 26 height 18
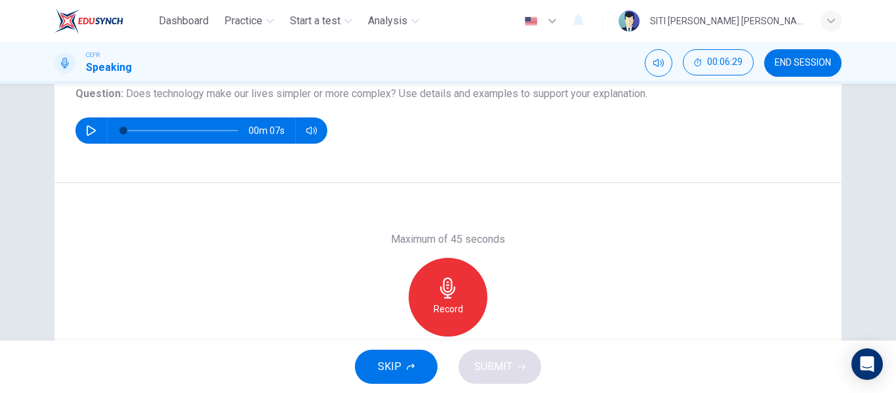
scroll to position [154, 0]
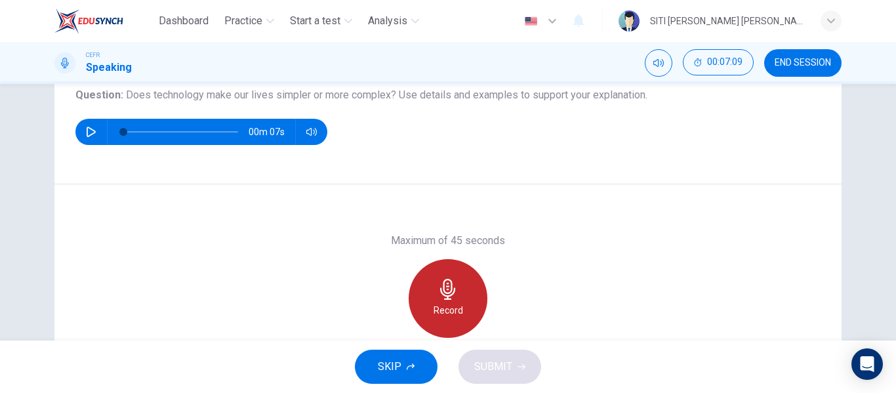
click at [460, 295] on div "Record" at bounding box center [448, 298] width 79 height 79
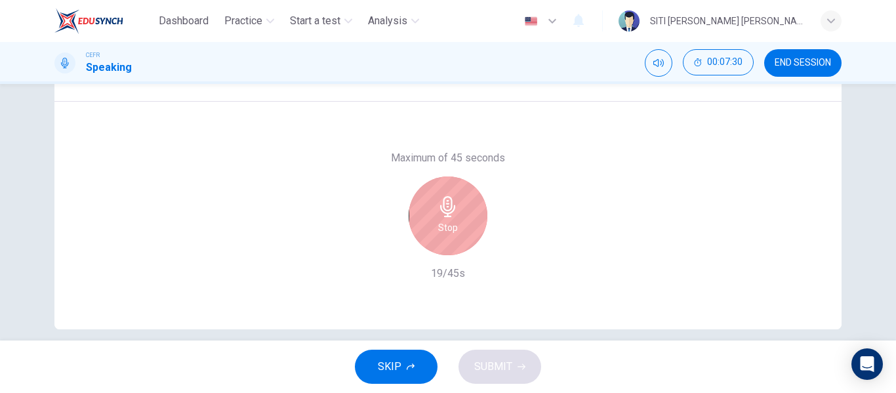
scroll to position [237, 0]
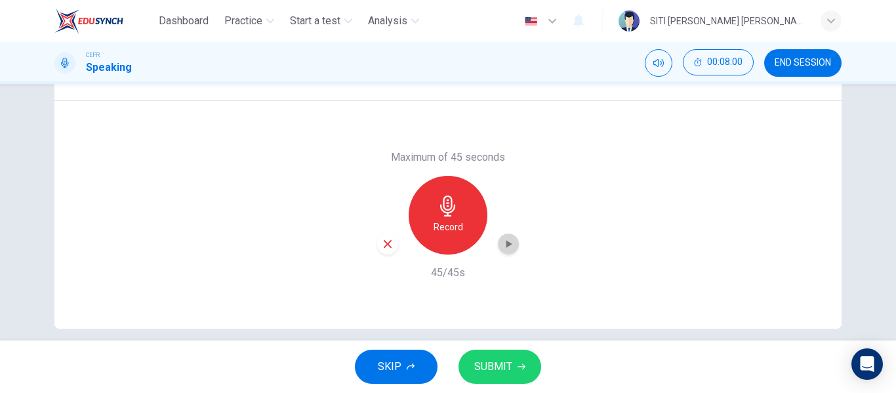
click at [505, 249] on icon "button" at bounding box center [508, 243] width 13 height 13
click at [506, 356] on button "SUBMIT" at bounding box center [499, 367] width 83 height 34
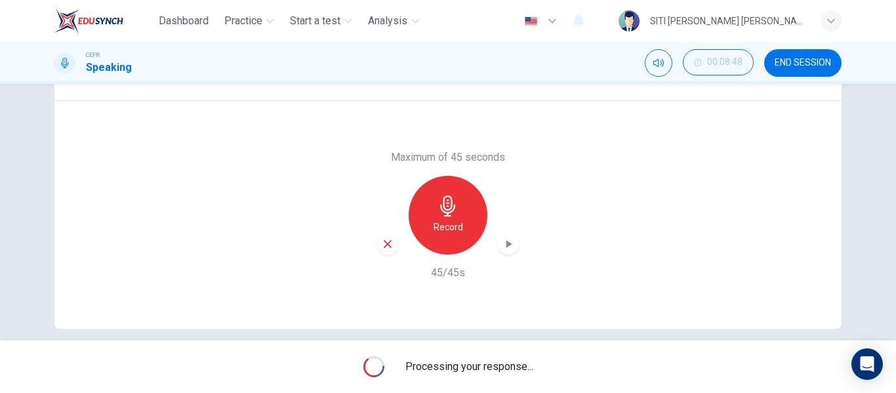
scroll to position [252, 0]
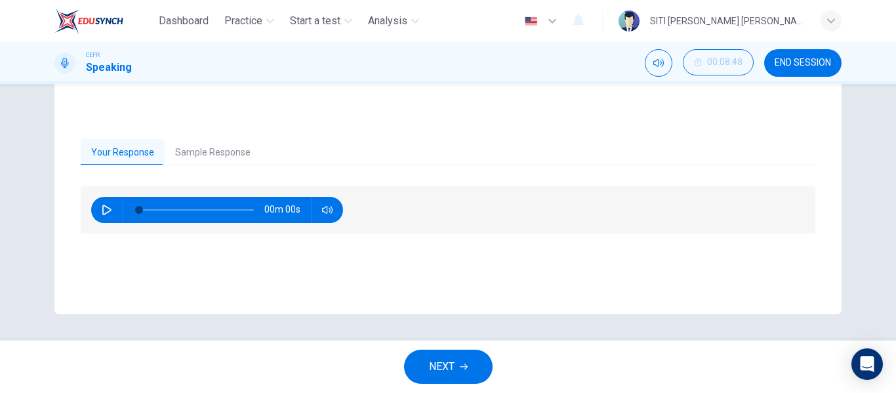
click at [201, 152] on button "Sample Response" at bounding box center [213, 153] width 96 height 28
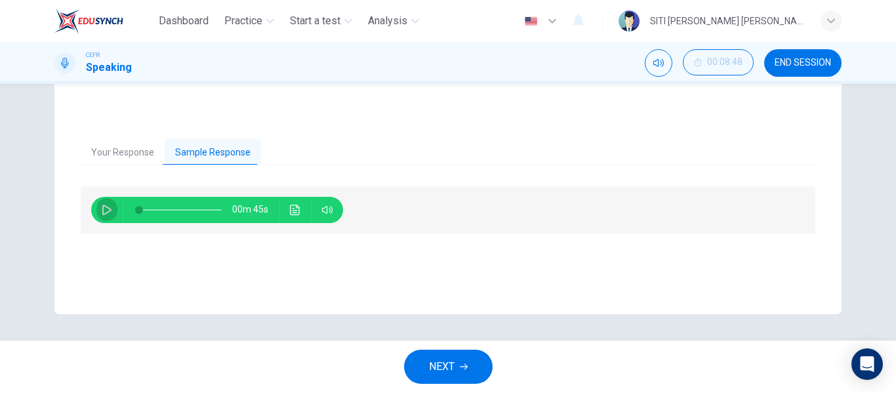
click at [103, 213] on icon "button" at bounding box center [106, 210] width 9 height 10
click at [294, 213] on icon "Click to see the audio transcription" at bounding box center [295, 210] width 10 height 10
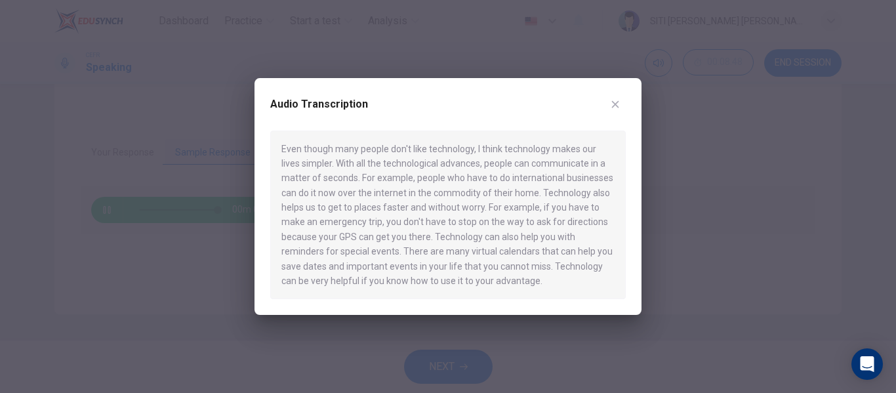
click at [621, 105] on button "button" at bounding box center [615, 104] width 21 height 21
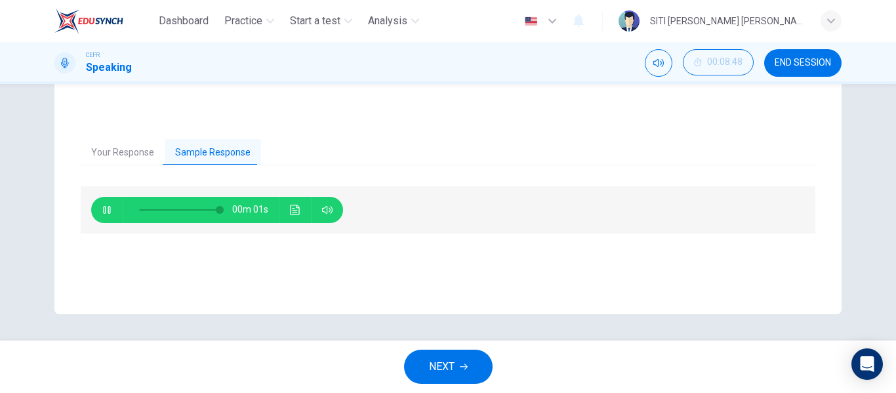
type input "0"
click at [447, 371] on span "NEXT" at bounding box center [442, 366] width 26 height 18
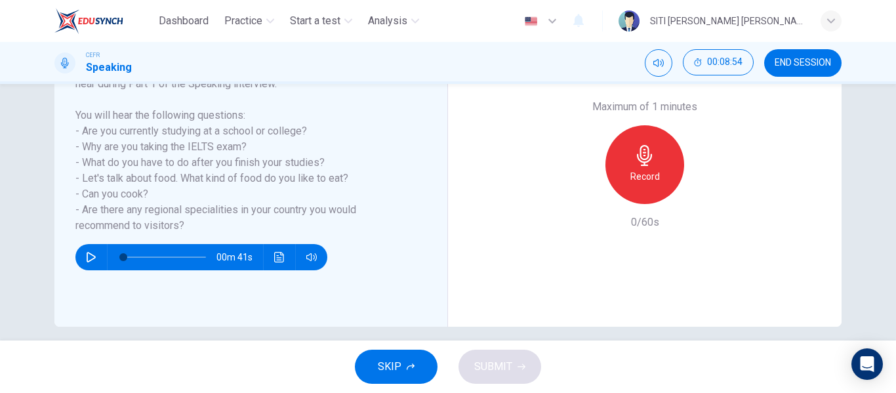
scroll to position [239, 0]
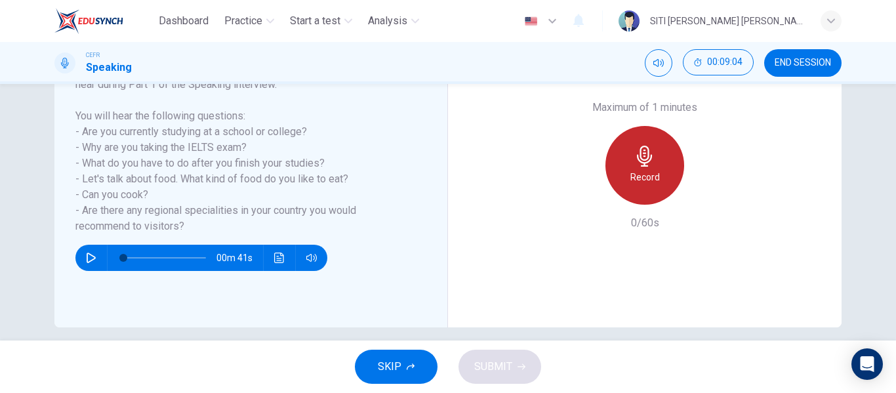
click at [657, 195] on div "Record" at bounding box center [644, 165] width 79 height 79
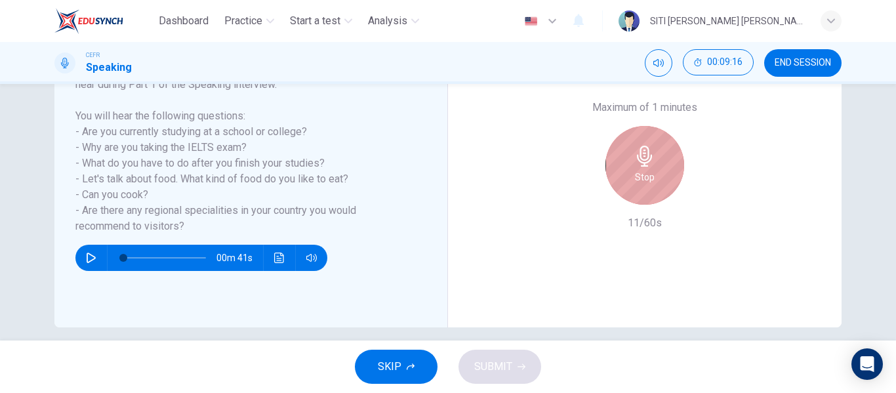
click at [657, 195] on div "Stop" at bounding box center [644, 165] width 79 height 79
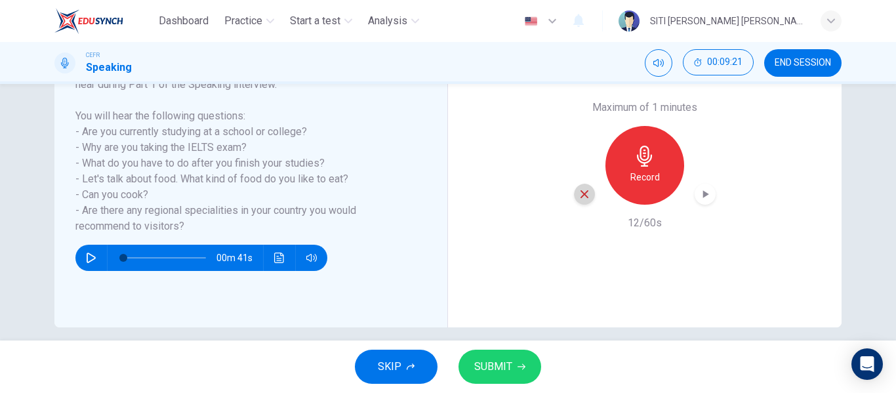
click at [583, 201] on div "button" at bounding box center [584, 194] width 21 height 21
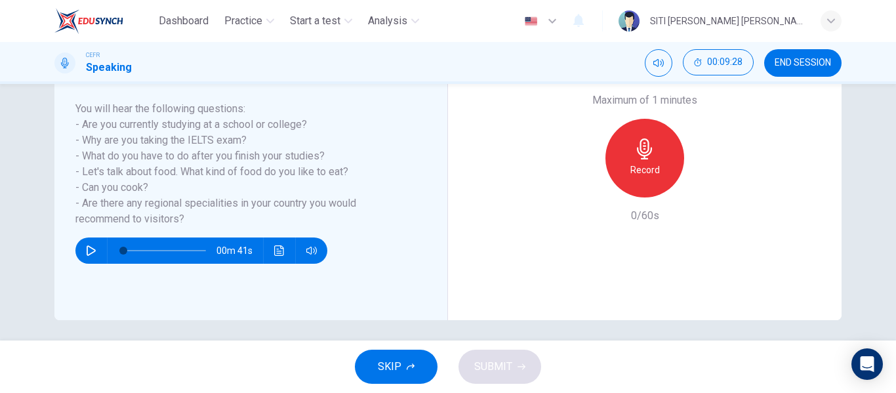
scroll to position [0, 0]
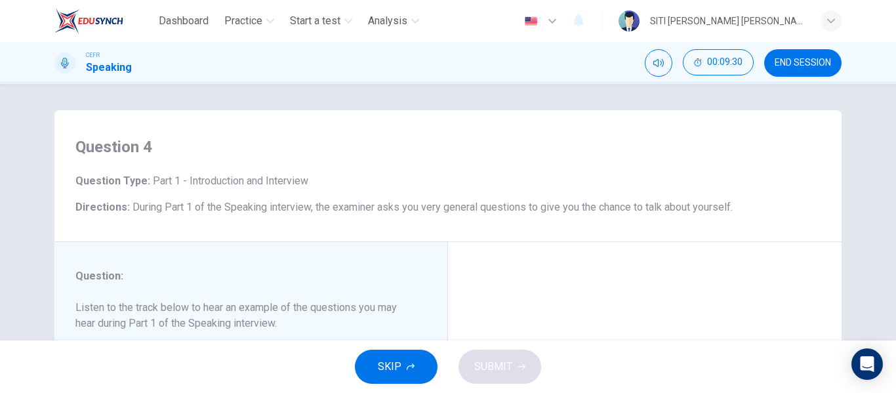
click at [806, 64] on span "END SESSION" at bounding box center [803, 63] width 56 height 10
